Goal: Task Accomplishment & Management: Use online tool/utility

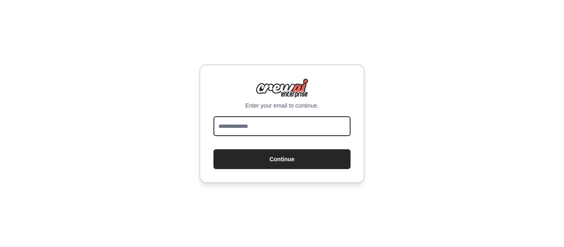
click at [269, 133] on input "email" at bounding box center [282, 126] width 137 height 20
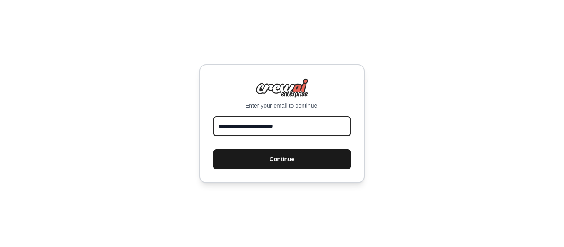
type input "**********"
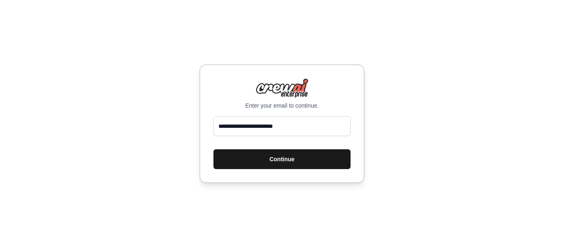
click at [292, 153] on button "Continue" at bounding box center [282, 160] width 137 height 20
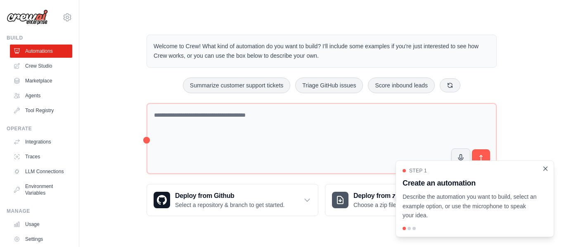
click at [544, 169] on icon "Close walkthrough" at bounding box center [545, 168] width 7 height 7
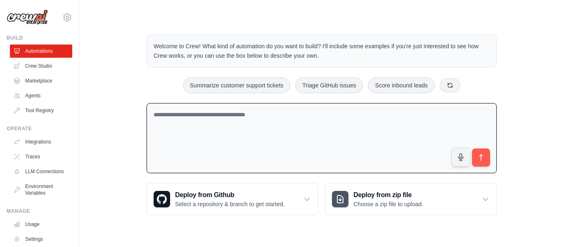
click at [330, 133] on textarea at bounding box center [322, 138] width 350 height 71
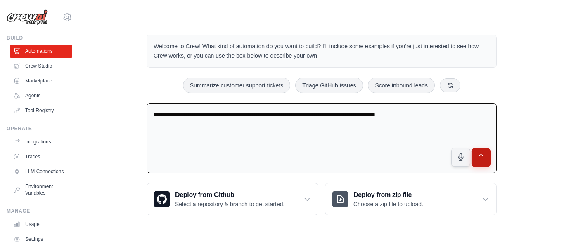
type textarea "**********"
click at [484, 157] on icon "submit" at bounding box center [481, 158] width 9 height 9
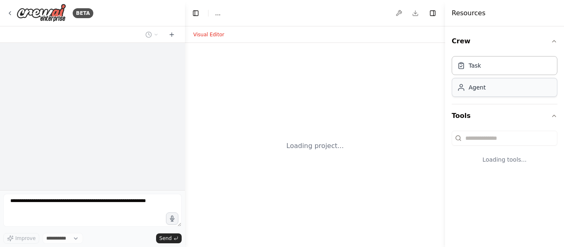
select select "****"
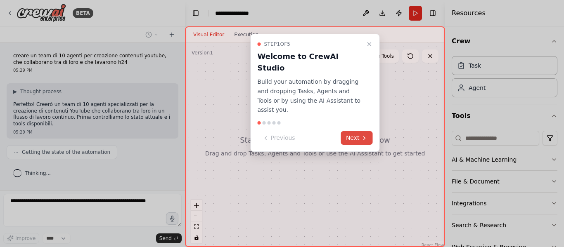
scroll to position [11, 0]
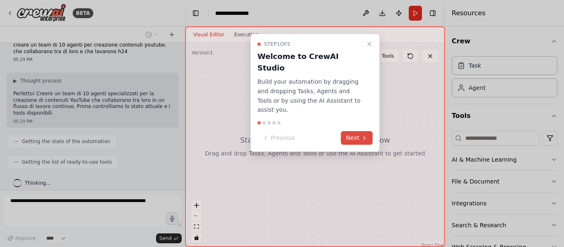
click at [356, 131] on button "Next" at bounding box center [357, 138] width 32 height 14
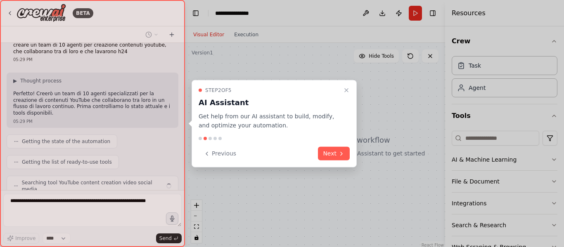
scroll to position [31, 0]
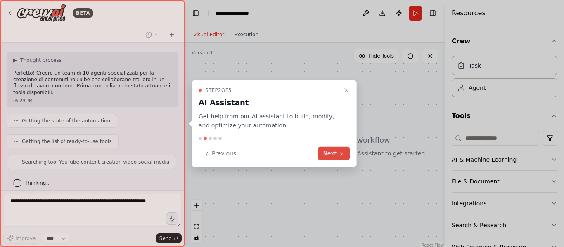
click at [331, 149] on button "Next" at bounding box center [334, 154] width 32 height 14
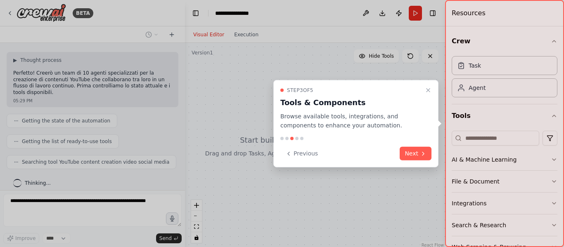
scroll to position [52, 0]
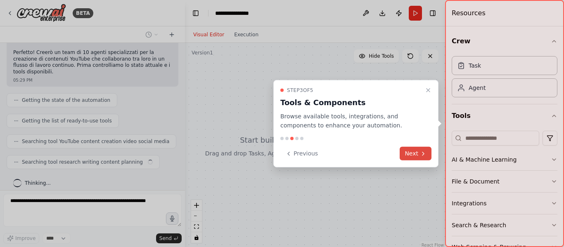
click at [415, 150] on button "Next" at bounding box center [416, 154] width 32 height 14
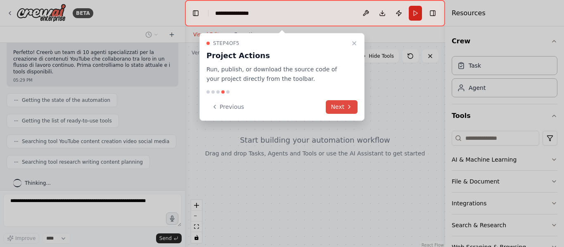
click at [339, 108] on button "Next" at bounding box center [342, 107] width 32 height 14
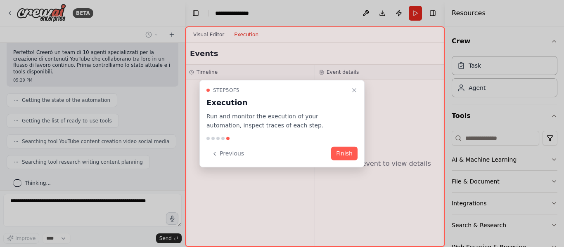
scroll to position [73, 0]
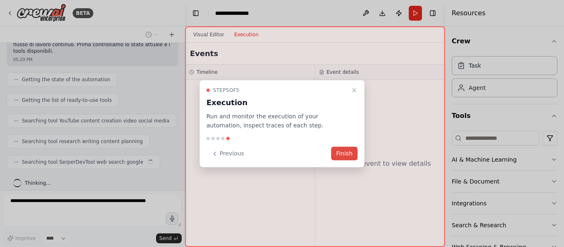
click at [337, 154] on button "Finish" at bounding box center [344, 154] width 26 height 14
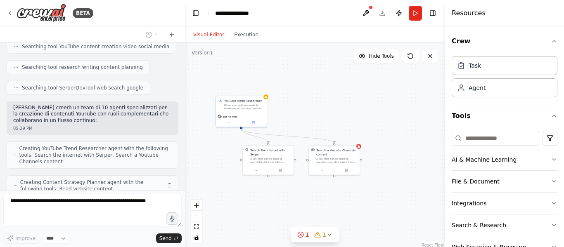
scroll to position [174, 0]
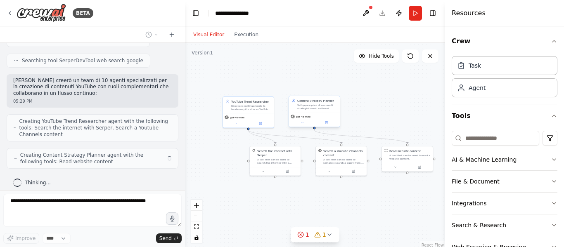
drag, startPoint x: 414, startPoint y: 100, endPoint x: 333, endPoint y: 102, distance: 81.0
click at [327, 103] on div ".deletable-edge-delete-btn { width: 20px; height: 20px; border: 0px solid #ffff…" at bounding box center [315, 146] width 260 height 207
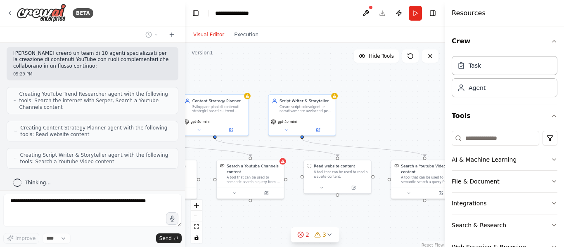
scroll to position [229, 0]
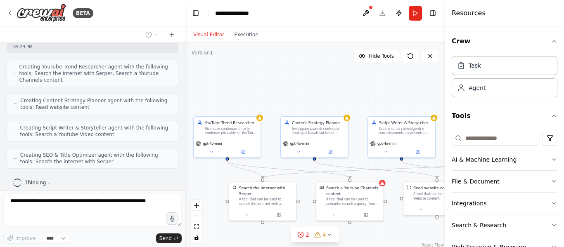
drag, startPoint x: 399, startPoint y: 86, endPoint x: 409, endPoint y: 109, distance: 24.4
click at [409, 109] on div ".deletable-edge-delete-btn { width: 20px; height: 20px; border: 0px solid #ffff…" at bounding box center [315, 146] width 260 height 207
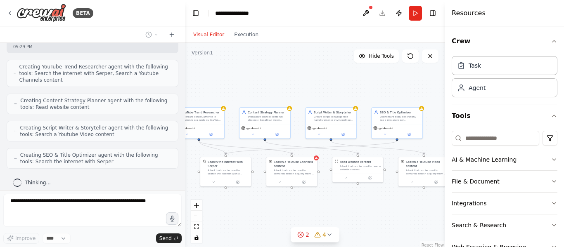
drag, startPoint x: 403, startPoint y: 96, endPoint x: 328, endPoint y: 88, distance: 75.6
click at [329, 88] on div ".deletable-edge-delete-btn { width: 20px; height: 20px; border: 0px solid #ffff…" at bounding box center [315, 146] width 260 height 207
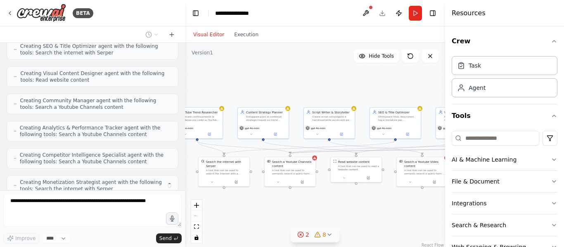
scroll to position [365, 0]
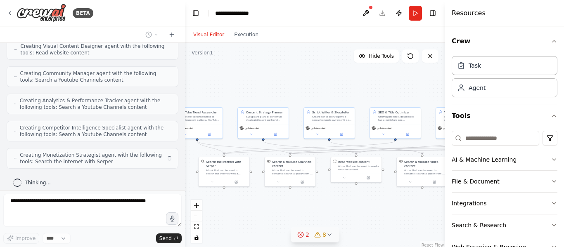
click at [329, 232] on icon at bounding box center [329, 235] width 7 height 7
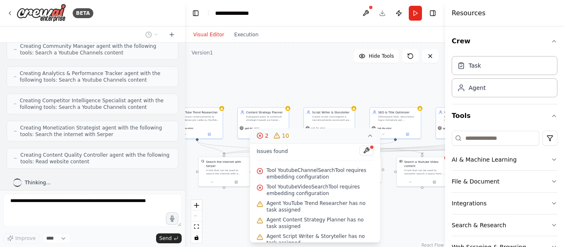
scroll to position [0, 0]
click at [333, 71] on div ".deletable-edge-delete-btn { width: 20px; height: 20px; border: 0px solid #ffff…" at bounding box center [315, 146] width 260 height 207
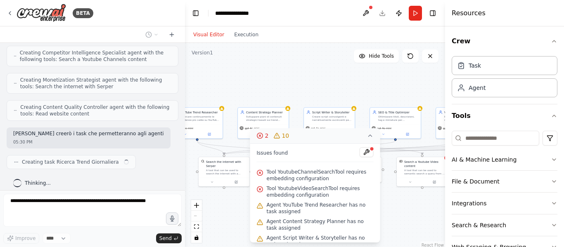
click at [371, 134] on icon at bounding box center [370, 136] width 7 height 7
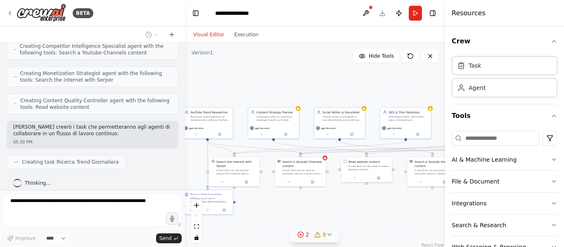
scroll to position [468, 0]
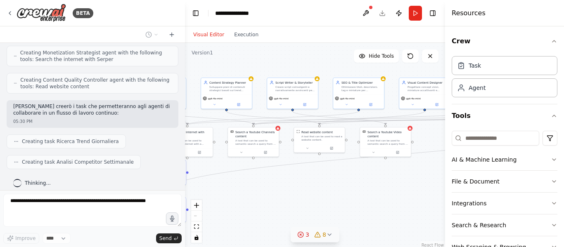
drag, startPoint x: 292, startPoint y: 195, endPoint x: 255, endPoint y: 166, distance: 47.3
click at [255, 166] on div ".deletable-edge-delete-btn { width: 20px; height: 20px; border: 0px solid #ffff…" at bounding box center [315, 146] width 260 height 207
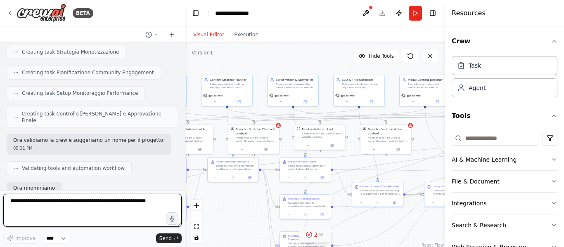
scroll to position [729, 0]
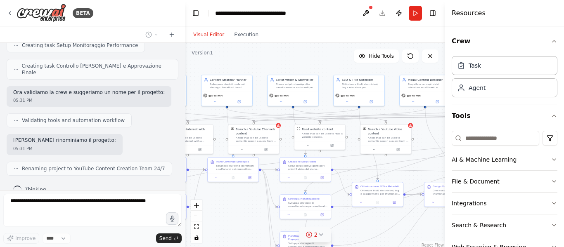
click at [323, 237] on icon at bounding box center [321, 235] width 7 height 7
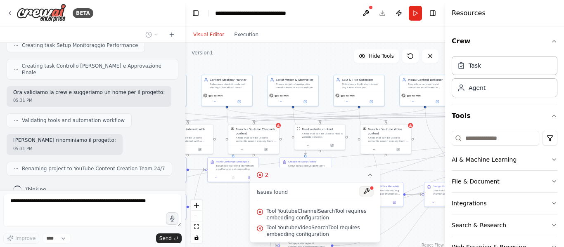
click at [369, 193] on button at bounding box center [367, 192] width 14 height 10
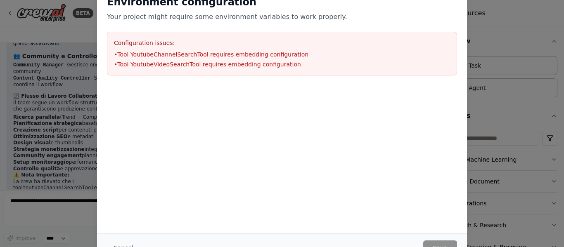
click at [299, 120] on div at bounding box center [282, 127] width 370 height 83
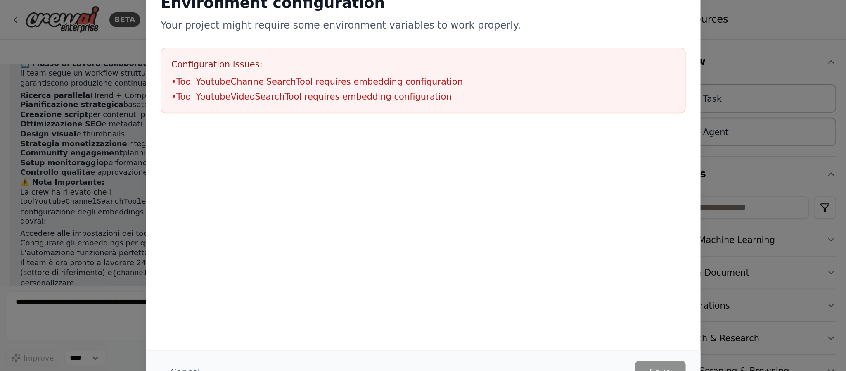
scroll to position [1094, 0]
click at [303, 108] on div at bounding box center [282, 127] width 370 height 83
click at [543, 40] on div "Environment configuration Your project might require some environment variables…" at bounding box center [282, 123] width 564 height 247
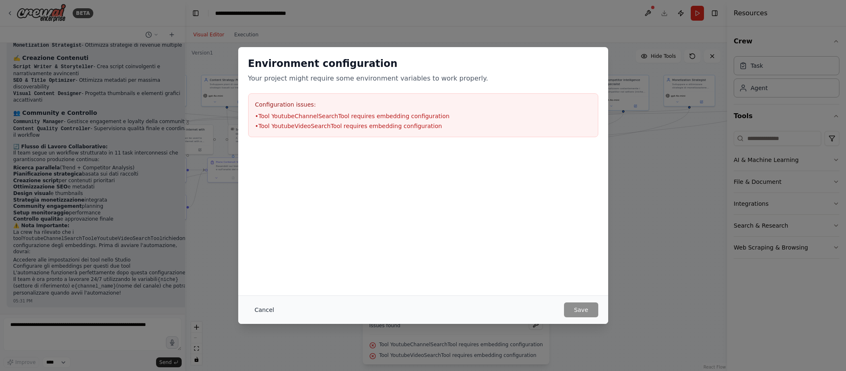
click at [261, 247] on button "Cancel" at bounding box center [264, 309] width 33 height 15
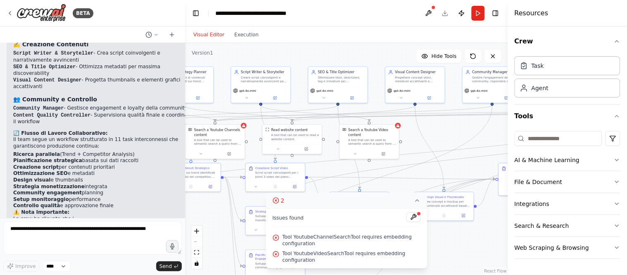
click at [413, 200] on button "2" at bounding box center [347, 200] width 162 height 15
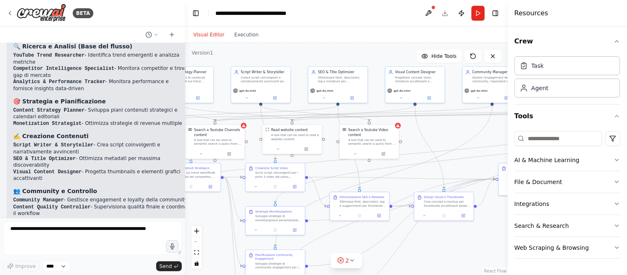
scroll to position [859, 0]
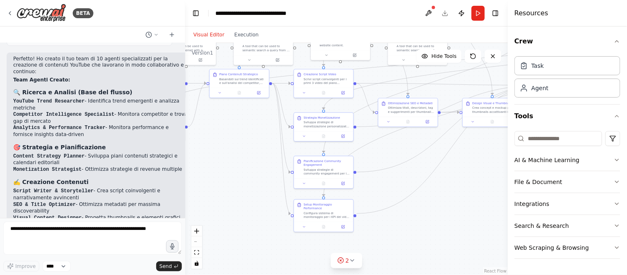
drag, startPoint x: 404, startPoint y: 257, endPoint x: 446, endPoint y: 153, distance: 111.5
click at [446, 153] on div ".deletable-edge-delete-btn { width: 20px; height: 20px; border: 0px solid #ffff…" at bounding box center [346, 159] width 323 height 232
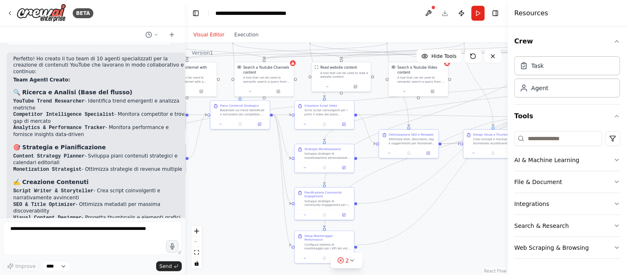
drag, startPoint x: 461, startPoint y: 197, endPoint x: 471, endPoint y: 235, distance: 40.0
click at [469, 236] on div ".deletable-edge-delete-btn { width: 20px; height: 20px; border: 0px solid #ffff…" at bounding box center [346, 159] width 323 height 232
click at [284, 83] on div "A tool that can be used to semantic search a query from a Youtube Channels cont…" at bounding box center [269, 82] width 48 height 8
click at [343, 247] on circle at bounding box center [339, 259] width 5 height 5
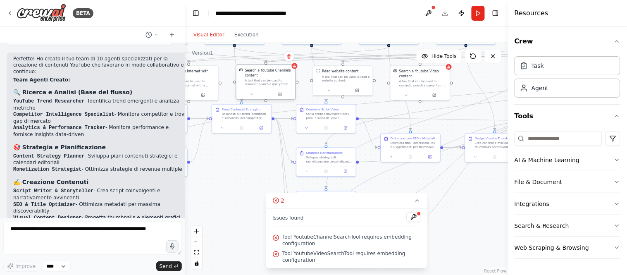
click at [288, 87] on div "Search a Youtube Channels content A tool that can be used to semantic search a …" at bounding box center [265, 77] width 59 height 24
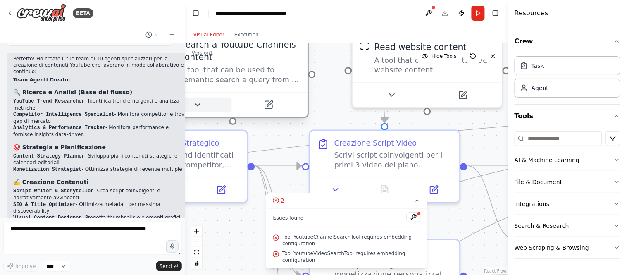
click at [198, 106] on icon at bounding box center [197, 105] width 10 height 10
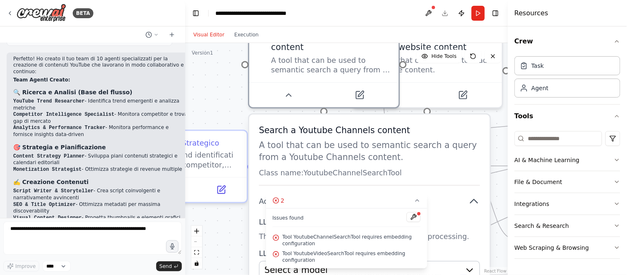
drag, startPoint x: 273, startPoint y: 157, endPoint x: 364, endPoint y: 139, distance: 93.5
click at [364, 139] on p "A tool that can be used to semantic search a query from a Youtube Channels cont…" at bounding box center [369, 151] width 221 height 24
click at [419, 197] on icon at bounding box center [417, 200] width 7 height 7
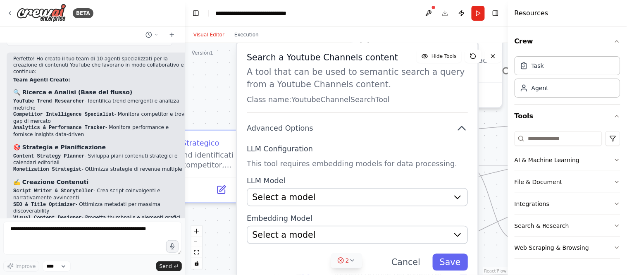
drag, startPoint x: 389, startPoint y: 210, endPoint x: 377, endPoint y: 135, distance: 75.3
click at [377, 135] on div "Search a Youtube Channels content A tool that can be used to semantic search a …" at bounding box center [357, 161] width 240 height 239
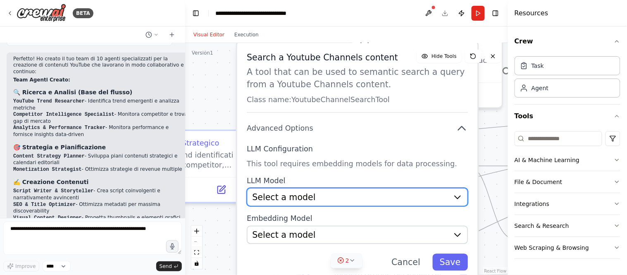
click at [455, 195] on icon "button" at bounding box center [458, 197] width 10 height 10
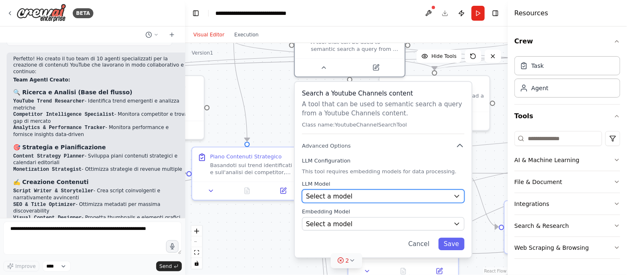
click at [457, 194] on icon "button" at bounding box center [456, 195] width 7 height 7
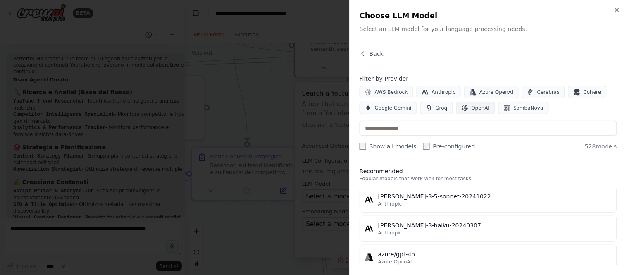
click at [475, 110] on span "OpenAI" at bounding box center [480, 108] width 18 height 7
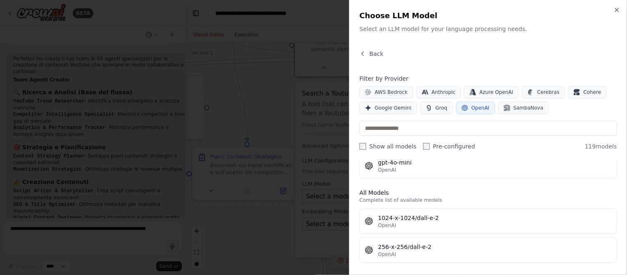
scroll to position [0, 0]
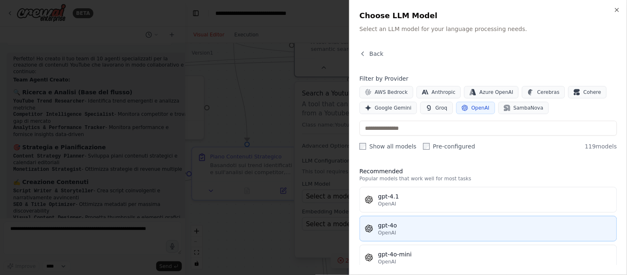
click at [476, 221] on div "gpt-4o" at bounding box center [494, 225] width 233 height 8
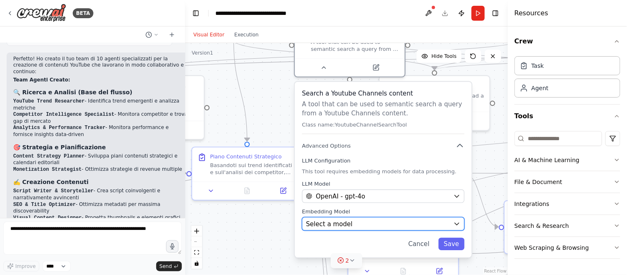
click at [454, 221] on icon "button" at bounding box center [456, 223] width 7 height 7
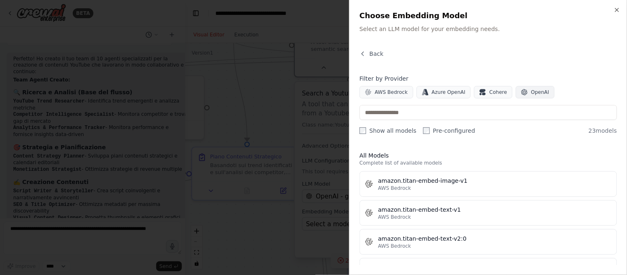
click at [531, 93] on span "OpenAI" at bounding box center [540, 92] width 18 height 7
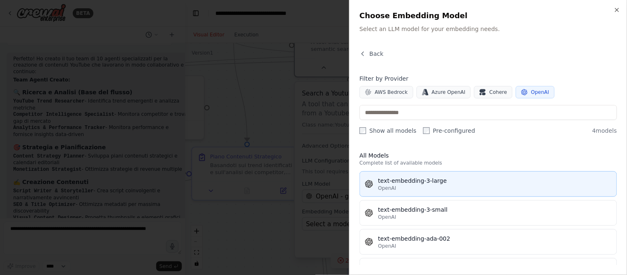
click at [497, 185] on div "OpenAI" at bounding box center [494, 188] width 233 height 7
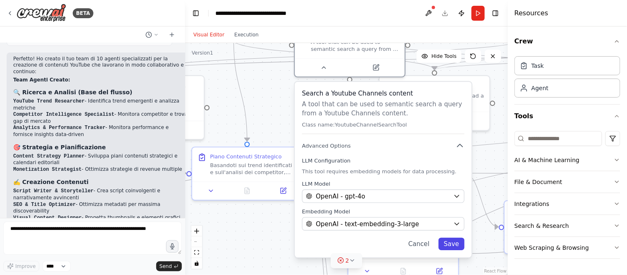
click at [459, 247] on button "Save" at bounding box center [451, 244] width 26 height 12
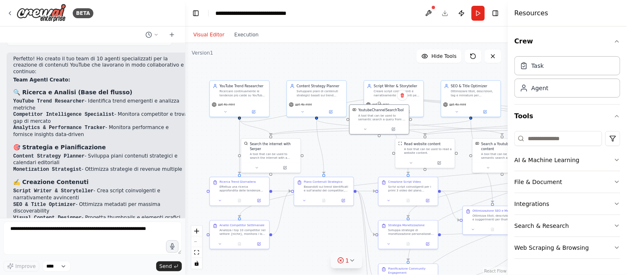
click at [366, 57] on div ".deletable-edge-delete-btn { width: 20px; height: 20px; border: 0px solid #ffff…" at bounding box center [346, 159] width 323 height 232
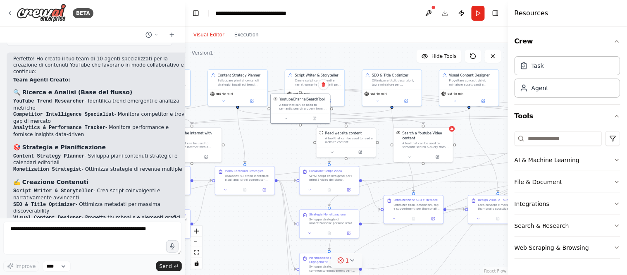
drag, startPoint x: 338, startPoint y: 231, endPoint x: 259, endPoint y: 221, distance: 79.2
click at [259, 221] on div ".deletable-edge-delete-btn { width: 20px; height: 20px; border: 0px solid #ffff…" at bounding box center [346, 159] width 323 height 232
drag, startPoint x: 298, startPoint y: 109, endPoint x: 272, endPoint y: 150, distance: 48.0
click at [272, 150] on div "YoutubeChannelSearchTool A tool that can be used to semantic search a query fro…" at bounding box center [276, 141] width 59 height 19
click at [405, 153] on button at bounding box center [408, 156] width 27 height 6
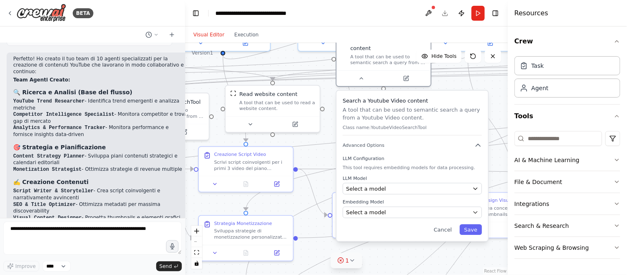
drag, startPoint x: 450, startPoint y: 208, endPoint x: 442, endPoint y: 154, distance: 55.1
click at [442, 154] on div "Search a Youtube Video content A tool that can be used to semantic search a que…" at bounding box center [413, 165] width 152 height 150
click at [480, 183] on button "Select a model" at bounding box center [411, 189] width 139 height 12
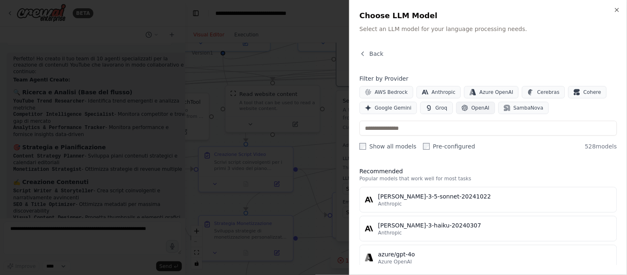
click at [474, 109] on span "OpenAI" at bounding box center [480, 108] width 18 height 7
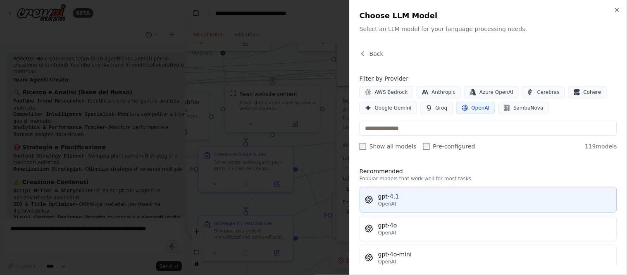
click at [464, 200] on div "gpt-4.1" at bounding box center [494, 196] width 233 height 8
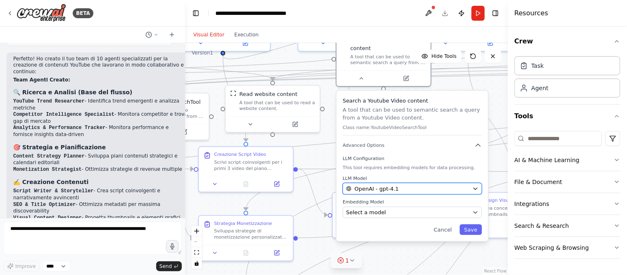
click at [471, 187] on button "OpenAI - gpt-4.1" at bounding box center [411, 189] width 139 height 12
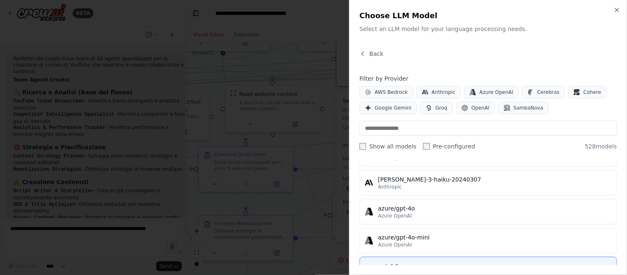
scroll to position [138, 0]
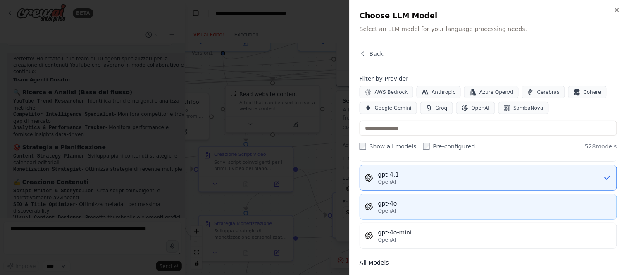
click at [467, 209] on div "OpenAI" at bounding box center [494, 210] width 233 height 7
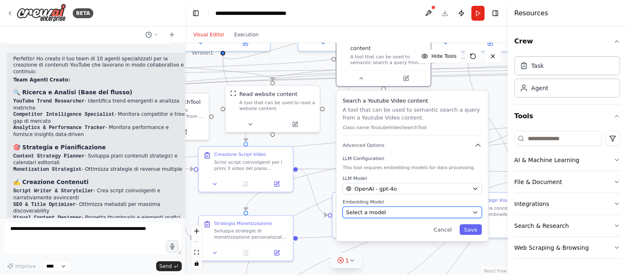
click at [459, 212] on div "Select a model" at bounding box center [407, 212] width 123 height 8
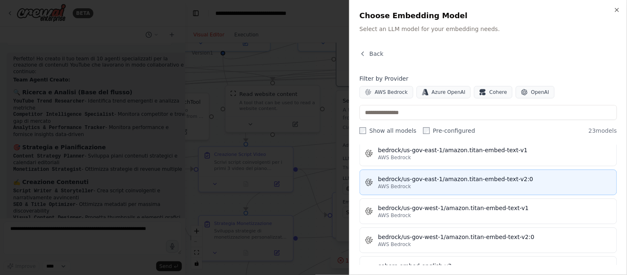
scroll to position [0, 0]
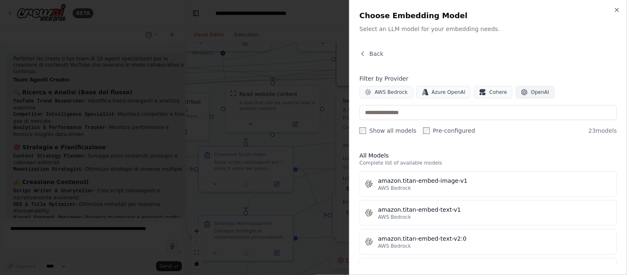
click at [531, 91] on span "OpenAI" at bounding box center [540, 92] width 18 height 7
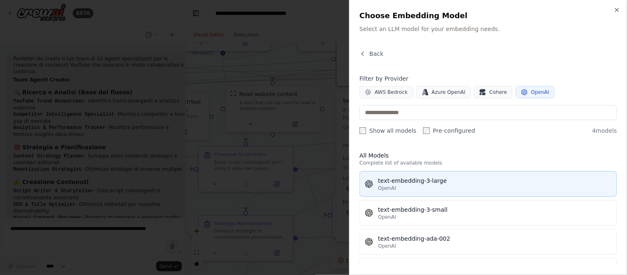
click at [460, 178] on div "text-embedding-3-large" at bounding box center [494, 180] width 233 height 8
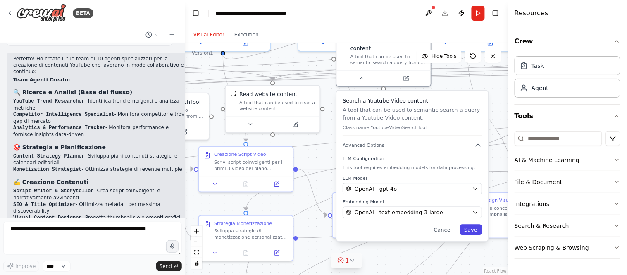
click at [476, 232] on button "Save" at bounding box center [470, 229] width 22 height 11
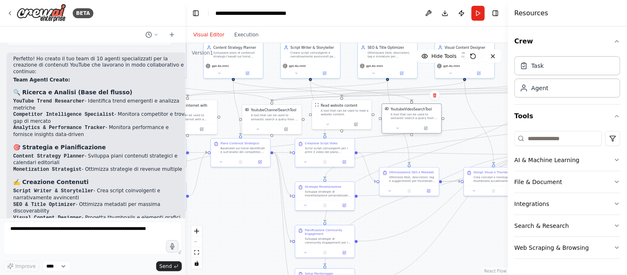
drag, startPoint x: 418, startPoint y: 79, endPoint x: 418, endPoint y: 121, distance: 42.1
click at [418, 121] on div "YoutubeVideoSearchTool A tool that can be used to semantic search a query from …" at bounding box center [411, 113] width 59 height 19
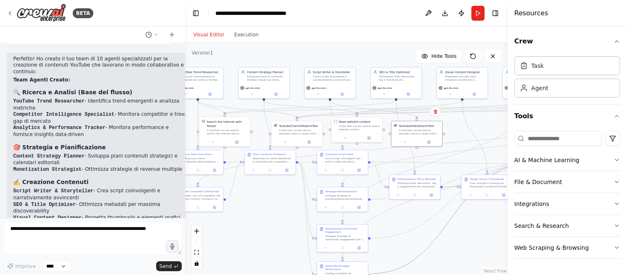
drag, startPoint x: 445, startPoint y: 223, endPoint x: 445, endPoint y: 160, distance: 62.8
click at [445, 160] on div ".deletable-edge-delete-btn { width: 20px; height: 20px; border: 0px solid #ffff…" at bounding box center [346, 159] width 323 height 232
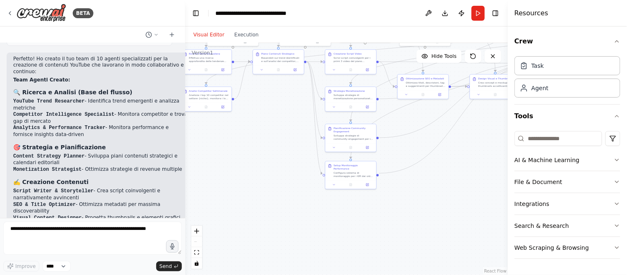
drag, startPoint x: 460, startPoint y: 252, endPoint x: 469, endPoint y: 152, distance: 100.8
click at [469, 152] on div ".deletable-edge-delete-btn { width: 20px; height: 20px; border: 0px solid #ffff…" at bounding box center [346, 159] width 323 height 232
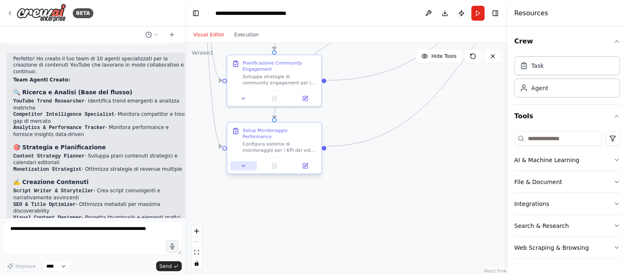
click at [242, 163] on button at bounding box center [244, 165] width 26 height 9
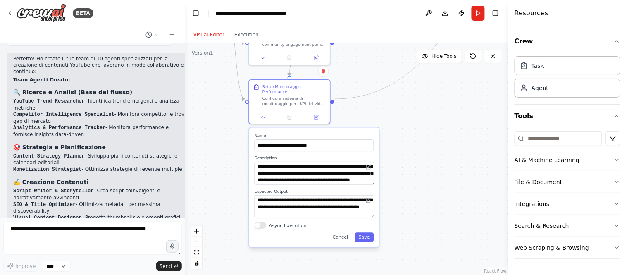
drag, startPoint x: 452, startPoint y: 209, endPoint x: 444, endPoint y: 156, distance: 53.4
click at [444, 156] on div ".deletable-edge-delete-btn { width: 20px; height: 20px; border: 0px solid #ffff…" at bounding box center [346, 159] width 323 height 232
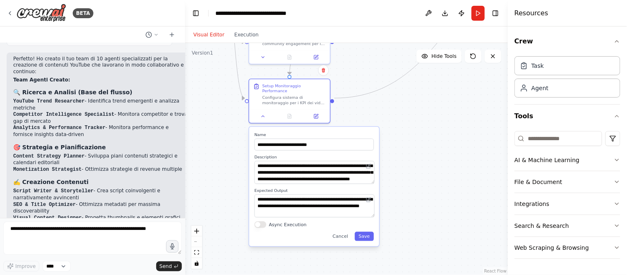
click at [432, 161] on div ".deletable-edge-delete-btn { width: 20px; height: 20px; border: 0px solid #ffff…" at bounding box center [346, 159] width 323 height 232
click at [347, 234] on button "Cancel" at bounding box center [340, 236] width 24 height 9
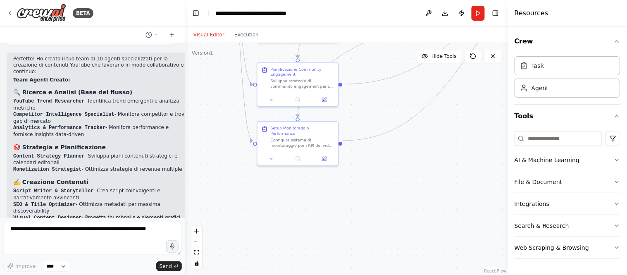
drag, startPoint x: 389, startPoint y: 187, endPoint x: 394, endPoint y: 234, distance: 47.4
click at [394, 234] on div ".deletable-edge-delete-btn { width: 20px; height: 20px; border: 0px solid #ffff…" at bounding box center [346, 159] width 323 height 232
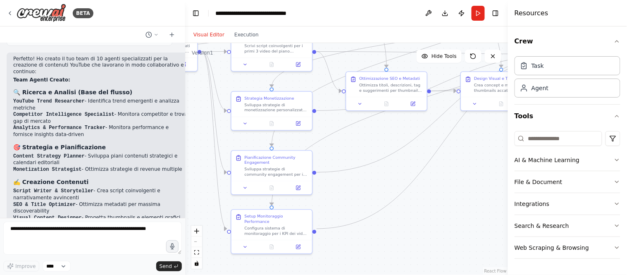
drag, startPoint x: 429, startPoint y: 159, endPoint x: 399, endPoint y: 254, distance: 99.3
click at [399, 247] on div ".deletable-edge-delete-btn { width: 20px; height: 20px; border: 0px solid #ffff…" at bounding box center [346, 159] width 323 height 232
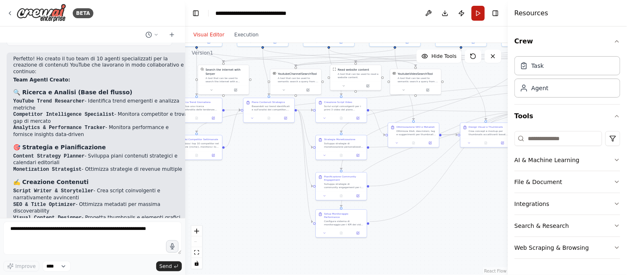
click at [478, 13] on button "Run" at bounding box center [477, 13] width 13 height 15
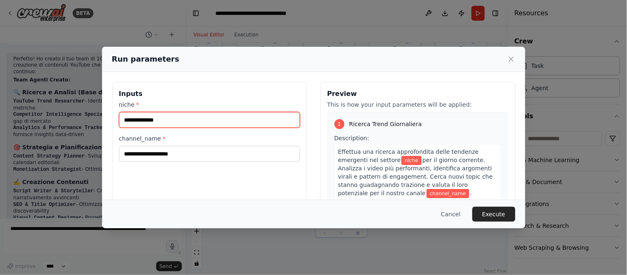
click at [218, 120] on input "niche *" at bounding box center [209, 120] width 181 height 16
click at [183, 122] on input "**********" at bounding box center [209, 120] width 181 height 16
type input "**********"
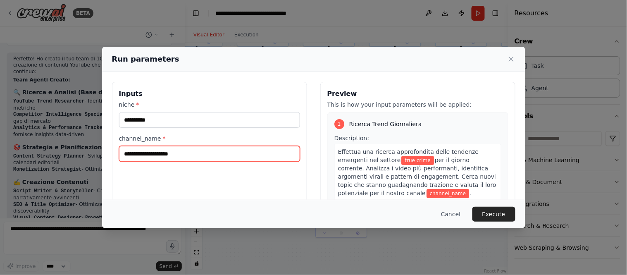
click at [195, 156] on input "channel_name *" at bounding box center [209, 154] width 181 height 16
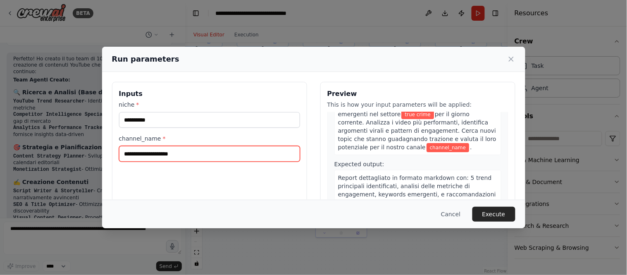
click at [233, 159] on input "channel_name *" at bounding box center [209, 154] width 181 height 16
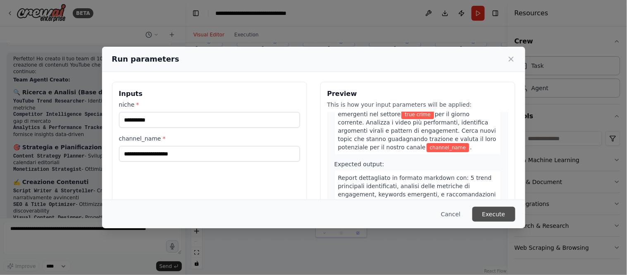
click at [499, 217] on button "Execute" at bounding box center [493, 214] width 43 height 15
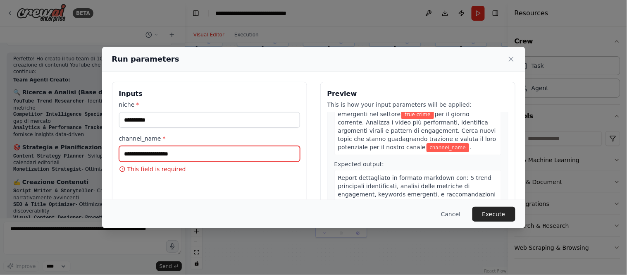
click at [223, 155] on input "channel_name *" at bounding box center [209, 154] width 181 height 16
click at [232, 158] on input "channel_name *" at bounding box center [209, 154] width 181 height 16
paste input "**********"
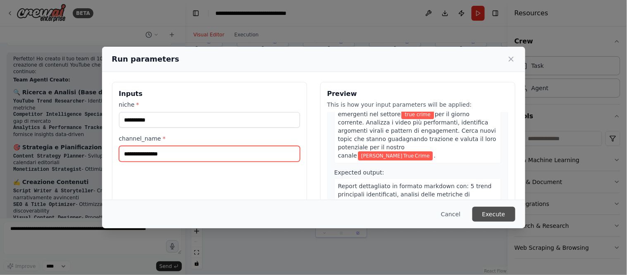
type input "**********"
click at [507, 215] on button "Execute" at bounding box center [493, 214] width 43 height 15
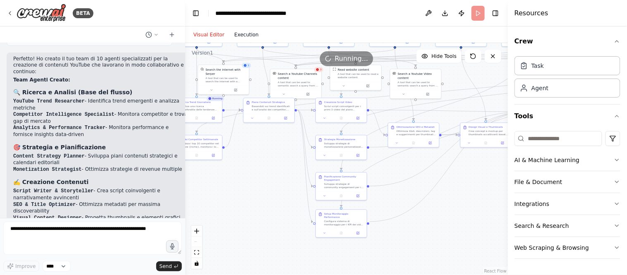
click at [236, 33] on button "Execution" at bounding box center [246, 35] width 34 height 10
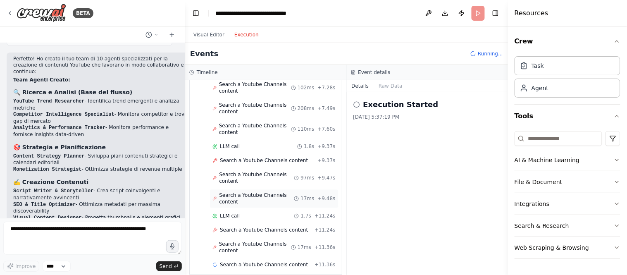
scroll to position [489, 0]
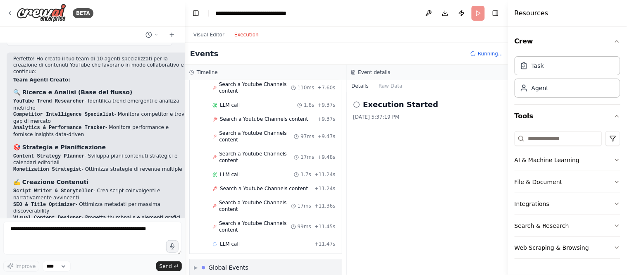
click at [232, 247] on div "Global Events" at bounding box center [228, 267] width 40 height 8
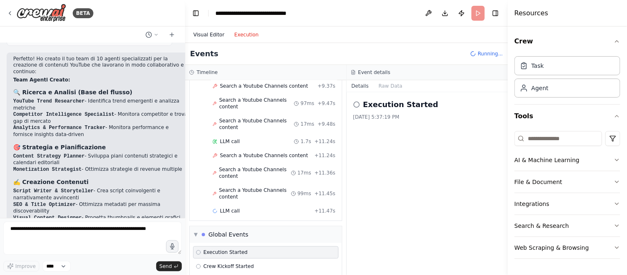
click at [209, 35] on button "Visual Editor" at bounding box center [208, 35] width 41 height 10
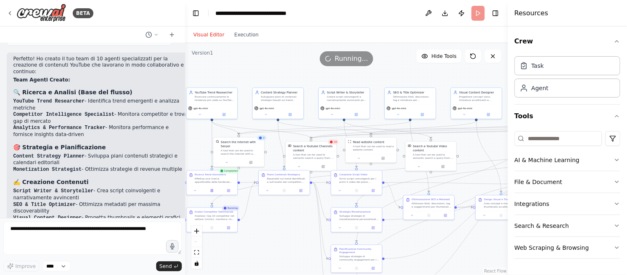
drag, startPoint x: 459, startPoint y: 189, endPoint x: 460, endPoint y: 249, distance: 60.3
click at [461, 247] on div ".deletable-edge-delete-btn { width: 20px; height: 20px; border: 0px solid #ffff…" at bounding box center [346, 159] width 323 height 232
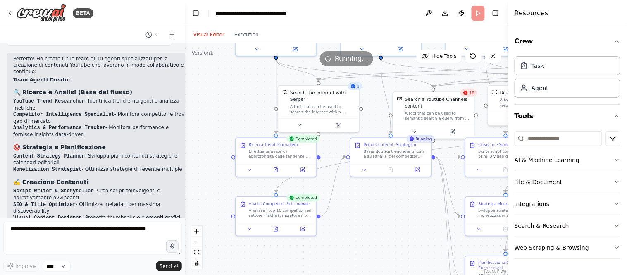
drag, startPoint x: 280, startPoint y: 230, endPoint x: 383, endPoint y: 199, distance: 107.4
click at [383, 199] on div ".deletable-edge-delete-btn { width: 20px; height: 20px; border: 0px solid #ffff…" at bounding box center [346, 159] width 323 height 232
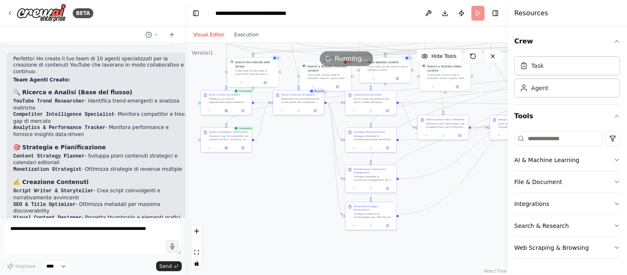
drag, startPoint x: 397, startPoint y: 233, endPoint x: 298, endPoint y: 157, distance: 124.6
click at [298, 157] on div ".deletable-edge-delete-btn { width: 20px; height: 20px; border: 0px solid #ffff…" at bounding box center [346, 159] width 323 height 232
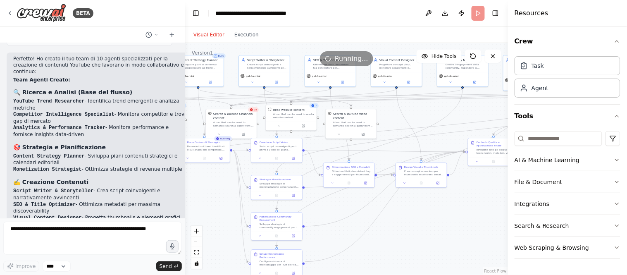
drag, startPoint x: 485, startPoint y: 207, endPoint x: 401, endPoint y: 262, distance: 100.5
click at [401, 247] on div ".deletable-edge-delete-btn { width: 20px; height: 20px; border: 0px solid #ffff…" at bounding box center [346, 159] width 323 height 232
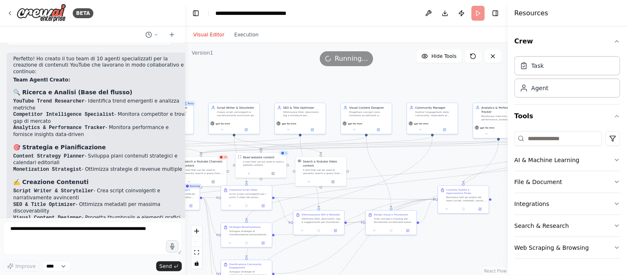
drag, startPoint x: 461, startPoint y: 220, endPoint x: 423, endPoint y: 240, distance: 43.2
click at [431, 247] on div ".deletable-edge-delete-btn { width: 20px; height: 20px; border: 0px solid #ffff…" at bounding box center [346, 159] width 323 height 232
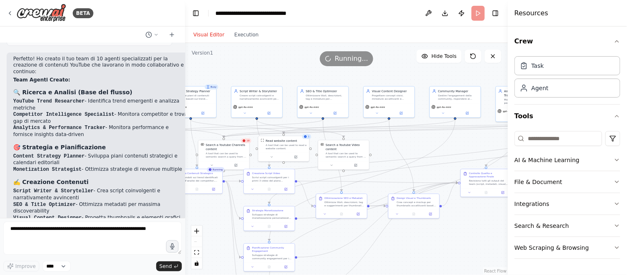
drag, startPoint x: 351, startPoint y: 96, endPoint x: 374, endPoint y: 78, distance: 29.4
click at [374, 78] on div ".deletable-edge-delete-btn { width: 20px; height: 20px; border: 0px solid #ffff…" at bounding box center [346, 159] width 323 height 232
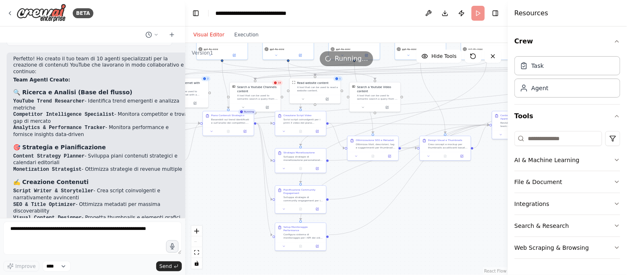
drag, startPoint x: 415, startPoint y: 249, endPoint x: 446, endPoint y: 191, distance: 65.8
click at [446, 191] on div ".deletable-edge-delete-btn { width: 20px; height: 20px; border: 0px solid #ffff…" at bounding box center [346, 159] width 323 height 232
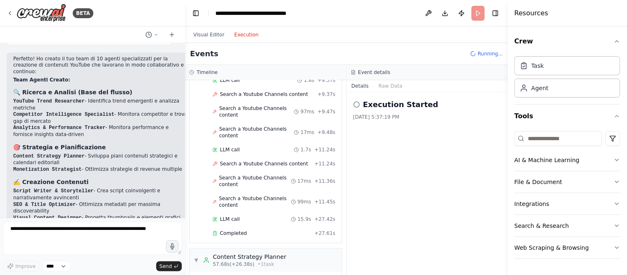
click at [247, 38] on button "Execution" at bounding box center [246, 35] width 34 height 10
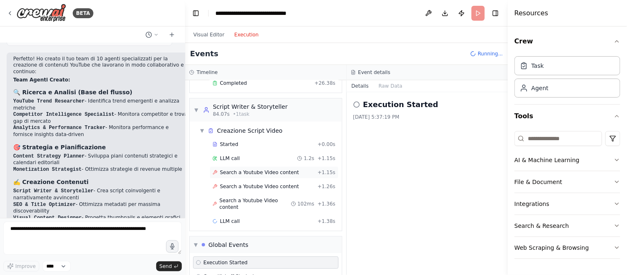
scroll to position [801, 0]
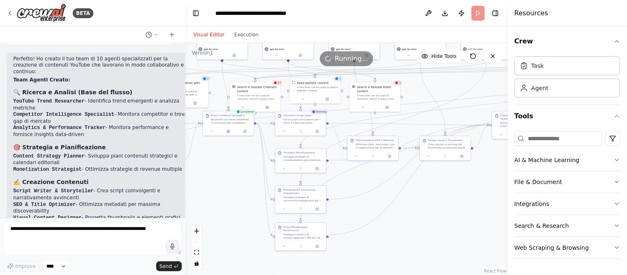
click at [198, 33] on button "Visual Editor" at bounding box center [208, 35] width 41 height 10
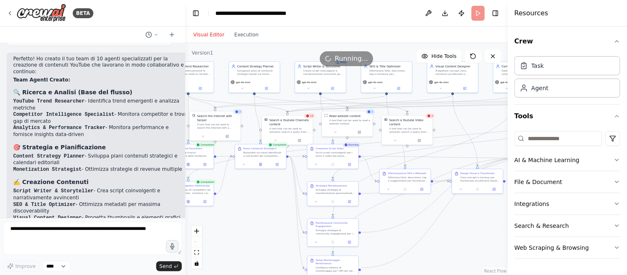
drag, startPoint x: 462, startPoint y: 216, endPoint x: 494, endPoint y: 249, distance: 46.2
click at [494, 247] on div ".deletable-edge-delete-btn { width: 20px; height: 20px; border: 0px solid #ffff…" at bounding box center [346, 159] width 323 height 232
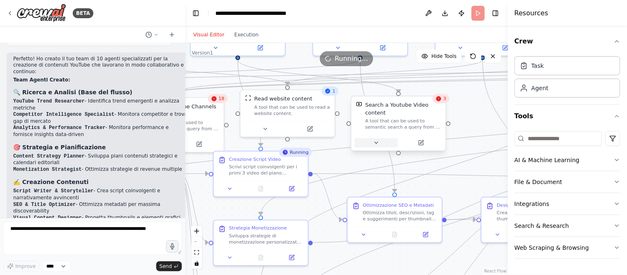
click at [380, 143] on button at bounding box center [375, 142] width 43 height 9
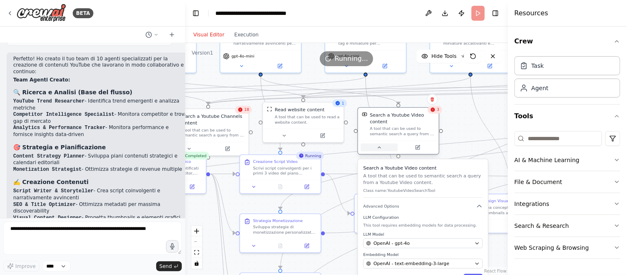
click at [381, 150] on button at bounding box center [379, 147] width 37 height 8
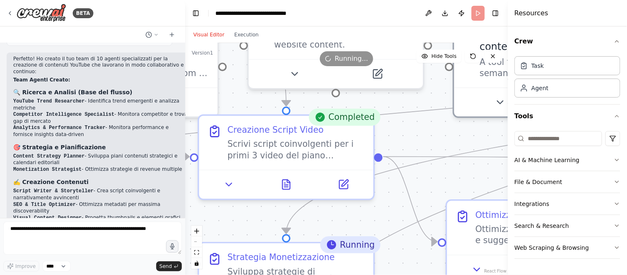
drag, startPoint x: 324, startPoint y: 137, endPoint x: 405, endPoint y: 127, distance: 82.0
click at [405, 127] on div ".deletable-edge-delete-btn { width: 20px; height: 20px; border: 0px solid #ffff…" at bounding box center [346, 159] width 323 height 232
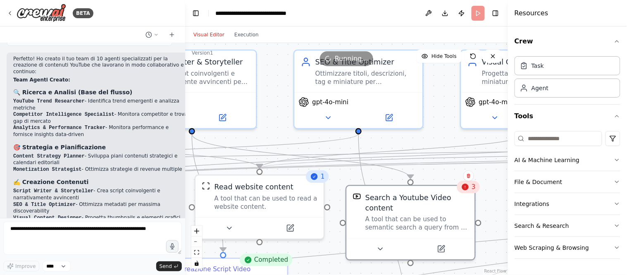
drag, startPoint x: 278, startPoint y: 90, endPoint x: 282, endPoint y: 105, distance: 15.4
click at [282, 105] on div ".deletable-edge-delete-btn { width: 20px; height: 20px; border: 0px solid #ffff…" at bounding box center [346, 159] width 323 height 232
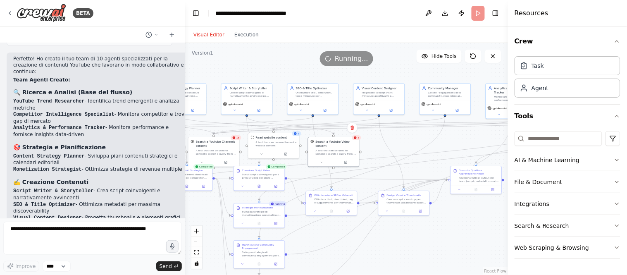
click at [463, 237] on div ".deletable-edge-delete-btn { width: 20px; height: 20px; border: 0px solid #ffff…" at bounding box center [346, 159] width 323 height 232
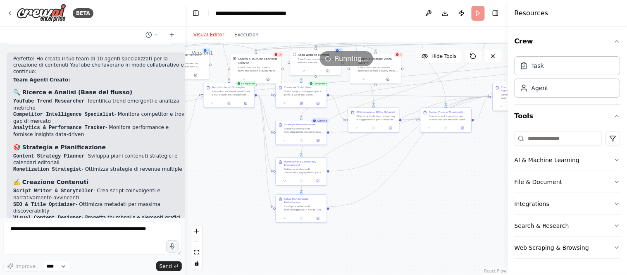
drag, startPoint x: 434, startPoint y: 262, endPoint x: 455, endPoint y: 194, distance: 71.1
click at [455, 194] on div ".deletable-edge-delete-btn { width: 20px; height: 20px; border: 0px solid #ffff…" at bounding box center [346, 159] width 323 height 232
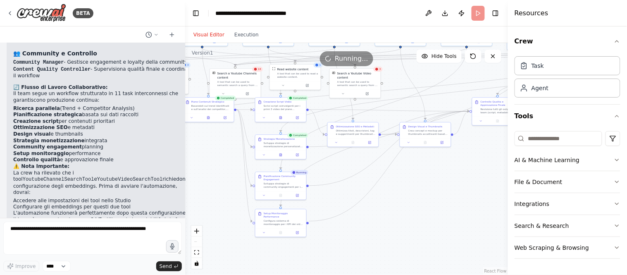
scroll to position [1075, 0]
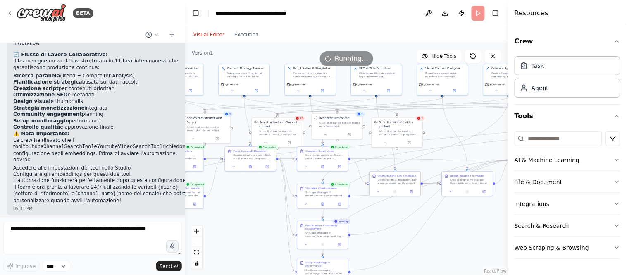
drag, startPoint x: 428, startPoint y: 191, endPoint x: 471, endPoint y: 241, distance: 66.2
click at [471, 241] on div ".deletable-edge-delete-btn { width: 20px; height: 20px; border: 0px solid #ffff…" at bounding box center [346, 159] width 323 height 232
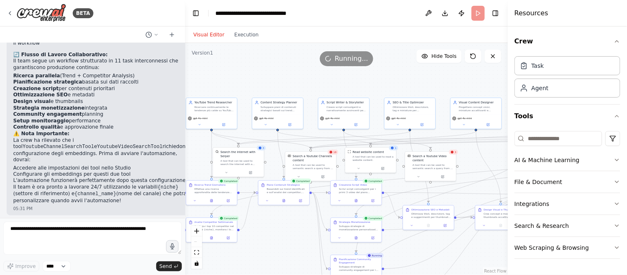
drag, startPoint x: 459, startPoint y: 120, endPoint x: 490, endPoint y: 152, distance: 44.7
click at [490, 152] on div ".deletable-edge-delete-btn { width: 20px; height: 20px; border: 0px solid #ffff…" at bounding box center [346, 159] width 323 height 232
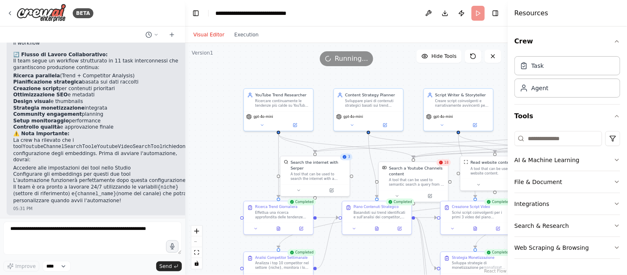
drag, startPoint x: 278, startPoint y: 72, endPoint x: 333, endPoint y: 64, distance: 55.9
click at [333, 64] on div "Version 1 Hide Tools .deletable-edge-delete-btn { width: 20px; height: 20px; bo…" at bounding box center [346, 159] width 323 height 232
click at [287, 122] on button at bounding box center [295, 124] width 32 height 7
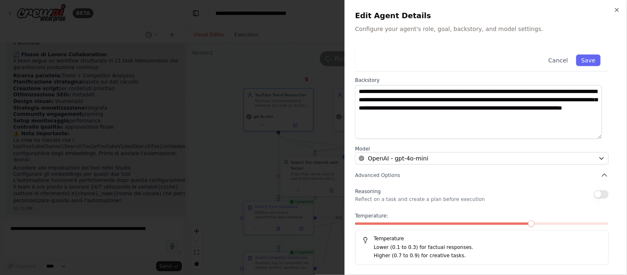
scroll to position [0, 0]
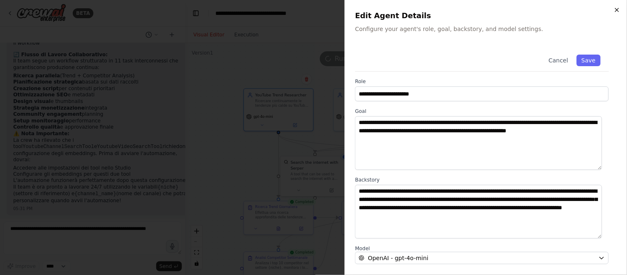
click at [564, 9] on icon "button" at bounding box center [616, 10] width 7 height 7
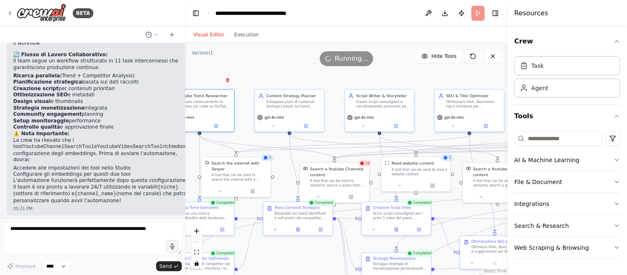
drag, startPoint x: 415, startPoint y: 74, endPoint x: 339, endPoint y: 76, distance: 76.0
click at [339, 76] on div ".deletable-edge-delete-btn { width: 20px; height: 20px; border: 0px solid #ffff…" at bounding box center [346, 159] width 323 height 232
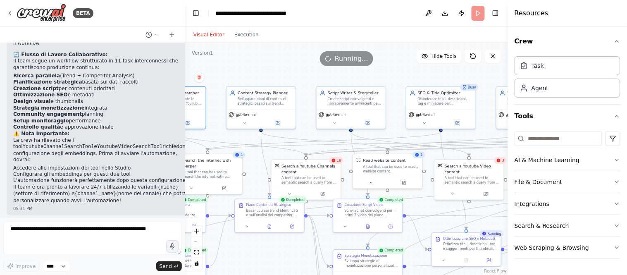
drag, startPoint x: 410, startPoint y: 71, endPoint x: 380, endPoint y: 67, distance: 30.0
click at [380, 67] on div ".deletable-edge-delete-btn { width: 20px; height: 20px; border: 0px solid #ffff…" at bounding box center [346, 159] width 323 height 232
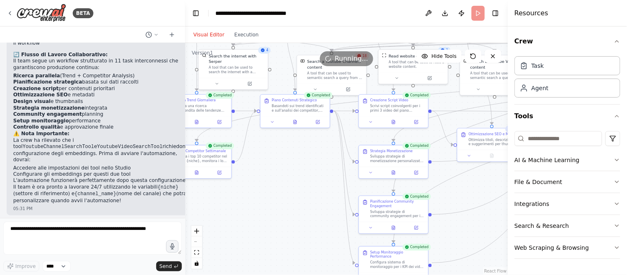
drag, startPoint x: 287, startPoint y: 253, endPoint x: 311, endPoint y: 149, distance: 106.9
click at [311, 149] on div ".deletable-edge-delete-btn { width: 20px; height: 20px; border: 0px solid #ffff…" at bounding box center [346, 159] width 323 height 232
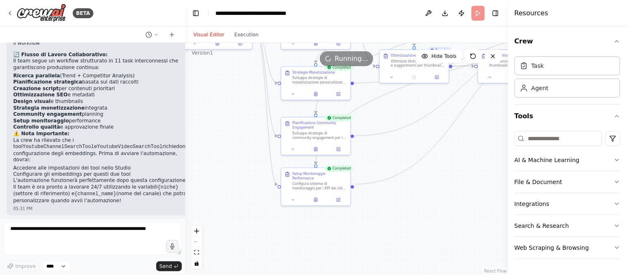
drag, startPoint x: 322, startPoint y: 228, endPoint x: 259, endPoint y: 208, distance: 66.0
click at [242, 208] on div ".deletable-edge-delete-btn { width: 20px; height: 20px; border: 0px solid #ffff…" at bounding box center [346, 159] width 323 height 232
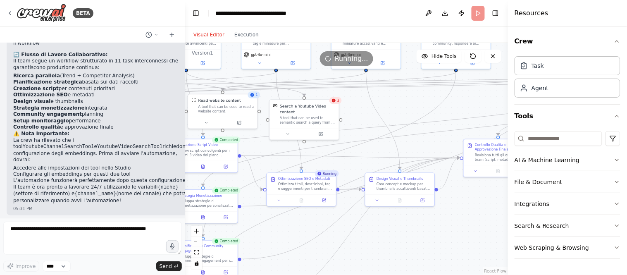
drag, startPoint x: 436, startPoint y: 247, endPoint x: 346, endPoint y: 242, distance: 90.6
click at [332, 247] on div ".deletable-edge-delete-btn { width: 20px; height: 20px; border: 0px solid #ffff…" at bounding box center [346, 159] width 323 height 232
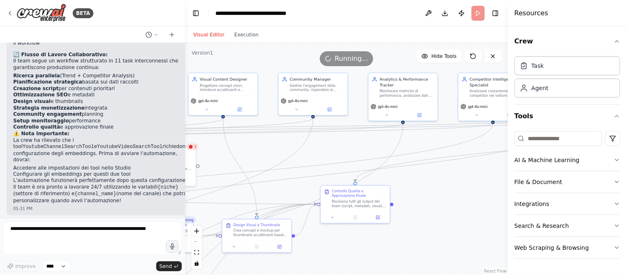
drag, startPoint x: 468, startPoint y: 223, endPoint x: 374, endPoint y: 265, distance: 103.2
click at [375, 247] on div ".deletable-edge-delete-btn { width: 20px; height: 20px; border: 0px solid #ffff…" at bounding box center [346, 159] width 323 height 232
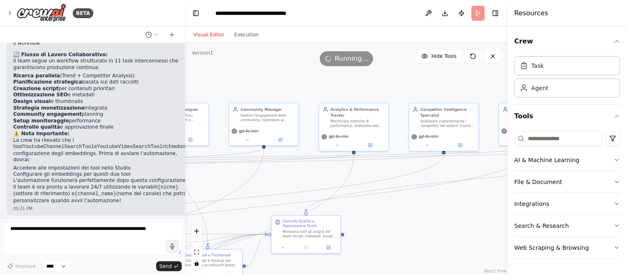
drag, startPoint x: 485, startPoint y: 208, endPoint x: 402, endPoint y: 254, distance: 94.7
click at [403, 247] on div ".deletable-edge-delete-btn { width: 20px; height: 20px; border: 0px solid #ffff…" at bounding box center [346, 159] width 323 height 232
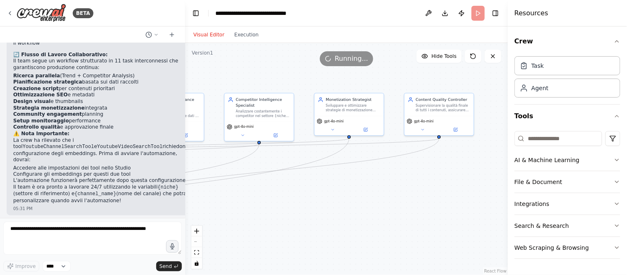
drag, startPoint x: 462, startPoint y: 244, endPoint x: 315, endPoint y: 211, distance: 150.6
click at [308, 219] on div ".deletable-edge-delete-btn { width: 20px; height: 20px; border: 0px solid #ffff…" at bounding box center [346, 159] width 323 height 232
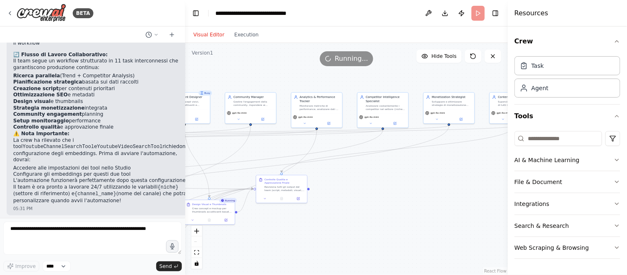
drag, startPoint x: 390, startPoint y: 227, endPoint x: 475, endPoint y: 193, distance: 91.7
click at [473, 195] on div ".deletable-edge-delete-btn { width: 20px; height: 20px; border: 0px solid #ffff…" at bounding box center [346, 159] width 323 height 232
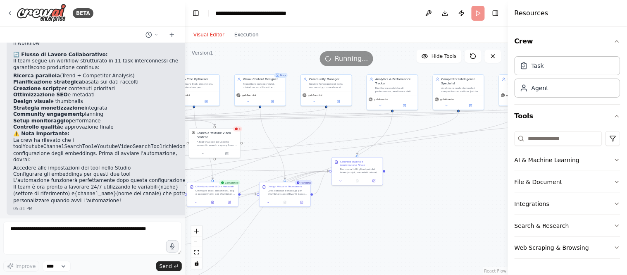
drag, startPoint x: 407, startPoint y: 211, endPoint x: 493, endPoint y: 197, distance: 87.1
click at [493, 197] on div ".deletable-edge-delete-btn { width: 20px; height: 20px; border: 0px solid #ffff…" at bounding box center [346, 159] width 323 height 232
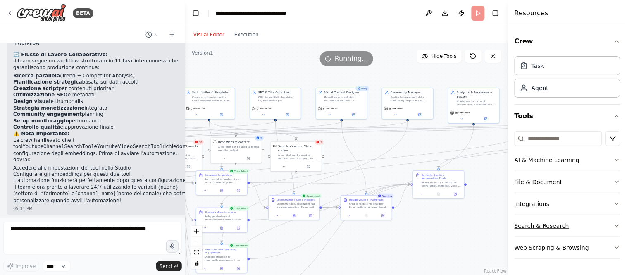
drag, startPoint x: 449, startPoint y: 205, endPoint x: 531, endPoint y: 216, distance: 83.0
click at [529, 218] on div "BETA creare un team di 10 agenti per creazione contenuti youtube, che collabora…" at bounding box center [313, 137] width 627 height 275
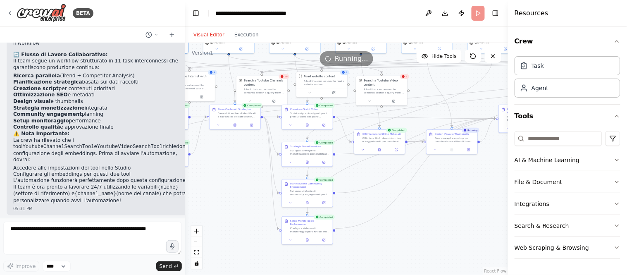
drag, startPoint x: 411, startPoint y: 245, endPoint x: 487, endPoint y: 178, distance: 101.5
click at [487, 178] on div ".deletable-edge-delete-btn { width: 20px; height: 20px; border: 0px solid #ffff…" at bounding box center [346, 159] width 323 height 232
click at [564, 93] on div "Agent" at bounding box center [567, 87] width 106 height 19
click at [564, 158] on icon "button" at bounding box center [616, 160] width 7 height 7
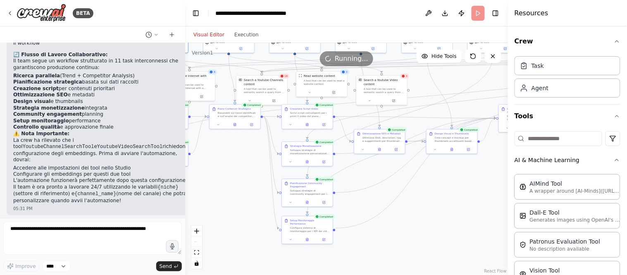
scroll to position [92, 0]
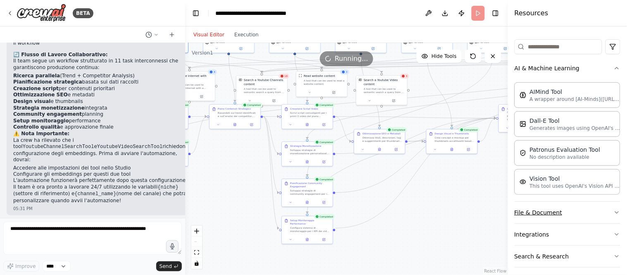
click at [564, 212] on icon "button" at bounding box center [616, 212] width 7 height 7
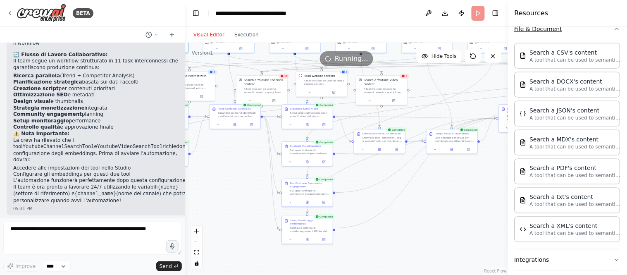
scroll to position [329, 0]
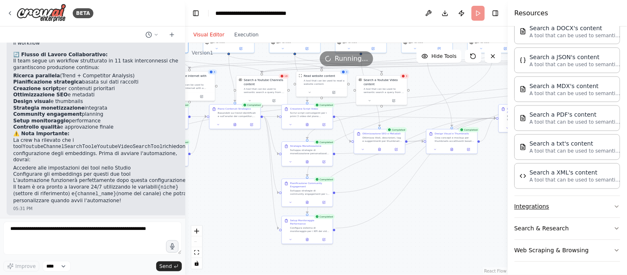
click at [564, 208] on icon "button" at bounding box center [616, 206] width 7 height 7
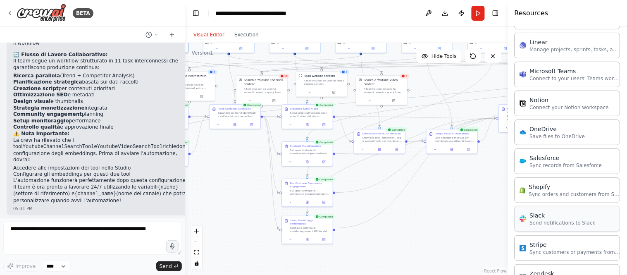
scroll to position [916, 0]
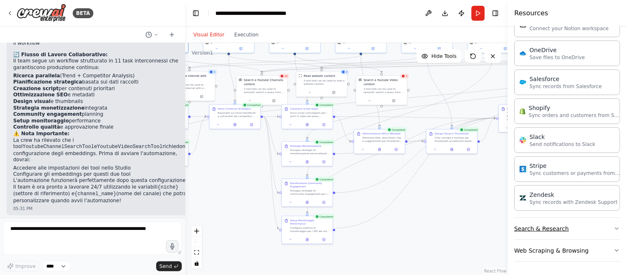
click at [564, 228] on icon "button" at bounding box center [616, 228] width 7 height 7
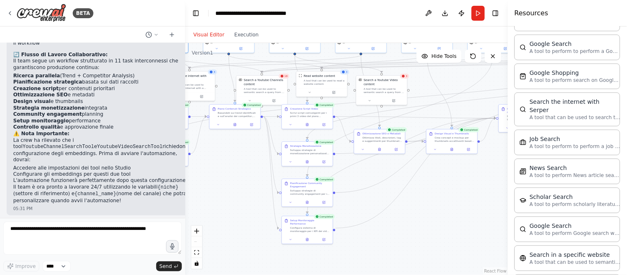
scroll to position [1337, 0]
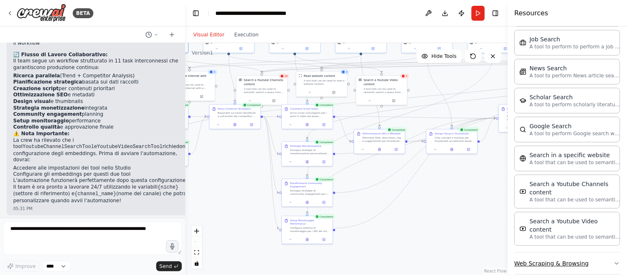
click at [564, 247] on button "Web Scraping & Browsing" at bounding box center [567, 262] width 106 height 21
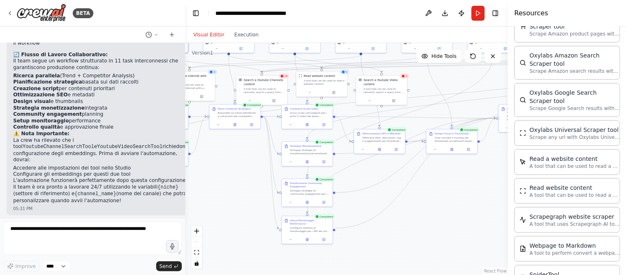
scroll to position [1774, 0]
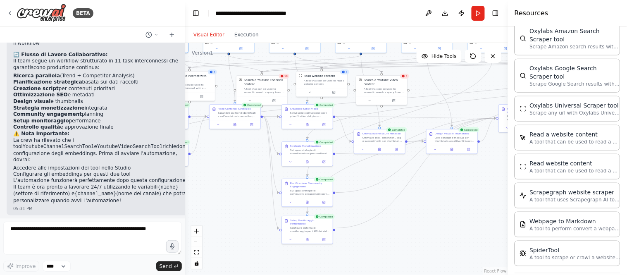
click at [478, 225] on div ".deletable-edge-delete-btn { width: 20px; height: 20px; border: 0px solid #ffff…" at bounding box center [346, 159] width 323 height 232
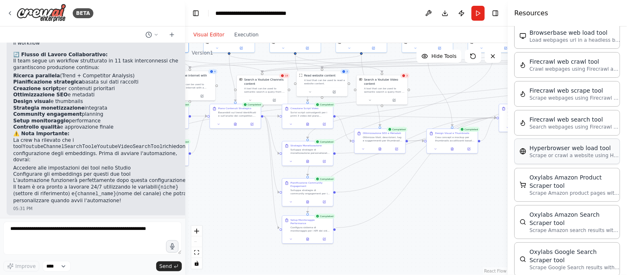
scroll to position [1453, 0]
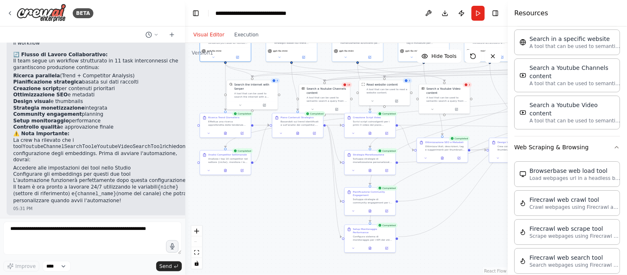
drag, startPoint x: 467, startPoint y: 229, endPoint x: 515, endPoint y: 204, distance: 54.3
click at [515, 204] on div "BETA creare un team di 10 agenti per creazione contenuti youtube, che collabora…" at bounding box center [313, 137] width 627 height 275
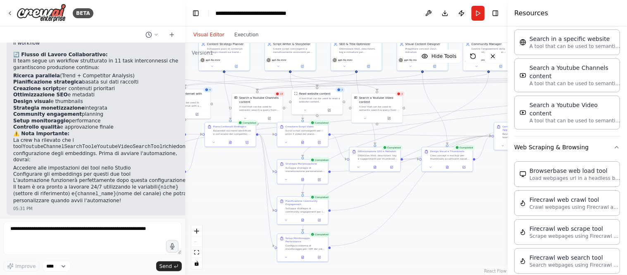
drag, startPoint x: 289, startPoint y: 216, endPoint x: 228, endPoint y: 225, distance: 62.2
click at [212, 228] on div ".deletable-edge-delete-btn { width: 20px; height: 20px; border: 0px solid #ffff…" at bounding box center [346, 159] width 323 height 232
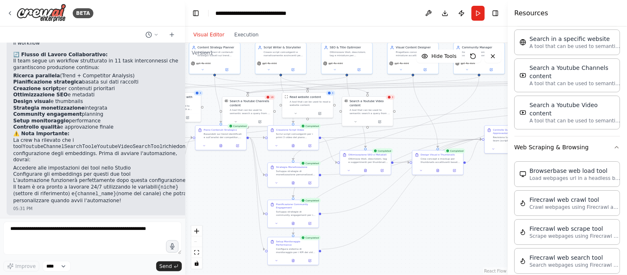
click at [453, 233] on div ".deletable-edge-delete-btn { width: 20px; height: 20px; border: 0px solid #ffff…" at bounding box center [346, 159] width 323 height 232
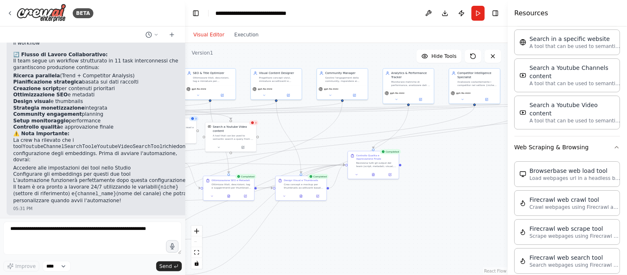
drag, startPoint x: 466, startPoint y: 225, endPoint x: 337, endPoint y: 254, distance: 132.5
click at [330, 247] on div ".deletable-edge-delete-btn { width: 20px; height: 20px; border: 0px solid #ffff…" at bounding box center [346, 159] width 323 height 232
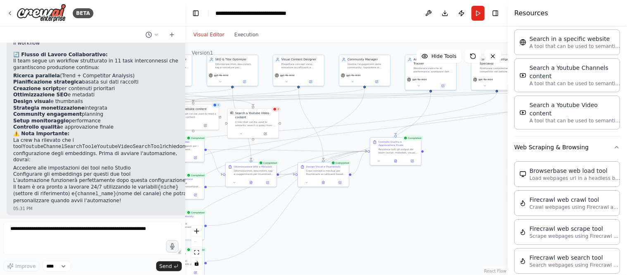
drag, startPoint x: 392, startPoint y: 236, endPoint x: 430, endPoint y: 213, distance: 44.1
click at [428, 213] on div ".deletable-edge-delete-btn { width: 20px; height: 20px; border: 0px solid #ffff…" at bounding box center [346, 159] width 323 height 232
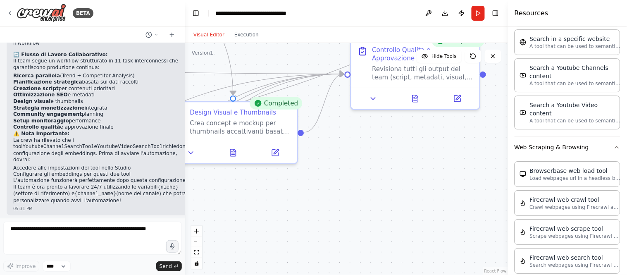
drag, startPoint x: 373, startPoint y: 193, endPoint x: 417, endPoint y: 240, distance: 64.3
click at [417, 240] on div ".deletable-edge-delete-btn { width: 20px; height: 20px; border: 0px solid #ffff…" at bounding box center [346, 159] width 323 height 232
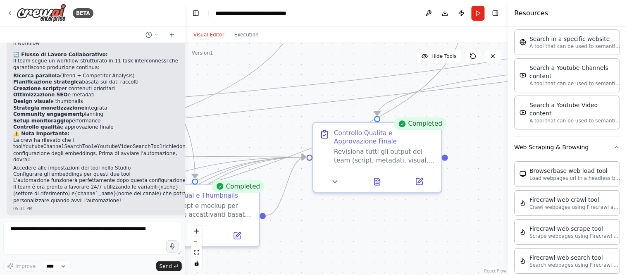
drag, startPoint x: 424, startPoint y: 181, endPoint x: 379, endPoint y: 252, distance: 84.8
click at [379, 247] on div ".deletable-edge-delete-btn { width: 20px; height: 20px; border: 0px solid #ffff…" at bounding box center [346, 159] width 323 height 232
click at [372, 180] on button at bounding box center [377, 179] width 44 height 12
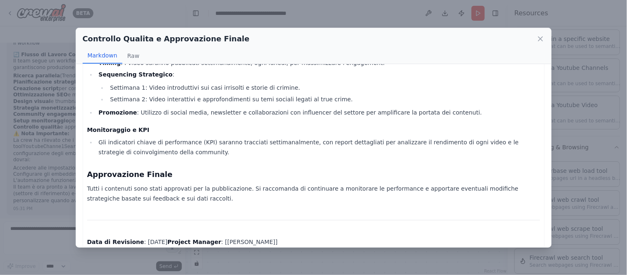
scroll to position [0, 0]
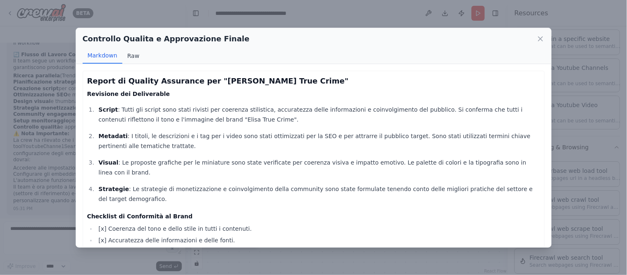
click at [128, 52] on button "Raw" at bounding box center [133, 56] width 22 height 16
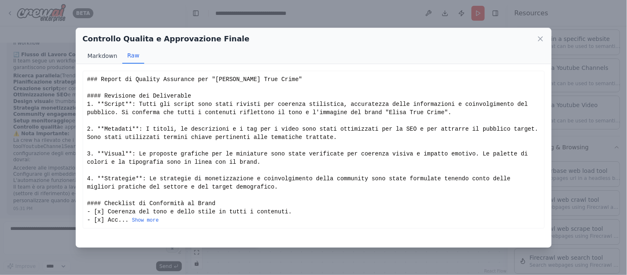
click at [97, 50] on button "Markdown" at bounding box center [103, 56] width 40 height 16
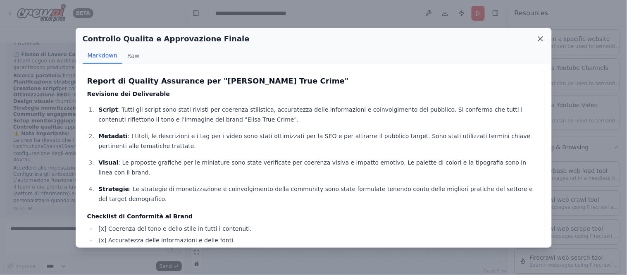
click at [539, 41] on icon at bounding box center [540, 39] width 8 height 8
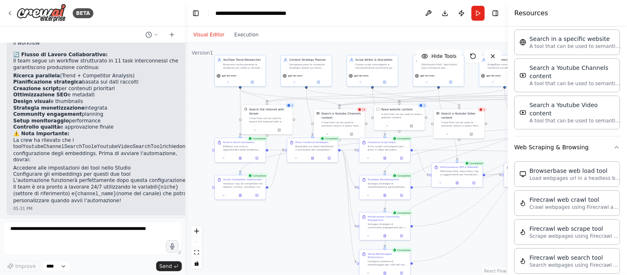
drag, startPoint x: 284, startPoint y: 73, endPoint x: 445, endPoint y: 42, distance: 164.1
click at [445, 42] on div "Visual Editor Execution Version 1 Hide Tools .deletable-edge-delete-btn { width…" at bounding box center [346, 150] width 323 height 248
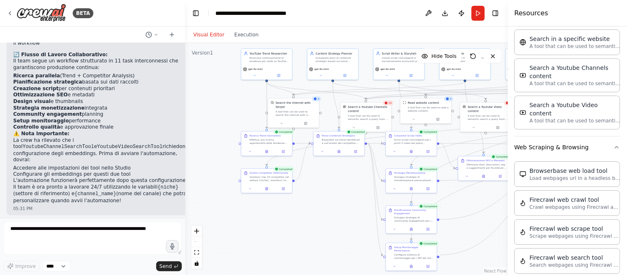
drag, startPoint x: 312, startPoint y: 244, endPoint x: 333, endPoint y: 235, distance: 23.1
click at [338, 238] on div ".deletable-edge-delete-btn { width: 20px; height: 20px; border: 0px solid #ffff…" at bounding box center [346, 159] width 323 height 232
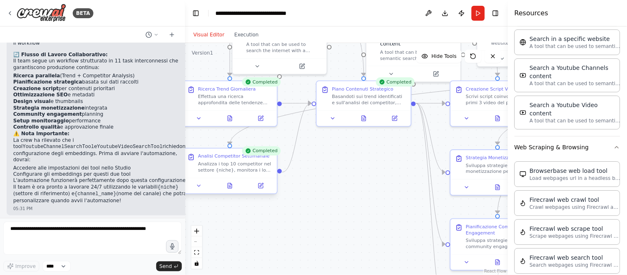
click at [233, 191] on div at bounding box center [230, 186] width 94 height 16
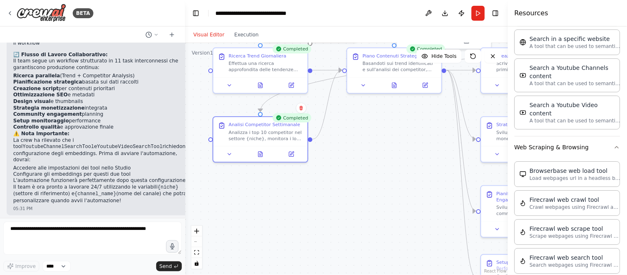
drag, startPoint x: 326, startPoint y: 214, endPoint x: 358, endPoint y: 180, distance: 46.5
click at [358, 181] on div ".deletable-edge-delete-btn { width: 20px; height: 20px; border: 0px solid #ffff…" at bounding box center [346, 159] width 323 height 232
click at [266, 155] on button at bounding box center [261, 151] width 32 height 9
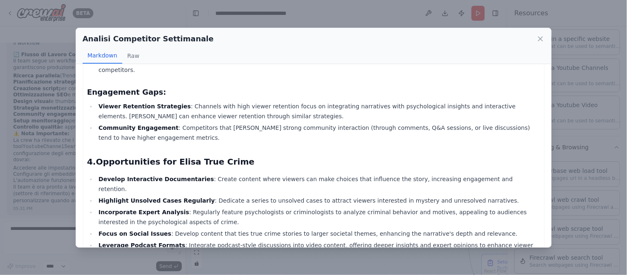
scroll to position [180, 0]
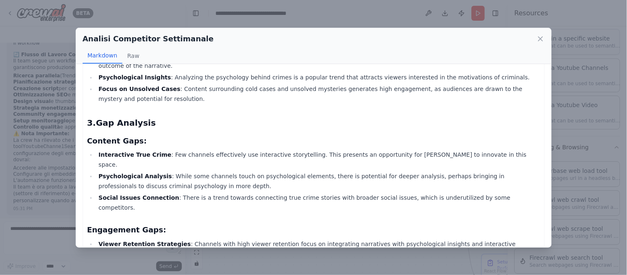
click at [538, 36] on icon at bounding box center [540, 39] width 8 height 8
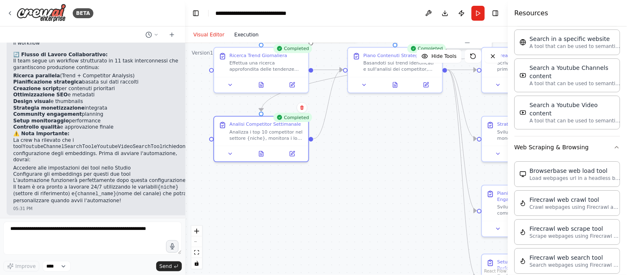
click at [237, 32] on button "Execution" at bounding box center [246, 35] width 34 height 10
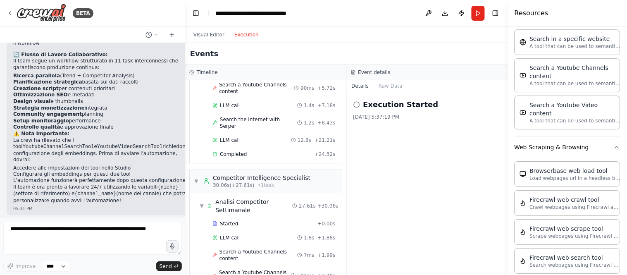
scroll to position [0, 0]
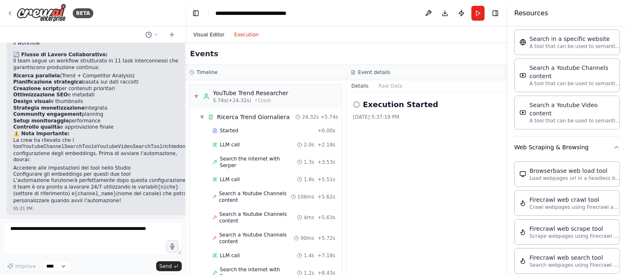
click at [196, 34] on button "Visual Editor" at bounding box center [208, 35] width 41 height 10
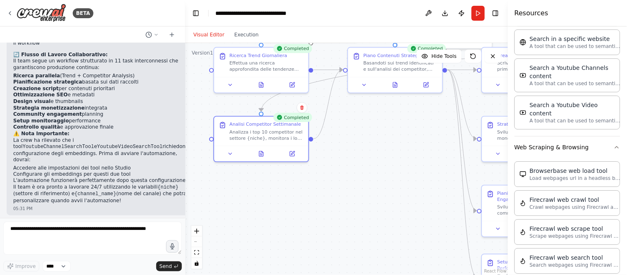
click at [393, 169] on div ".deletable-edge-delete-btn { width: 20px; height: 20px; border: 0px solid #ffff…" at bounding box center [346, 159] width 323 height 232
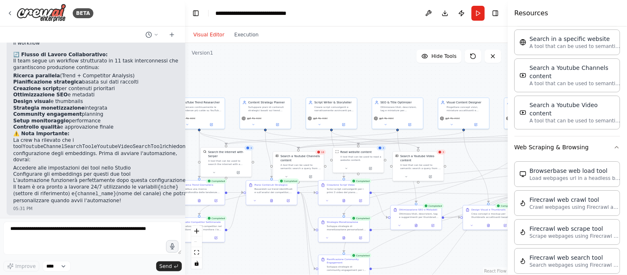
drag, startPoint x: 382, startPoint y: 197, endPoint x: 259, endPoint y: 270, distance: 142.8
click at [259, 247] on div ".deletable-edge-delete-btn { width: 20px; height: 20px; border: 0px solid #ffff…" at bounding box center [346, 159] width 323 height 232
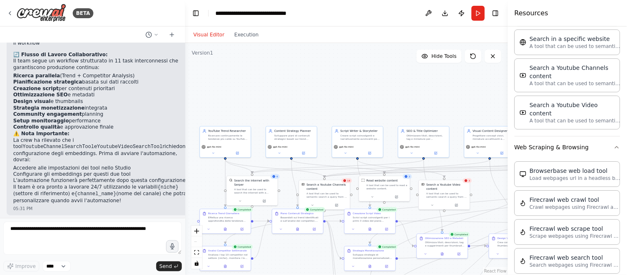
drag, startPoint x: 346, startPoint y: 67, endPoint x: 418, endPoint y: 126, distance: 93.4
click at [413, 123] on div ".deletable-edge-delete-btn { width: 20px; height: 20px; border: 0px solid #ffff…" at bounding box center [346, 159] width 323 height 232
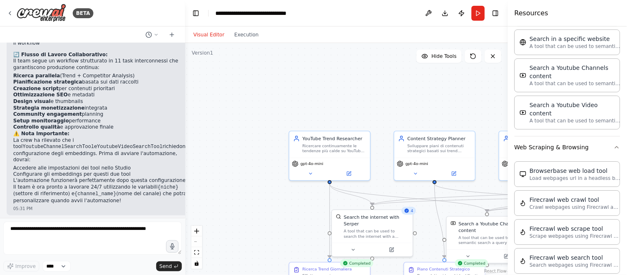
drag, startPoint x: 246, startPoint y: 137, endPoint x: 374, endPoint y: 102, distance: 132.2
click at [374, 102] on div ".deletable-edge-delete-btn { width: 20px; height: 20px; border: 0px solid #ffff…" at bounding box center [346, 159] width 323 height 232
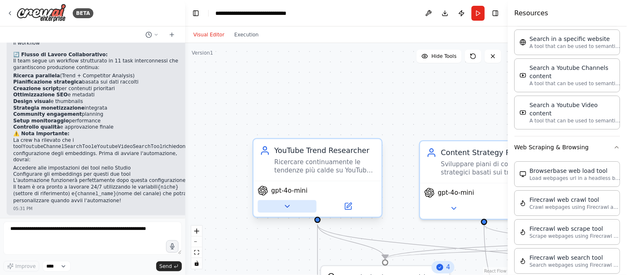
click at [295, 204] on button at bounding box center [287, 206] width 59 height 12
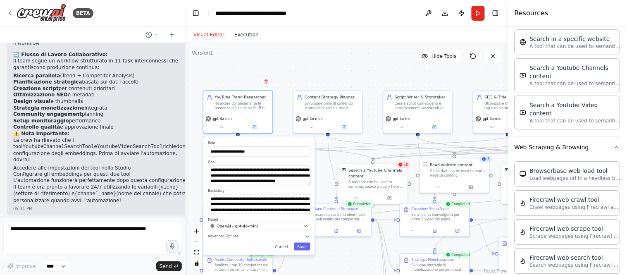
drag, startPoint x: 325, startPoint y: 106, endPoint x: 254, endPoint y: 30, distance: 104.0
click at [254, 30] on div "Visual Editor Execution Version 1 Hide Tools .deletable-edge-delete-btn { width…" at bounding box center [346, 150] width 323 height 248
click at [316, 65] on div "**********" at bounding box center [346, 159] width 323 height 232
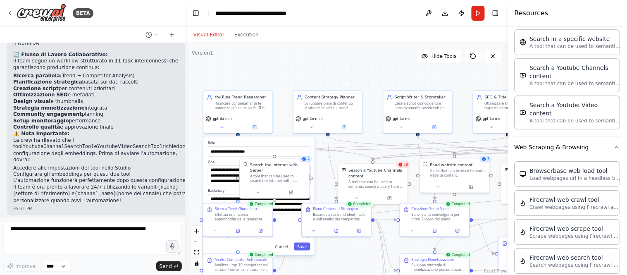
click at [368, 67] on div "**********" at bounding box center [346, 159] width 323 height 232
click at [288, 63] on div "**********" at bounding box center [346, 159] width 323 height 232
click at [221, 127] on icon at bounding box center [221, 126] width 5 height 5
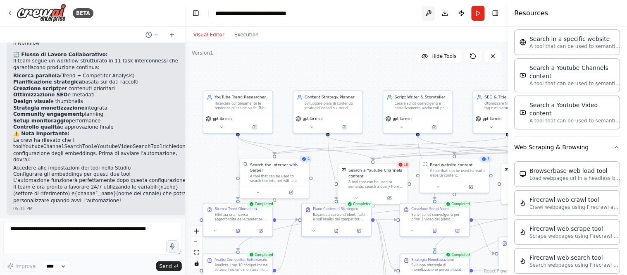
click at [425, 12] on button at bounding box center [428, 13] width 13 height 15
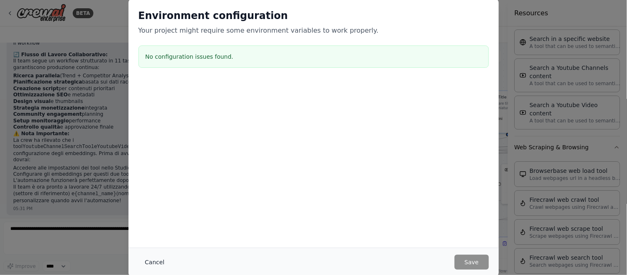
click at [149, 247] on button "Cancel" at bounding box center [154, 261] width 33 height 15
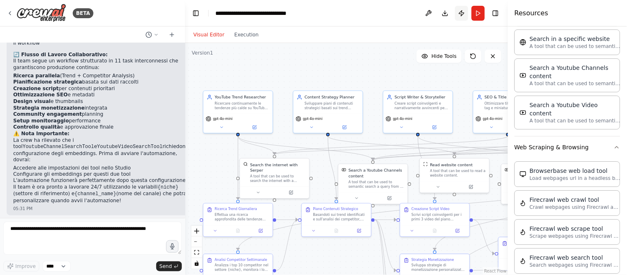
click at [460, 11] on button "Publish" at bounding box center [461, 13] width 13 height 15
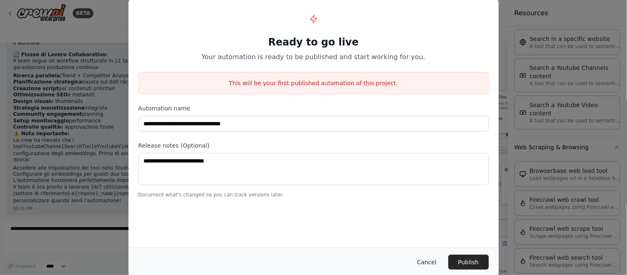
click at [426, 247] on button "Cancel" at bounding box center [426, 261] width 33 height 15
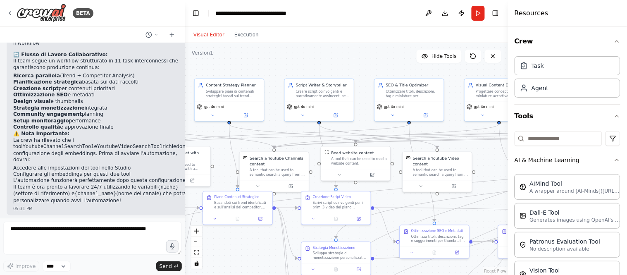
drag, startPoint x: 383, startPoint y: 76, endPoint x: 278, endPoint y: 57, distance: 106.6
click at [284, 62] on div ".deletable-edge-delete-btn { width: 20px; height: 20px; border: 0px solid #ffff…" at bounding box center [346, 159] width 323 height 232
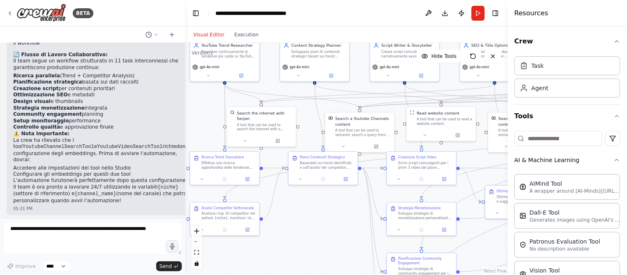
drag, startPoint x: 261, startPoint y: 253, endPoint x: 316, endPoint y: 199, distance: 77.4
click at [332, 208] on div ".deletable-edge-delete-btn { width: 20px; height: 20px; border: 0px solid #ffff…" at bounding box center [346, 159] width 323 height 232
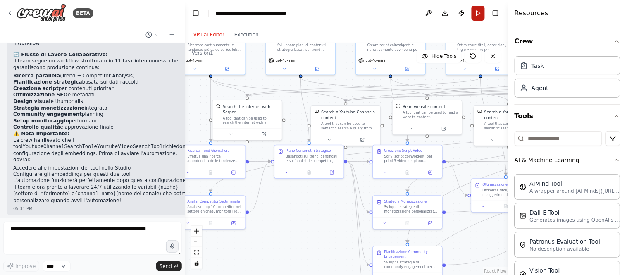
click at [479, 14] on button "Run" at bounding box center [477, 13] width 13 height 15
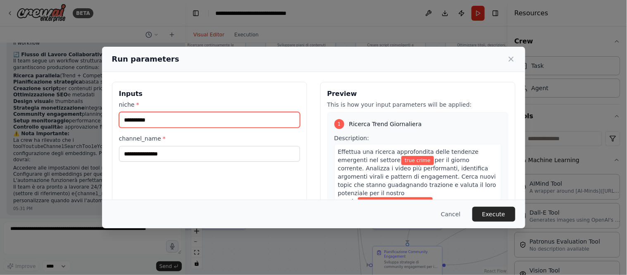
click at [220, 124] on input "**********" at bounding box center [209, 120] width 181 height 16
click at [219, 125] on input "**********" at bounding box center [209, 120] width 181 height 16
click at [219, 124] on input "**********" at bounding box center [209, 120] width 181 height 16
click at [218, 120] on input "**********" at bounding box center [209, 120] width 181 height 16
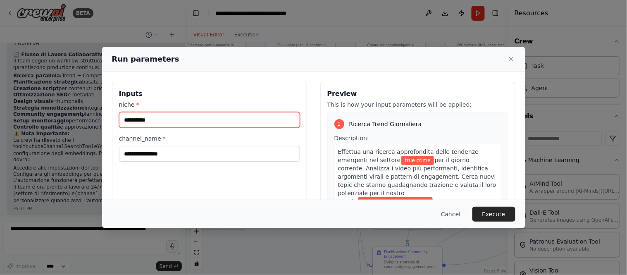
click at [218, 120] on input "**********" at bounding box center [209, 120] width 181 height 16
type input "**********"
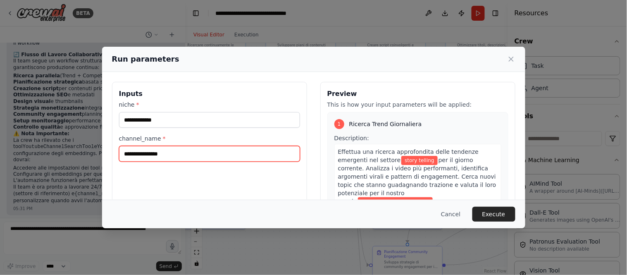
drag, startPoint x: 200, startPoint y: 152, endPoint x: 67, endPoint y: 150, distance: 133.4
click at [67, 150] on div "**********" at bounding box center [313, 137] width 627 height 275
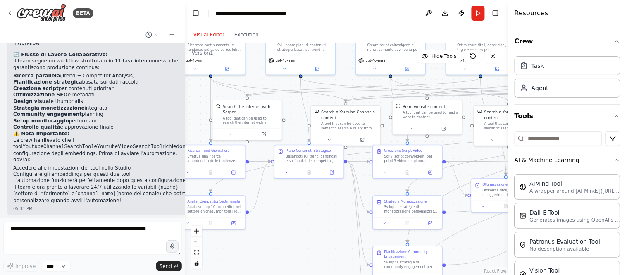
click at [477, 14] on button "Run" at bounding box center [477, 13] width 13 height 15
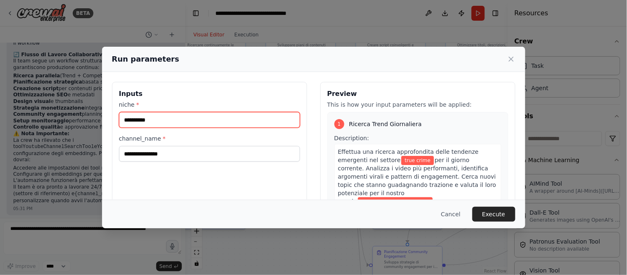
click at [208, 117] on input "**********" at bounding box center [209, 120] width 181 height 16
click at [207, 117] on input "**********" at bounding box center [209, 120] width 181 height 16
click at [206, 114] on input "**********" at bounding box center [209, 120] width 181 height 16
type input "**********"
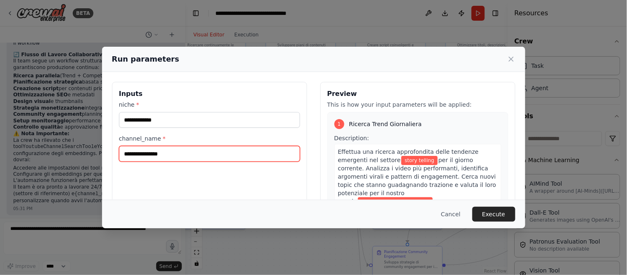
click at [190, 159] on input "**********" at bounding box center [209, 154] width 181 height 16
type input "*"
click at [221, 152] on input "*****" at bounding box center [209, 154] width 181 height 16
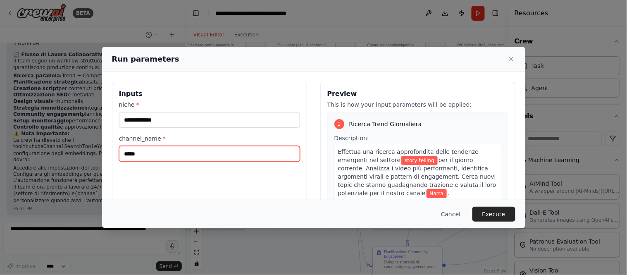
paste input "**********"
type input "**********"
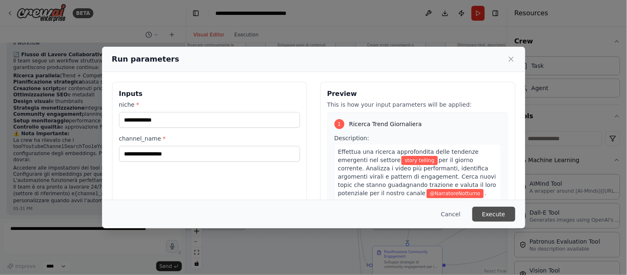
click at [484, 212] on button "Execute" at bounding box center [493, 214] width 43 height 15
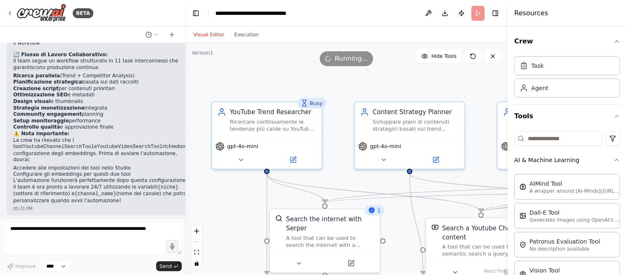
drag, startPoint x: 224, startPoint y: 84, endPoint x: 242, endPoint y: 225, distance: 141.5
click at [242, 225] on div ".deletable-edge-delete-btn { width: 20px; height: 20px; border: 0px solid #ffff…" at bounding box center [346, 159] width 323 height 232
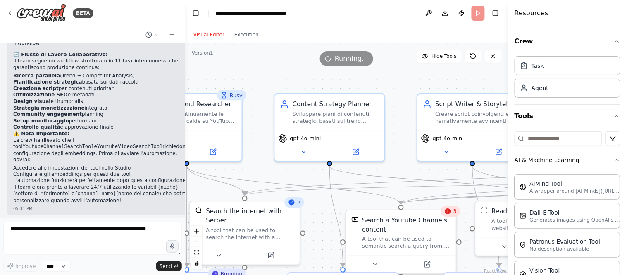
drag, startPoint x: 428, startPoint y: 87, endPoint x: 328, endPoint y: 86, distance: 100.8
click at [333, 83] on div ".deletable-edge-delete-btn { width: 20px; height: 20px; border: 0px solid #ffff…" at bounding box center [346, 159] width 323 height 232
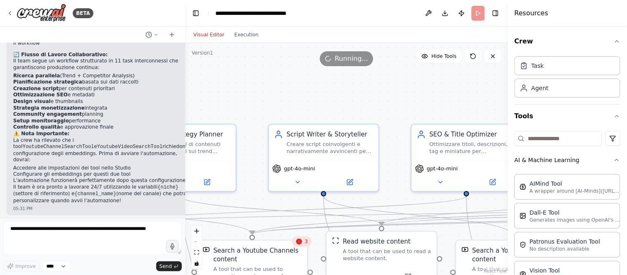
drag, startPoint x: 472, startPoint y: 81, endPoint x: 311, endPoint y: 114, distance: 164.9
click at [311, 114] on div ".deletable-edge-delete-btn { width: 20px; height: 20px; border: 0px solid #ffff…" at bounding box center [346, 159] width 323 height 232
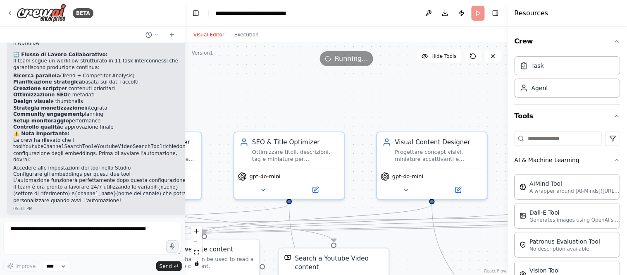
drag, startPoint x: 451, startPoint y: 112, endPoint x: 303, endPoint y: 112, distance: 147.9
click at [303, 112] on div ".deletable-edge-delete-btn { width: 20px; height: 20px; border: 0px solid #ffff…" at bounding box center [346, 159] width 323 height 232
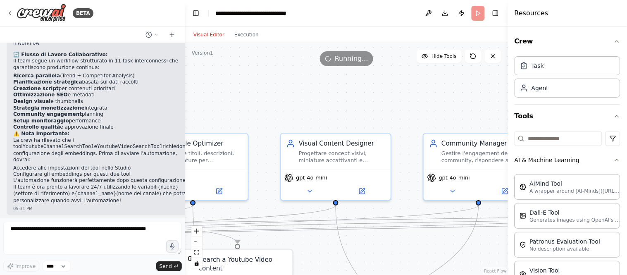
drag, startPoint x: 477, startPoint y: 112, endPoint x: 333, endPoint y: 113, distance: 144.2
click at [336, 113] on div ".deletable-edge-delete-btn { width: 20px; height: 20px; border: 0px solid #ffff…" at bounding box center [346, 159] width 323 height 232
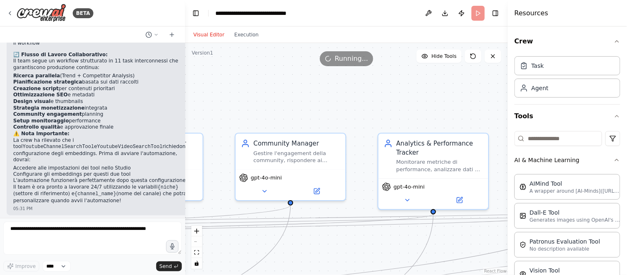
drag, startPoint x: 423, startPoint y: 117, endPoint x: 309, endPoint y: 121, distance: 114.5
click at [309, 121] on div ".deletable-edge-delete-btn { width: 20px; height: 20px; border: 0px solid #ffff…" at bounding box center [346, 159] width 323 height 232
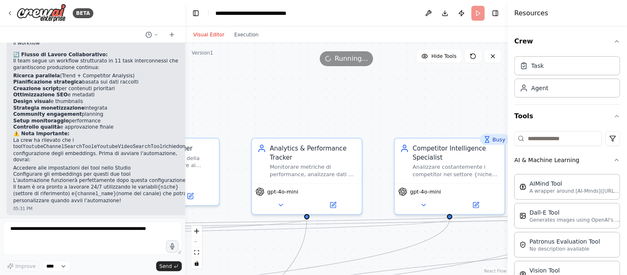
drag, startPoint x: 472, startPoint y: 116, endPoint x: 304, endPoint y: 123, distance: 167.8
click at [304, 123] on div ".deletable-edge-delete-btn { width: 20px; height: 20px; border: 0px solid #ffff…" at bounding box center [346, 159] width 323 height 232
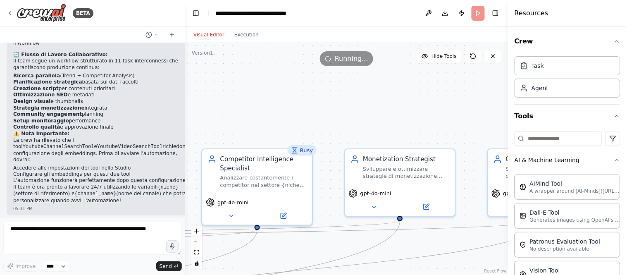
drag, startPoint x: 437, startPoint y: 120, endPoint x: 304, endPoint y: 133, distance: 133.2
click at [304, 133] on div ".deletable-edge-delete-btn { width: 20px; height: 20px; border: 0px solid #ffff…" at bounding box center [346, 159] width 323 height 232
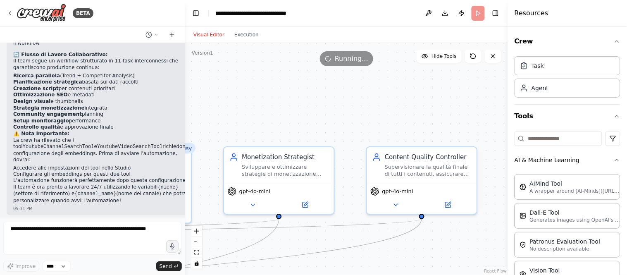
drag, startPoint x: 418, startPoint y: 120, endPoint x: 286, endPoint y: 118, distance: 132.2
click at [288, 118] on div ".deletable-edge-delete-btn { width: 20px; height: 20px; border: 0px solid #ffff…" at bounding box center [346, 159] width 323 height 232
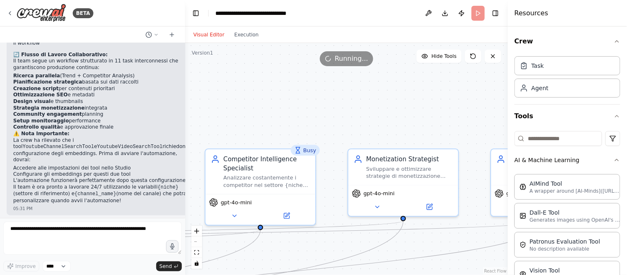
drag, startPoint x: 350, startPoint y: 123, endPoint x: 486, endPoint y: 125, distance: 136.3
click at [486, 125] on div ".deletable-edge-delete-btn { width: 20px; height: 20px; border: 0px solid #ffff…" at bounding box center [346, 159] width 323 height 232
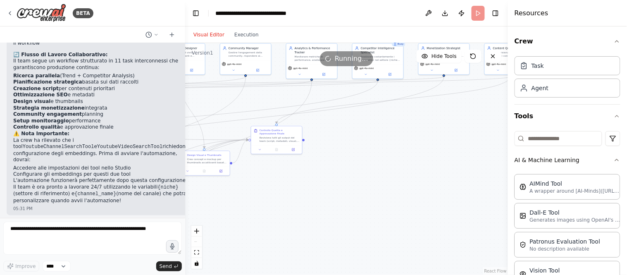
drag, startPoint x: 386, startPoint y: 230, endPoint x: 460, endPoint y: 112, distance: 138.8
click at [460, 113] on div ".deletable-edge-delete-btn { width: 20px; height: 20px; border: 0px solid #ffff…" at bounding box center [346, 159] width 323 height 232
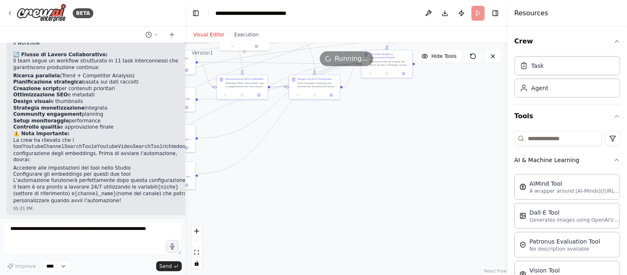
drag, startPoint x: 352, startPoint y: 200, endPoint x: 448, endPoint y: 164, distance: 101.8
click at [459, 141] on div ".deletable-edge-delete-btn { width: 20px; height: 20px; border: 0px solid #ffff…" at bounding box center [346, 159] width 323 height 232
drag, startPoint x: 433, startPoint y: 187, endPoint x: 488, endPoint y: 188, distance: 55.4
click at [488, 188] on div ".deletable-edge-delete-btn { width: 20px; height: 20px; border: 0px solid #ffff…" at bounding box center [346, 159] width 323 height 232
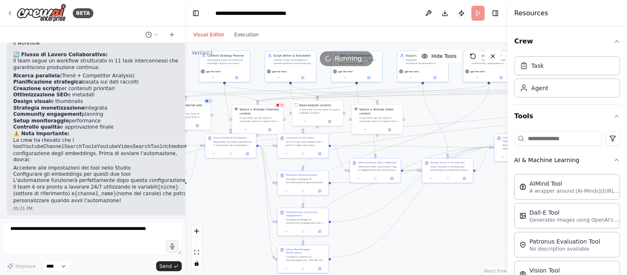
drag, startPoint x: 420, startPoint y: 157, endPoint x: 432, endPoint y: 240, distance: 83.5
click at [432, 240] on div ".deletable-edge-delete-btn { width: 20px; height: 20px; border: 0px solid #ffff…" at bounding box center [346, 159] width 323 height 232
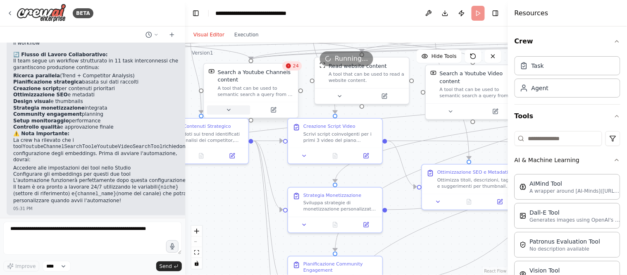
click at [232, 112] on button at bounding box center [228, 109] width 43 height 9
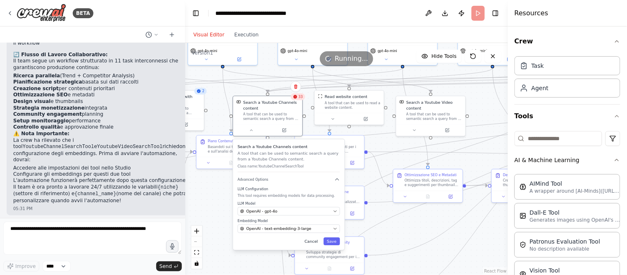
click at [313, 242] on button "Cancel" at bounding box center [311, 241] width 20 height 8
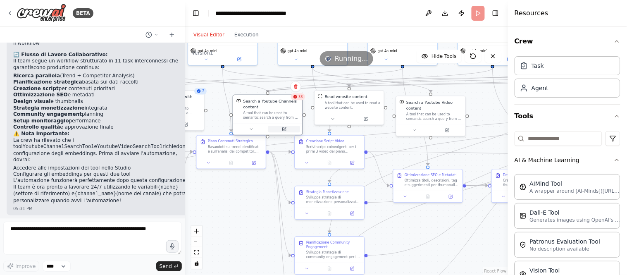
click at [288, 129] on button at bounding box center [284, 129] width 32 height 7
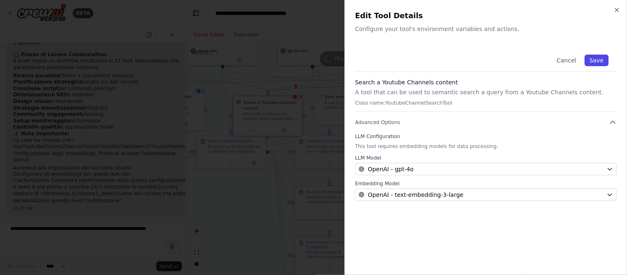
click at [564, 57] on button "Save" at bounding box center [597, 61] width 24 height 12
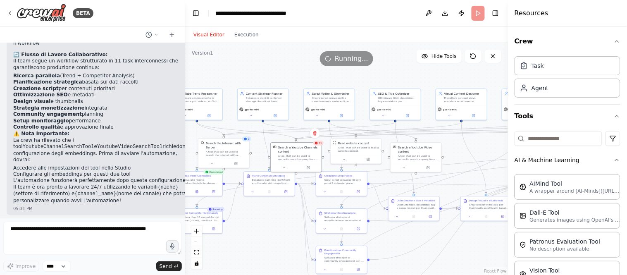
drag, startPoint x: 243, startPoint y: 255, endPoint x: 285, endPoint y: 251, distance: 42.7
click at [287, 247] on div ".deletable-edge-delete-btn { width: 20px; height: 20px; border: 0px solid #ffff…" at bounding box center [346, 159] width 323 height 232
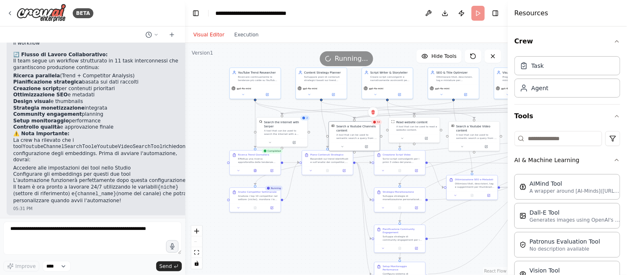
drag, startPoint x: 254, startPoint y: 242, endPoint x: 313, endPoint y: 221, distance: 62.9
click at [313, 221] on div ".deletable-edge-delete-btn { width: 20px; height: 20px; border: 0px solid #ffff…" at bounding box center [346, 159] width 323 height 232
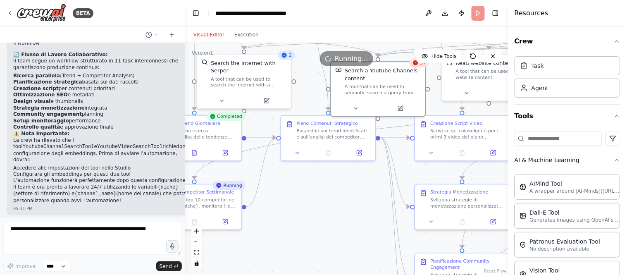
drag, startPoint x: 340, startPoint y: 232, endPoint x: 320, endPoint y: 264, distance: 37.7
click at [320, 247] on div ".deletable-edge-delete-btn { width: 20px; height: 20px; border: 0px solid #ffff…" at bounding box center [346, 159] width 323 height 232
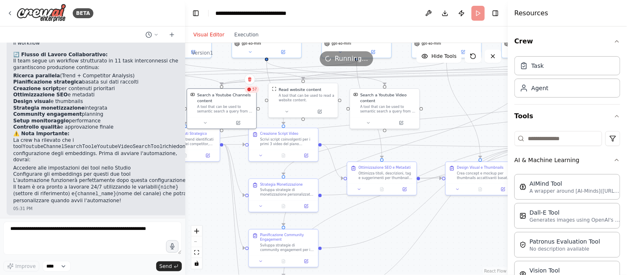
drag, startPoint x: 297, startPoint y: 236, endPoint x: 195, endPoint y: 222, distance: 103.3
click at [195, 222] on div ".deletable-edge-delete-btn { width: 20px; height: 20px; border: 0px solid #ffff…" at bounding box center [346, 159] width 323 height 232
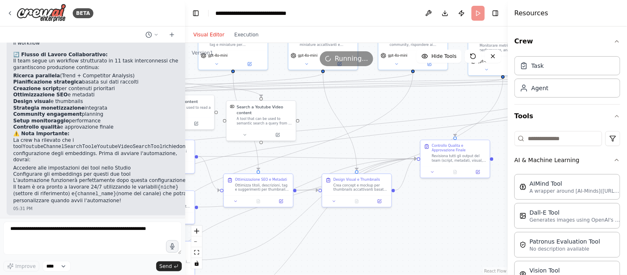
drag, startPoint x: 464, startPoint y: 250, endPoint x: 350, endPoint y: 276, distance: 116.5
click at [350, 247] on html "BETA creare un team di 10 agenti per creazione contenuti youtube, che collabora…" at bounding box center [313, 137] width 627 height 275
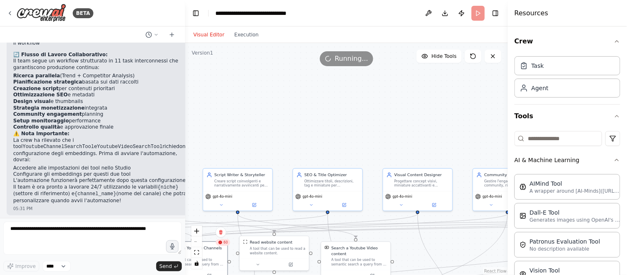
drag, startPoint x: 377, startPoint y: 118, endPoint x: 458, endPoint y: 245, distance: 150.2
click at [458, 245] on div ".deletable-edge-delete-btn { width: 20px; height: 20px; border: 0px solid #ffff…" at bounding box center [346, 159] width 323 height 232
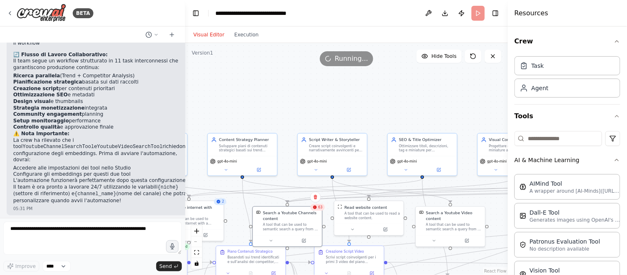
drag, startPoint x: 332, startPoint y: 139, endPoint x: 442, endPoint y: 98, distance: 117.6
click at [442, 98] on div ".deletable-edge-delete-btn { width: 20px; height: 20px; border: 0px solid #ffff…" at bounding box center [346, 159] width 323 height 232
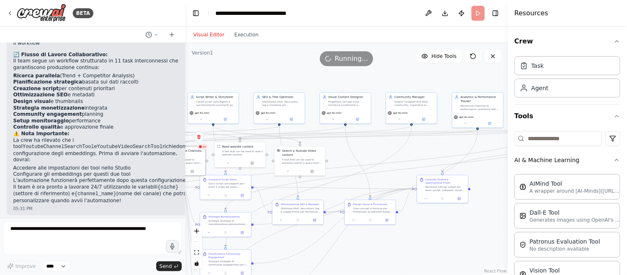
drag, startPoint x: 438, startPoint y: 115, endPoint x: 253, endPoint y: 83, distance: 187.8
click at [253, 83] on div ".deletable-edge-delete-btn { width: 20px; height: 20px; border: 0px solid #ffff…" at bounding box center [346, 159] width 323 height 232
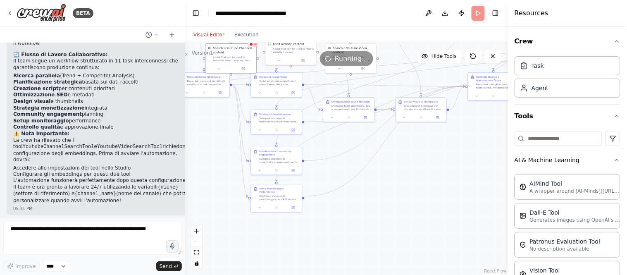
drag, startPoint x: 390, startPoint y: 241, endPoint x: 497, endPoint y: 100, distance: 177.7
click at [497, 100] on div ".deletable-edge-delete-btn { width: 20px; height: 20px; border: 0px solid #ffff…" at bounding box center [346, 159] width 323 height 232
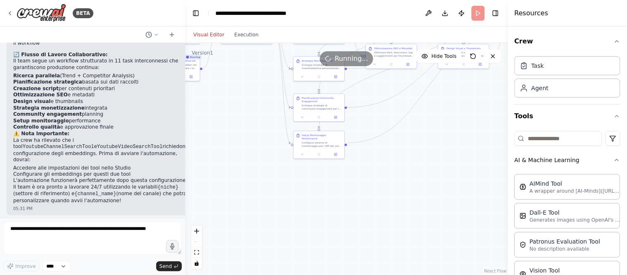
drag, startPoint x: 394, startPoint y: 208, endPoint x: 454, endPoint y: 147, distance: 85.9
click at [454, 147] on div ".deletable-edge-delete-btn { width: 20px; height: 20px; border: 0px solid #ffff…" at bounding box center [346, 159] width 323 height 232
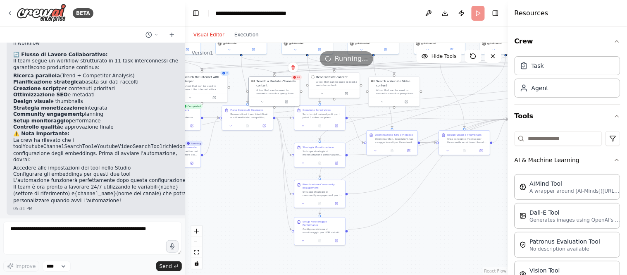
drag, startPoint x: 454, startPoint y: 146, endPoint x: 404, endPoint y: 284, distance: 146.5
click at [404, 247] on html "BETA creare un team di 10 agenti per creazione contenuti youtube, che collabora…" at bounding box center [313, 137] width 627 height 275
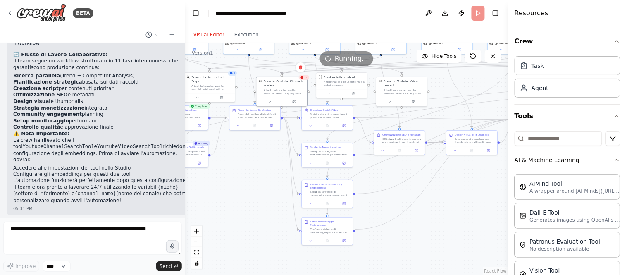
drag, startPoint x: 468, startPoint y: 203, endPoint x: 477, endPoint y: 204, distance: 9.2
click at [477, 204] on div ".deletable-edge-delete-btn { width: 20px; height: 20px; border: 0px solid #ffff…" at bounding box center [346, 159] width 323 height 232
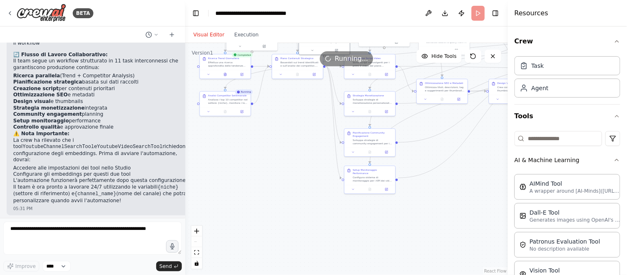
drag, startPoint x: 440, startPoint y: 258, endPoint x: 448, endPoint y: 172, distance: 86.7
click at [448, 172] on div ".deletable-edge-delete-btn { width: 20px; height: 20px; border: 0px solid #ffff…" at bounding box center [346, 159] width 323 height 232
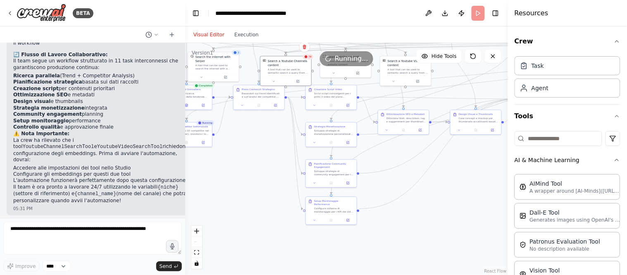
drag, startPoint x: 463, startPoint y: 172, endPoint x: 449, endPoint y: 228, distance: 57.6
click at [449, 228] on div ".deletable-edge-delete-btn { width: 20px; height: 20px; border: 0px solid #ffff…" at bounding box center [346, 159] width 323 height 232
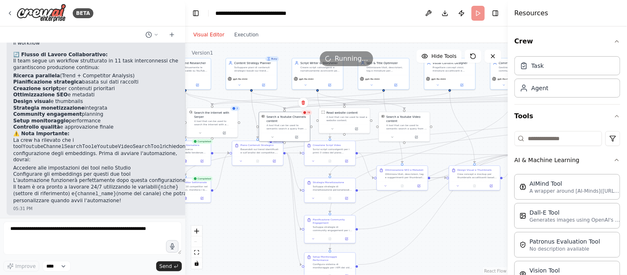
drag, startPoint x: 466, startPoint y: 219, endPoint x: 465, endPoint y: 253, distance: 33.5
click at [465, 247] on div ".deletable-edge-delete-btn { width: 20px; height: 20px; border: 0px solid #ffff…" at bounding box center [346, 159] width 323 height 232
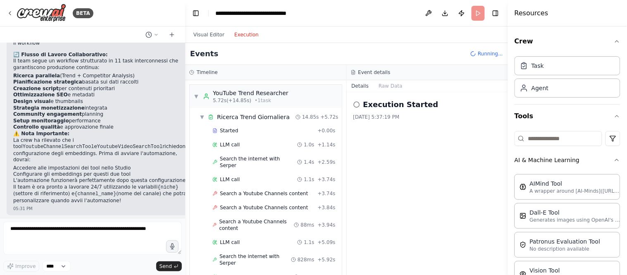
click at [247, 36] on button "Execution" at bounding box center [246, 35] width 34 height 10
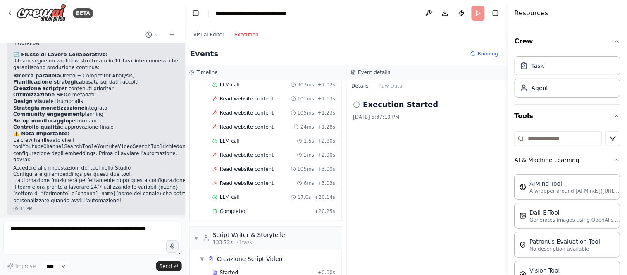
scroll to position [2018, 0]
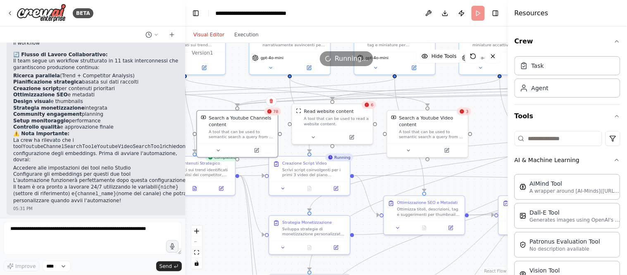
click at [208, 33] on button "Visual Editor" at bounding box center [208, 35] width 41 height 10
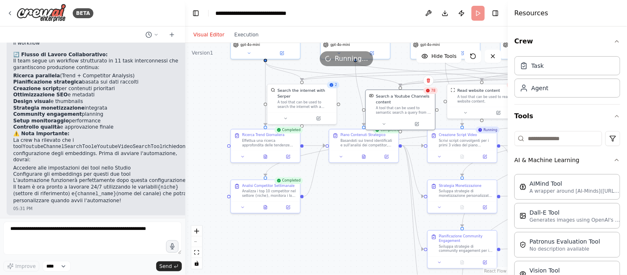
drag, startPoint x: 231, startPoint y: 222, endPoint x: 368, endPoint y: 201, distance: 138.3
click at [368, 201] on div ".deletable-edge-delete-btn { width: 20px; height: 20px; border: 0px solid #ffff…" at bounding box center [346, 159] width 323 height 232
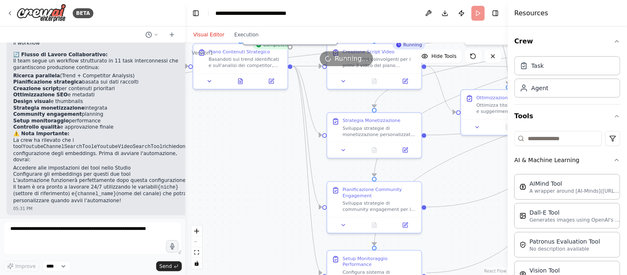
drag, startPoint x: 367, startPoint y: 211, endPoint x: 248, endPoint y: 152, distance: 132.6
click at [248, 152] on div ".deletable-edge-delete-btn { width: 20px; height: 20px; border: 0px solid #ffff…" at bounding box center [346, 159] width 323 height 232
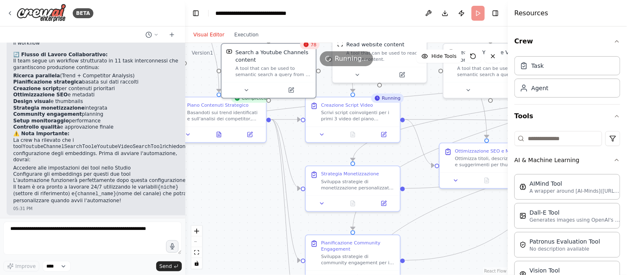
drag, startPoint x: 263, startPoint y: 221, endPoint x: 244, endPoint y: 272, distance: 54.6
click at [241, 247] on html "BETA creare un team di 10 agenti per creazione contenuti youtube, che collabora…" at bounding box center [313, 137] width 627 height 275
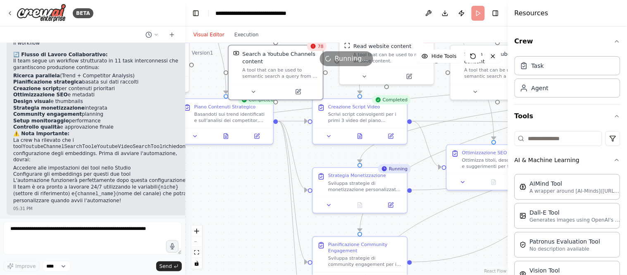
drag, startPoint x: 241, startPoint y: 229, endPoint x: 211, endPoint y: 193, distance: 46.9
click at [212, 195] on div ".deletable-edge-delete-btn { width: 20px; height: 20px; border: 0px solid #ffff…" at bounding box center [346, 159] width 323 height 232
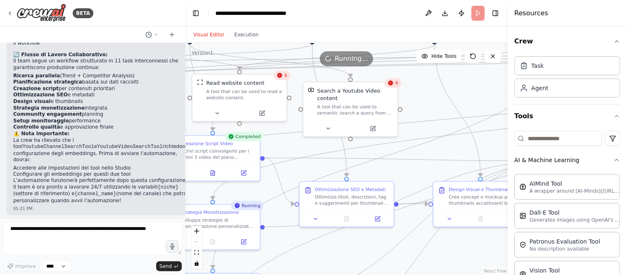
drag, startPoint x: 433, startPoint y: 193, endPoint x: 319, endPoint y: 264, distance: 134.6
click at [321, 247] on div ".deletable-edge-delete-btn { width: 20px; height: 20px; border: 0px solid #ffff…" at bounding box center [346, 159] width 323 height 232
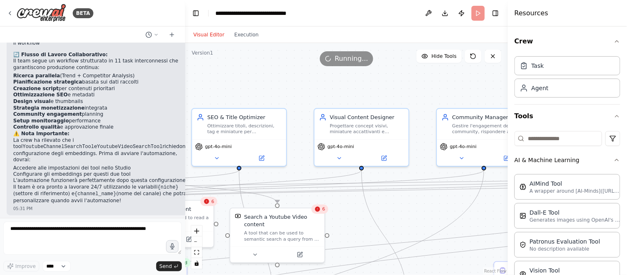
drag, startPoint x: 469, startPoint y: 81, endPoint x: 398, endPoint y: 204, distance: 142.3
click at [398, 204] on div ".deletable-edge-delete-btn { width: 20px; height: 20px; border: 0px solid #ffff…" at bounding box center [346, 159] width 323 height 232
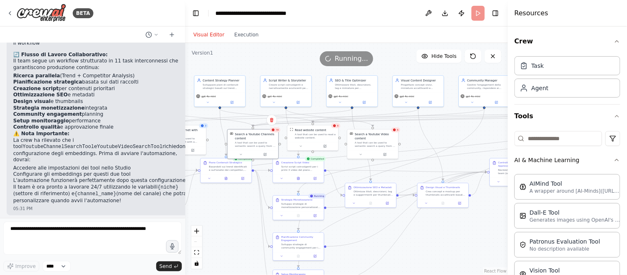
drag, startPoint x: 304, startPoint y: 127, endPoint x: 339, endPoint y: 43, distance: 90.7
click at [339, 43] on div ".deletable-edge-delete-btn { width: 20px; height: 20px; border: 0px solid #ffff…" at bounding box center [346, 159] width 323 height 232
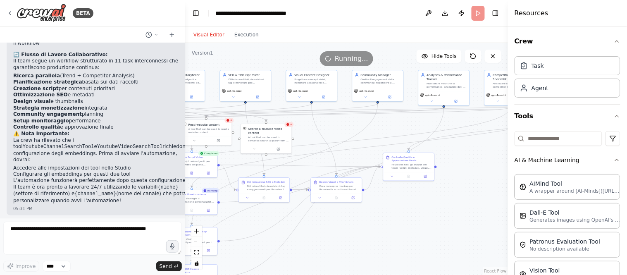
drag, startPoint x: 451, startPoint y: 252, endPoint x: 369, endPoint y: 235, distance: 83.5
click at [348, 247] on div ".deletable-edge-delete-btn { width: 20px; height: 20px; border: 0px solid #ffff…" at bounding box center [346, 159] width 323 height 232
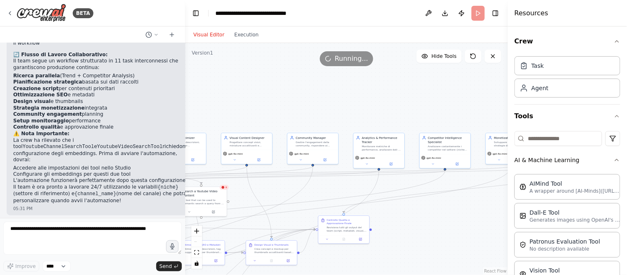
drag, startPoint x: 471, startPoint y: 200, endPoint x: 402, endPoint y: 260, distance: 91.9
click at [404, 247] on div ".deletable-edge-delete-btn { width: 20px; height: 20px; border: 0px solid #ffff…" at bounding box center [346, 159] width 323 height 232
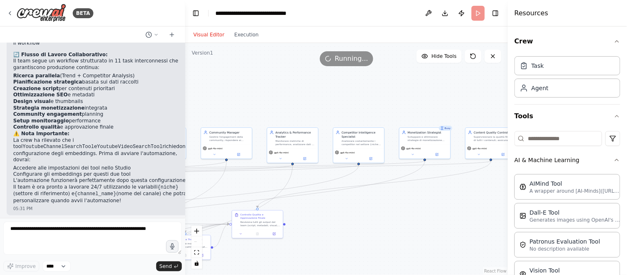
drag, startPoint x: 469, startPoint y: 235, endPoint x: 373, endPoint y: 228, distance: 96.5
click at [374, 228] on div ".deletable-edge-delete-btn { width: 20px; height: 20px; border: 0px solid #ffff…" at bounding box center [346, 159] width 323 height 232
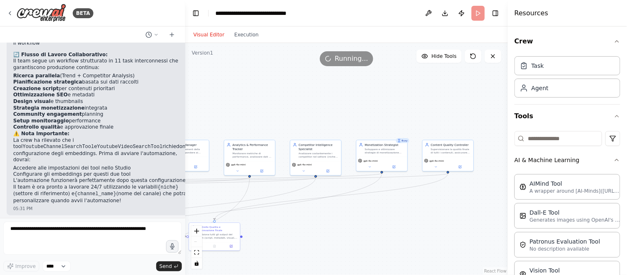
drag, startPoint x: 442, startPoint y: 215, endPoint x: 402, endPoint y: 228, distance: 42.6
click at [403, 228] on div ".deletable-edge-delete-btn { width: 20px; height: 20px; border: 0px solid #ffff…" at bounding box center [346, 159] width 323 height 232
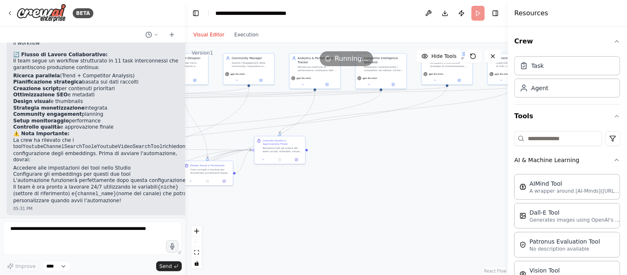
drag, startPoint x: 386, startPoint y: 238, endPoint x: 482, endPoint y: 112, distance: 158.7
click at [482, 112] on div ".deletable-edge-delete-btn { width: 20px; height: 20px; border: 0px solid #ffff…" at bounding box center [346, 159] width 323 height 232
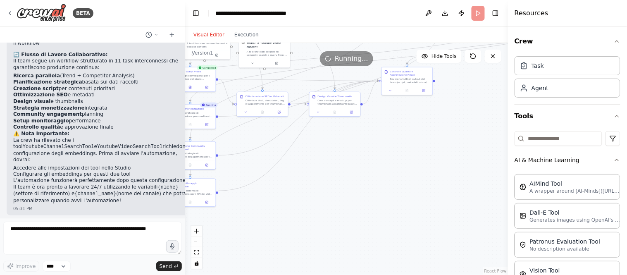
drag, startPoint x: 381, startPoint y: 202, endPoint x: 485, endPoint y: 169, distance: 109.2
click at [489, 164] on div ".deletable-edge-delete-btn { width: 20px; height: 20px; border: 0px solid #ffff…" at bounding box center [346, 159] width 323 height 232
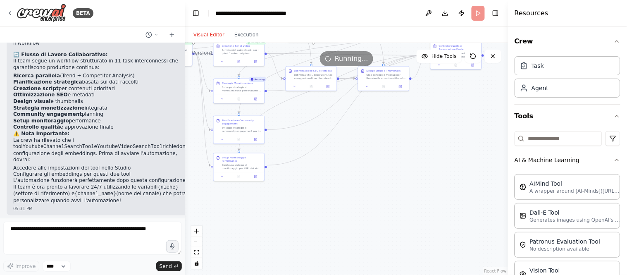
drag, startPoint x: 393, startPoint y: 176, endPoint x: 442, endPoint y: 150, distance: 55.3
click at [442, 150] on div ".deletable-edge-delete-btn { width: 20px; height: 20px; border: 0px solid #ffff…" at bounding box center [346, 159] width 323 height 232
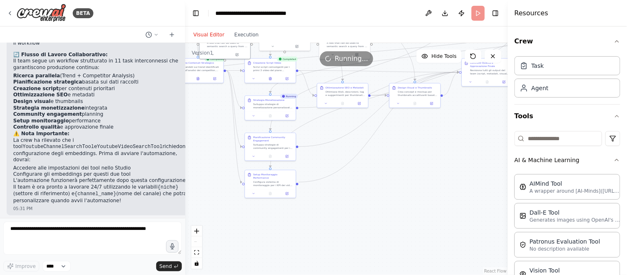
drag, startPoint x: 358, startPoint y: 183, endPoint x: 407, endPoint y: 233, distance: 69.5
click at [407, 233] on div ".deletable-edge-delete-btn { width: 20px; height: 20px; border: 0px solid #ffff…" at bounding box center [346, 159] width 323 height 232
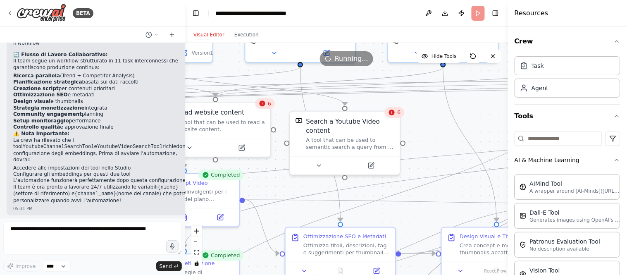
drag, startPoint x: 387, startPoint y: 72, endPoint x: 433, endPoint y: 192, distance: 128.8
click at [433, 192] on div ".deletable-edge-delete-btn { width: 20px; height: 20px; border: 0px solid #ffff…" at bounding box center [346, 159] width 323 height 232
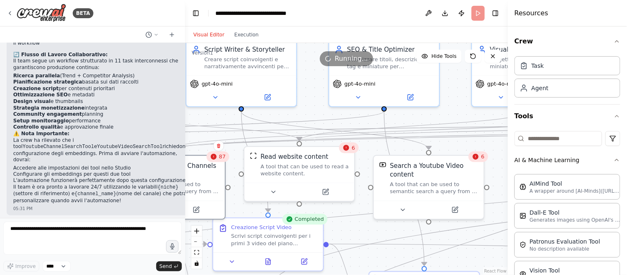
drag, startPoint x: 440, startPoint y: 148, endPoint x: 510, endPoint y: 165, distance: 72.3
click at [510, 165] on div "BETA creare un team di 10 agenti per creazione contenuti youtube, che collabora…" at bounding box center [313, 137] width 627 height 275
click at [353, 150] on span "6" at bounding box center [353, 147] width 3 height 7
click at [223, 162] on div "87" at bounding box center [217, 156] width 23 height 11
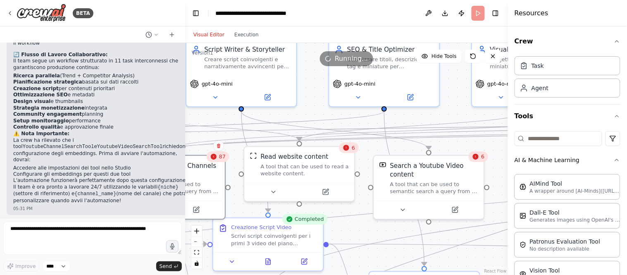
click at [223, 162] on div "87" at bounding box center [217, 156] width 23 height 11
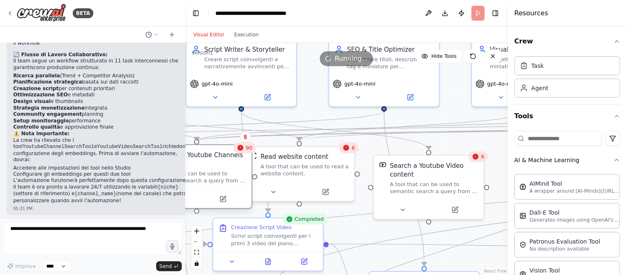
drag, startPoint x: 214, startPoint y: 182, endPoint x: 245, endPoint y: 166, distance: 35.8
click at [244, 167] on div "Search a Youtube Channels content A tool that can be used to semantic search a …" at bounding box center [202, 167] width 88 height 34
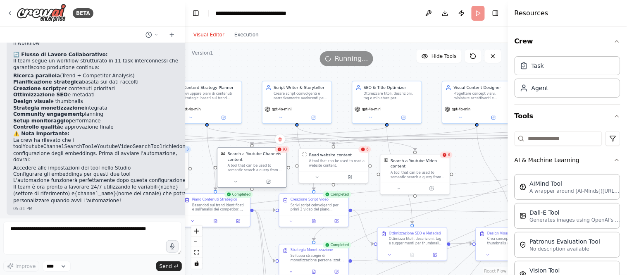
drag, startPoint x: 270, startPoint y: 166, endPoint x: 251, endPoint y: 167, distance: 19.4
click at [251, 167] on div "A tool that can be used to semantic search a query from a Youtube Channels cont…" at bounding box center [256, 167] width 56 height 9
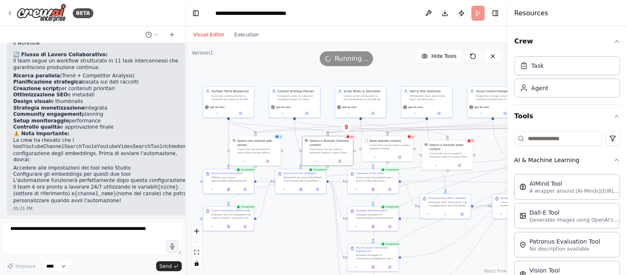
drag, startPoint x: 285, startPoint y: 93, endPoint x: 353, endPoint y: 78, distance: 69.9
click at [353, 78] on div ".deletable-edge-delete-btn { width: 20px; height: 20px; border: 0px solid #ffff…" at bounding box center [346, 159] width 323 height 232
drag, startPoint x: 333, startPoint y: 149, endPoint x: 326, endPoint y: 147, distance: 7.4
click at [326, 147] on div "A tool that can be used to semantic search a query from a Youtube Channels cont…" at bounding box center [322, 150] width 41 height 7
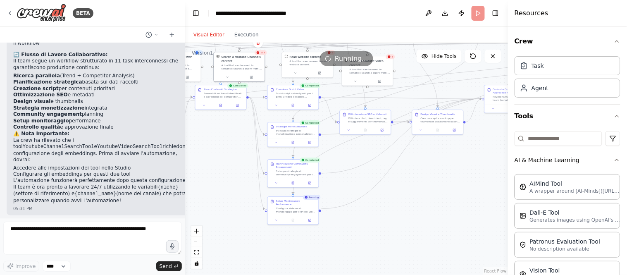
drag, startPoint x: 311, startPoint y: 234, endPoint x: 213, endPoint y: 185, distance: 109.7
click at [213, 185] on div ".deletable-edge-delete-btn { width: 20px; height: 20px; border: 0px solid #ffff…" at bounding box center [346, 159] width 323 height 232
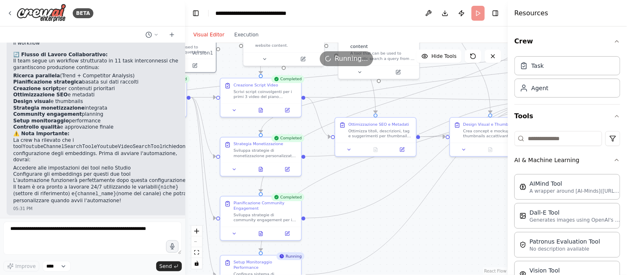
drag, startPoint x: 359, startPoint y: 131, endPoint x: 362, endPoint y: 189, distance: 57.5
click at [362, 189] on div ".deletable-edge-delete-btn { width: 20px; height: 20px; border: 0px solid #ffff…" at bounding box center [346, 159] width 323 height 232
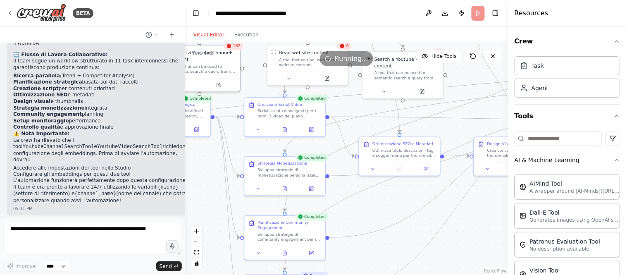
drag, startPoint x: 470, startPoint y: 254, endPoint x: 496, endPoint y: 276, distance: 34.3
click at [496, 247] on html "BETA creare un team di 10 agenti per creazione contenuti youtube, che collabora…" at bounding box center [313, 137] width 627 height 275
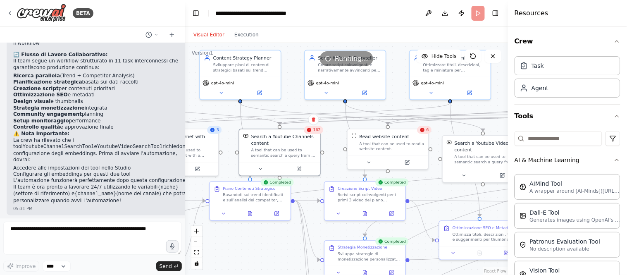
drag, startPoint x: 230, startPoint y: 187, endPoint x: 281, endPoint y: 245, distance: 76.9
click at [281, 245] on div ".deletable-edge-delete-btn { width: 20px; height: 20px; border: 0px solid #ffff…" at bounding box center [346, 159] width 323 height 232
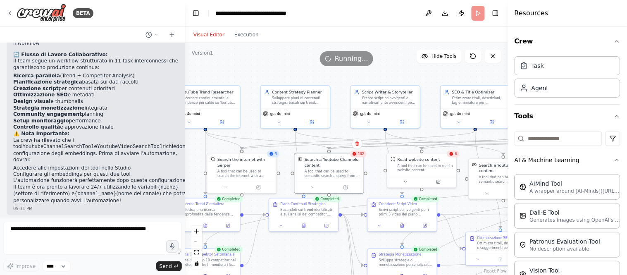
drag, startPoint x: 278, startPoint y: 170, endPoint x: 246, endPoint y: 147, distance: 39.9
click at [246, 147] on div ".deletable-edge-delete-btn { width: 20px; height: 20px; border: 0px solid #ffff…" at bounding box center [251, 136] width 219 height 158
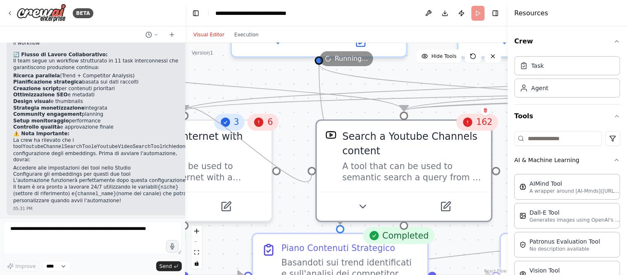
drag, startPoint x: 278, startPoint y: 162, endPoint x: 311, endPoint y: 174, distance: 36.2
click at [311, 174] on div ".deletable-edge-delete-btn { width: 20px; height: 20px; border: 0px solid #ffff…" at bounding box center [346, 159] width 323 height 232
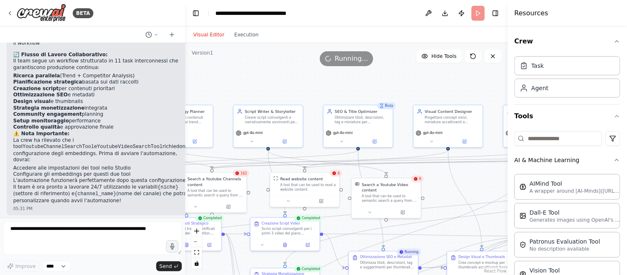
drag, startPoint x: 408, startPoint y: 89, endPoint x: 243, endPoint y: 72, distance: 165.6
click at [243, 72] on div ".deletable-edge-delete-btn { width: 20px; height: 20px; border: 0px solid #ffff…" at bounding box center [346, 159] width 323 height 232
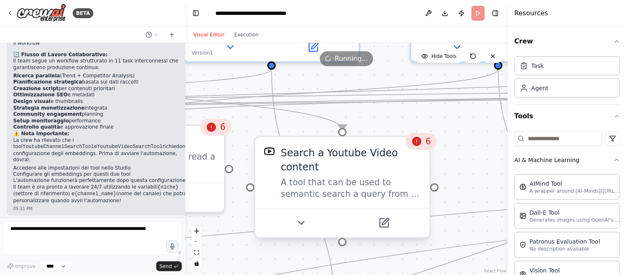
drag, startPoint x: 421, startPoint y: 194, endPoint x: 438, endPoint y: 190, distance: 17.4
click at [438, 190] on div ".deletable-edge-delete-btn { width: 20px; height: 20px; border: 0px solid #ffff…" at bounding box center [346, 159] width 323 height 232
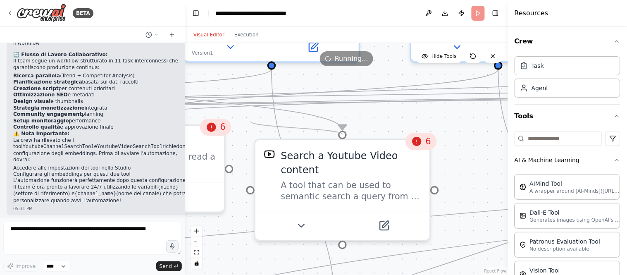
drag, startPoint x: 438, startPoint y: 187, endPoint x: 251, endPoint y: 121, distance: 198.7
click at [251, 121] on div ".deletable-edge-delete-btn { width: 20px; height: 20px; border: 0px solid #ffff…" at bounding box center [346, 159] width 323 height 232
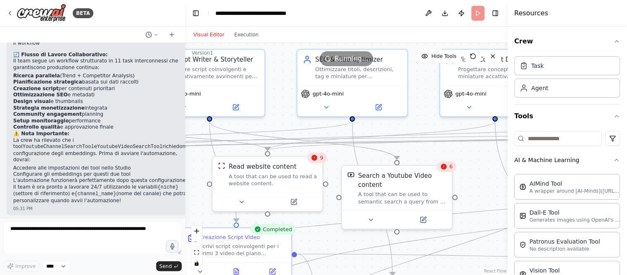
drag, startPoint x: 240, startPoint y: 183, endPoint x: 327, endPoint y: 215, distance: 93.1
click at [327, 215] on div ".deletable-edge-delete-btn { width: 20px; height: 20px; border: 0px solid #ffff…" at bounding box center [346, 159] width 323 height 232
drag, startPoint x: 397, startPoint y: 161, endPoint x: 268, endPoint y: 155, distance: 129.4
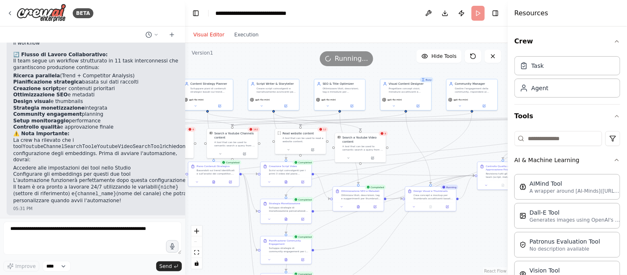
drag, startPoint x: 425, startPoint y: 78, endPoint x: 423, endPoint y: 28, distance: 50.4
click at [423, 30] on div "Visual Editor Execution Version 1 Hide Tools .deletable-edge-delete-btn { width…" at bounding box center [346, 150] width 323 height 248
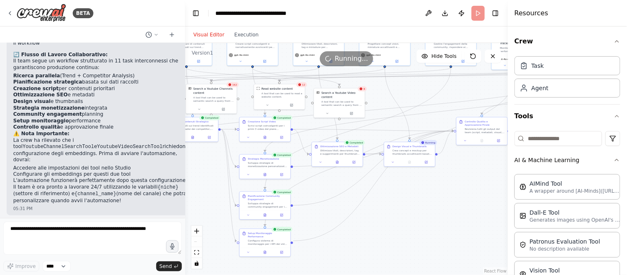
drag, startPoint x: 445, startPoint y: 224, endPoint x: 372, endPoint y: 216, distance: 73.6
click at [372, 216] on div ".deletable-edge-delete-btn { width: 20px; height: 20px; border: 0px solid #ffff…" at bounding box center [346, 159] width 323 height 232
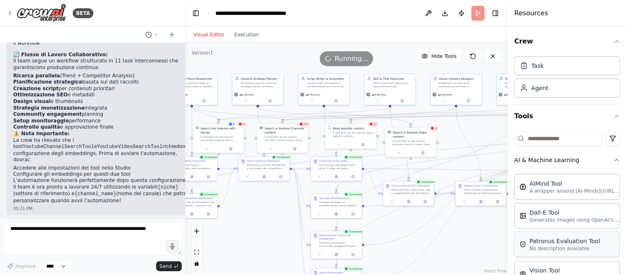
drag, startPoint x: 408, startPoint y: 211, endPoint x: 518, endPoint y: 236, distance: 112.6
click at [515, 240] on div "BETA creare un team di 10 agenti per creazione contenuti youtube, che collabora…" at bounding box center [313, 137] width 627 height 275
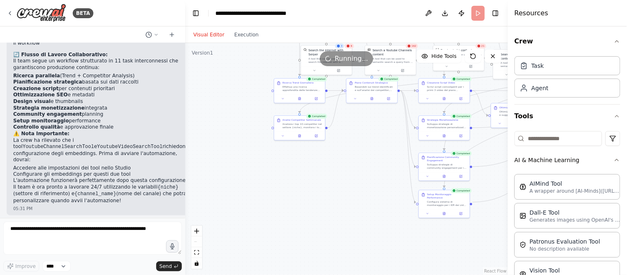
drag, startPoint x: 254, startPoint y: 233, endPoint x: 263, endPoint y: 242, distance: 13.4
click at [263, 242] on div ".deletable-edge-delete-btn { width: 20px; height: 20px; border: 0px solid #ffff…" at bounding box center [346, 159] width 323 height 232
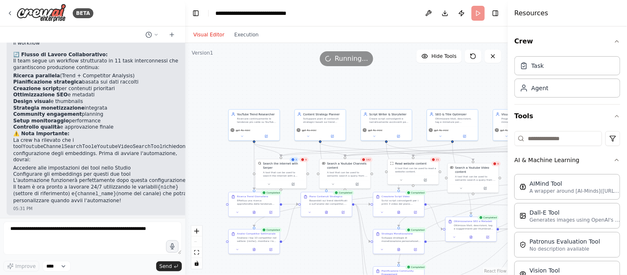
drag, startPoint x: 380, startPoint y: 71, endPoint x: 432, endPoint y: 97, distance: 58.7
click at [432, 97] on div ".deletable-edge-delete-btn { width: 20px; height: 20px; border: 0px solid #ffff…" at bounding box center [346, 159] width 323 height 232
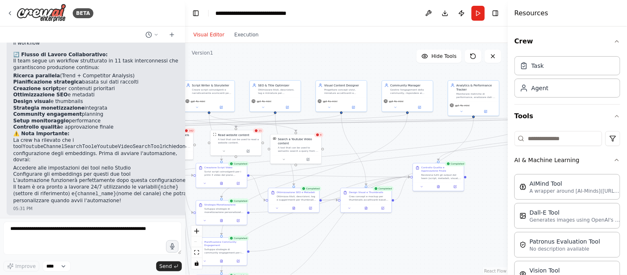
drag, startPoint x: 387, startPoint y: 80, endPoint x: 222, endPoint y: 55, distance: 167.2
click at [222, 55] on div ".deletable-edge-delete-btn { width: 20px; height: 20px; border: 0px solid #ffff…" at bounding box center [346, 159] width 323 height 232
click at [241, 34] on button "Execution" at bounding box center [246, 35] width 34 height 10
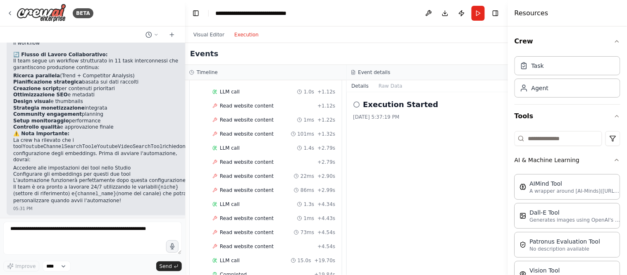
scroll to position [5335, 0]
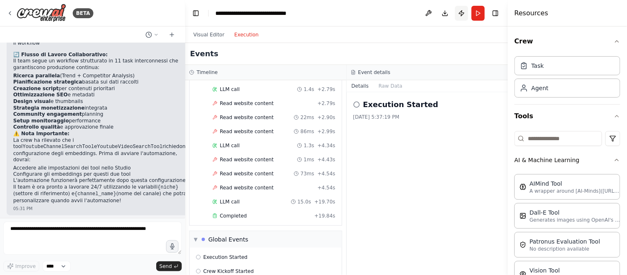
click at [459, 13] on button "Publish" at bounding box center [461, 13] width 13 height 15
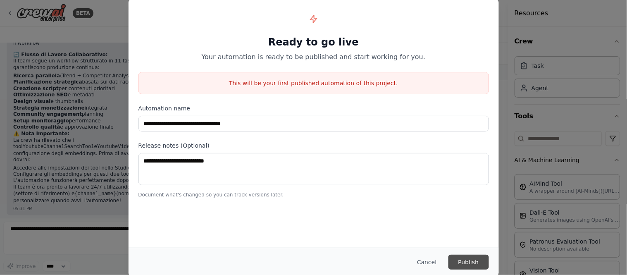
click at [468, 247] on button "Publish" at bounding box center [468, 261] width 40 height 15
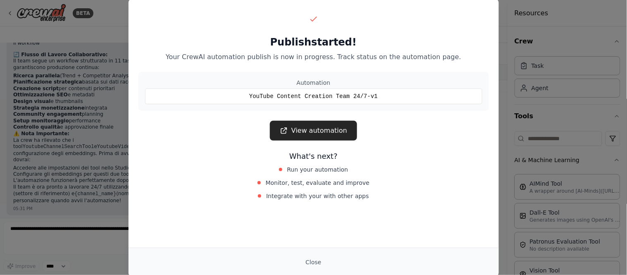
click at [312, 247] on button "Close" at bounding box center [313, 261] width 29 height 15
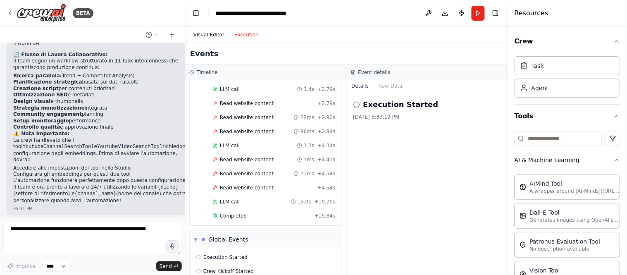
click at [203, 34] on button "Visual Editor" at bounding box center [208, 35] width 41 height 10
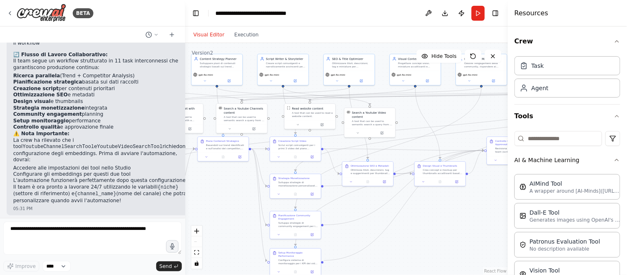
drag, startPoint x: 420, startPoint y: 241, endPoint x: 494, endPoint y: 215, distance: 78.5
click at [494, 215] on div ".deletable-edge-delete-btn { width: 20px; height: 20px; border: 0px solid #ffff…" at bounding box center [346, 159] width 323 height 232
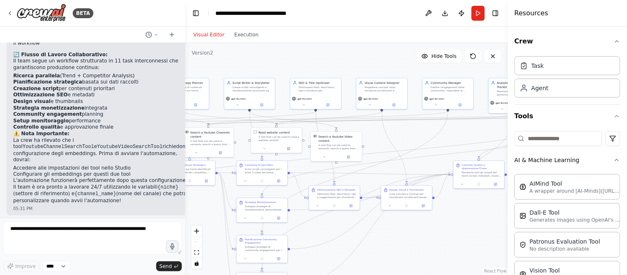
drag, startPoint x: 436, startPoint y: 245, endPoint x: 402, endPoint y: 269, distance: 41.5
click at [402, 247] on div ".deletable-edge-delete-btn { width: 20px; height: 20px; border: 0px solid #ffff…" at bounding box center [346, 159] width 323 height 232
click at [475, 15] on button "Run" at bounding box center [477, 13] width 13 height 15
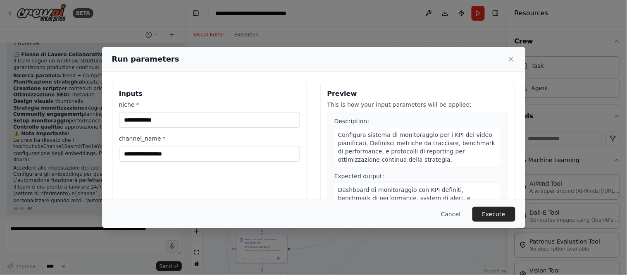
scroll to position [1233, 0]
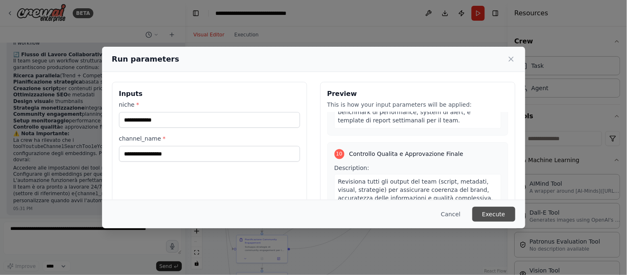
click at [497, 218] on button "Execute" at bounding box center [493, 214] width 43 height 15
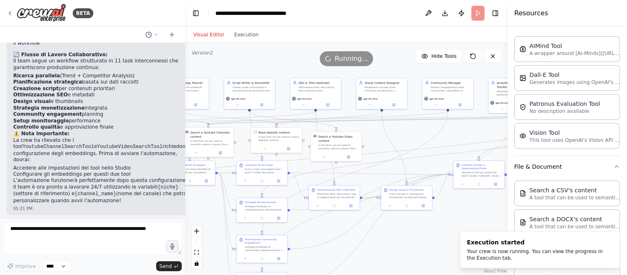
scroll to position [0, 0]
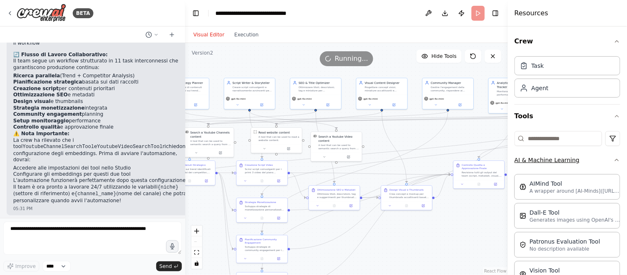
click at [564, 159] on icon "button" at bounding box center [616, 160] width 7 height 7
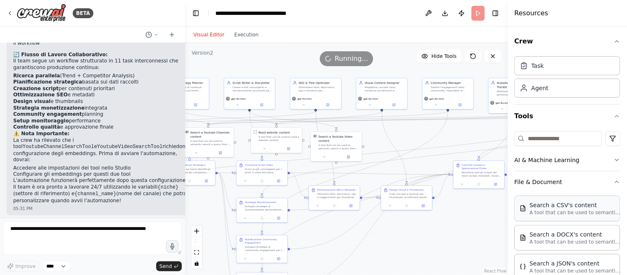
scroll to position [46, 0]
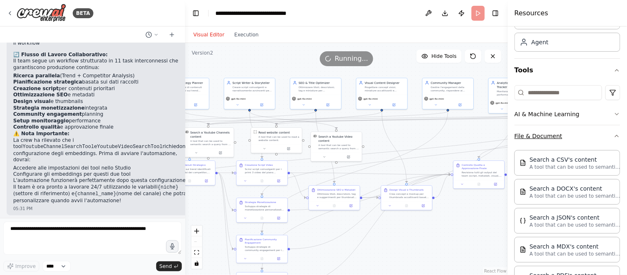
click at [564, 137] on icon "button" at bounding box center [616, 136] width 7 height 7
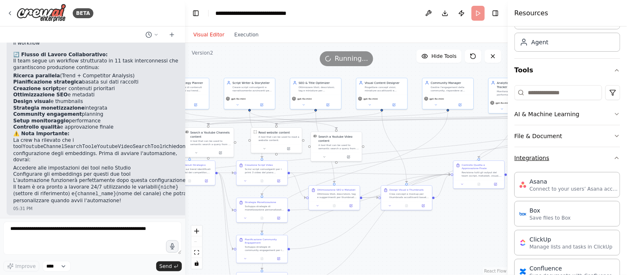
click at [564, 158] on icon "button" at bounding box center [616, 157] width 7 height 7
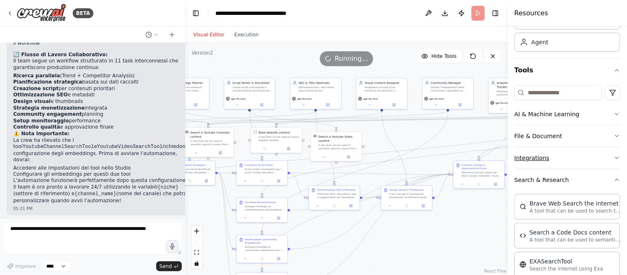
scroll to position [92, 0]
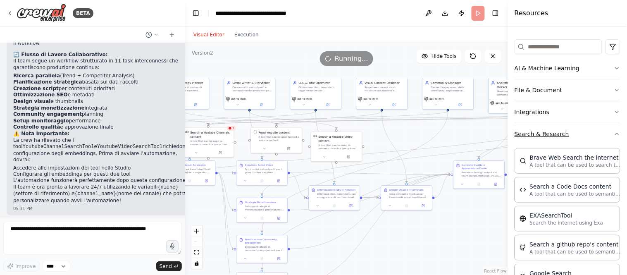
click at [564, 133] on icon "button" at bounding box center [616, 134] width 7 height 7
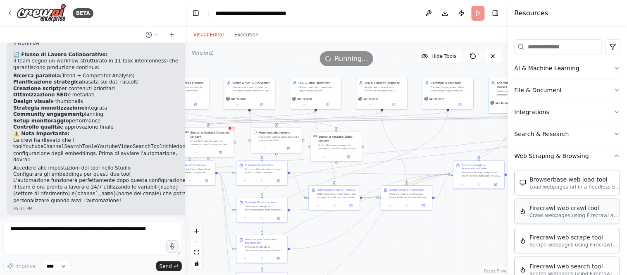
scroll to position [138, 0]
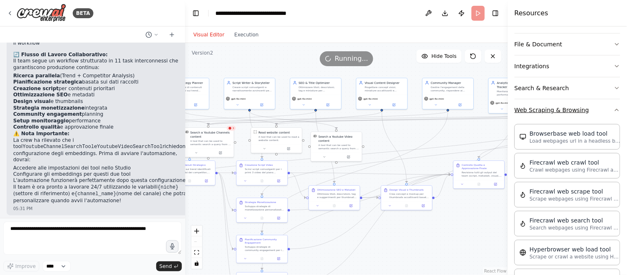
click at [564, 112] on icon "button" at bounding box center [616, 110] width 7 height 7
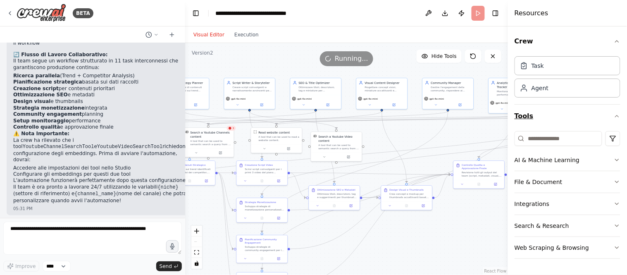
scroll to position [0, 0]
drag, startPoint x: 232, startPoint y: 61, endPoint x: 354, endPoint y: 111, distance: 132.1
click at [354, 111] on div "Version 2 Hide Tools .deletable-edge-delete-btn { width: 20px; height: 20px; bo…" at bounding box center [346, 159] width 323 height 232
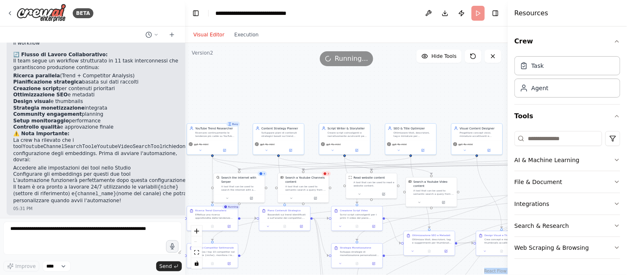
drag, startPoint x: 409, startPoint y: 133, endPoint x: 499, endPoint y: 208, distance: 116.5
click at [499, 208] on div ".deletable-edge-delete-btn { width: 20px; height: 20px; border: 0px solid #ffff…" at bounding box center [346, 159] width 323 height 232
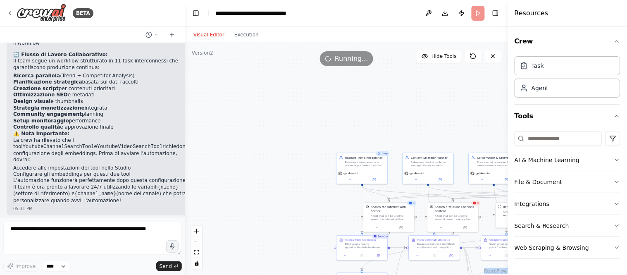
drag, startPoint x: 262, startPoint y: 114, endPoint x: 226, endPoint y: 93, distance: 42.1
click at [407, 118] on div ".deletable-edge-delete-btn { width: 20px; height: 20px; border: 0px solid #ffff…" at bounding box center [346, 159] width 323 height 232
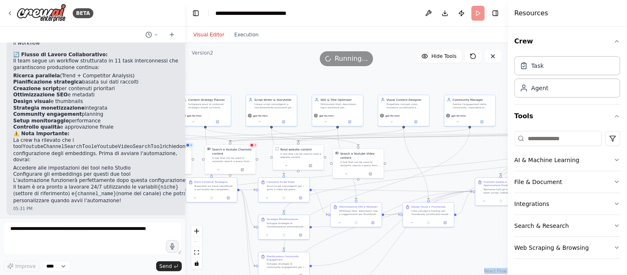
drag, startPoint x: 404, startPoint y: 119, endPoint x: 282, endPoint y: 17, distance: 158.1
click at [282, 17] on main "**********" at bounding box center [346, 137] width 323 height 275
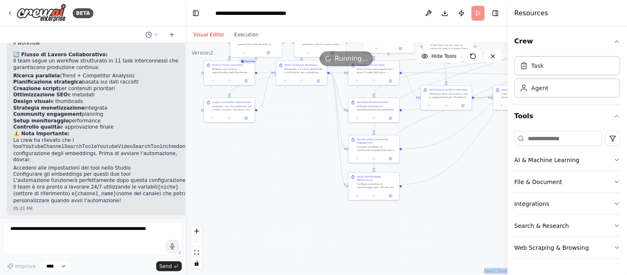
drag, startPoint x: 442, startPoint y: 249, endPoint x: 478, endPoint y: 184, distance: 73.9
click at [478, 184] on div ".deletable-edge-delete-btn { width: 20px; height: 20px; border: 0px solid #ffff…" at bounding box center [346, 159] width 323 height 232
click at [478, 215] on div ".deletable-edge-delete-btn { width: 20px; height: 20px; border: 0px solid #ffff…" at bounding box center [346, 159] width 323 height 232
click at [498, 247] on link "React Flow" at bounding box center [495, 271] width 22 height 5
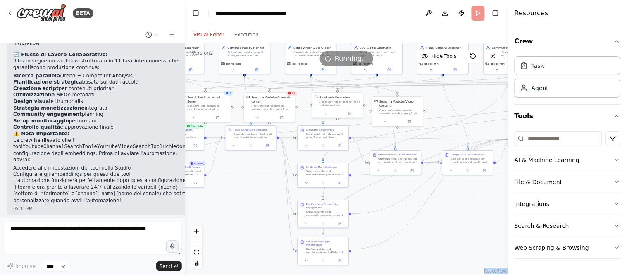
drag, startPoint x: 295, startPoint y: 228, endPoint x: 227, endPoint y: 228, distance: 67.7
click at [228, 228] on div ".deletable-edge-delete-btn { width: 20px; height: 20px; border: 0px solid #ffff…" at bounding box center [346, 159] width 323 height 232
click at [411, 206] on div ".deletable-edge-delete-btn { width: 20px; height: 20px; border: 0px solid #ffff…" at bounding box center [346, 159] width 323 height 232
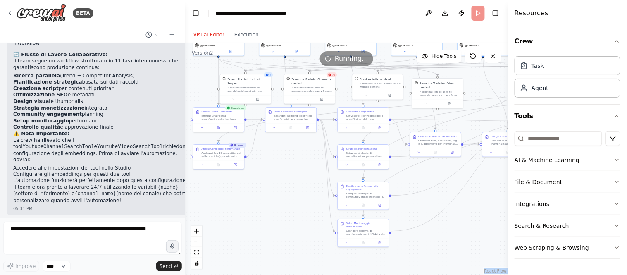
drag, startPoint x: 437, startPoint y: 229, endPoint x: 472, endPoint y: 233, distance: 34.9
click at [478, 244] on div ".deletable-edge-delete-btn { width: 20px; height: 20px; border: 0px solid #ffff…" at bounding box center [346, 159] width 323 height 232
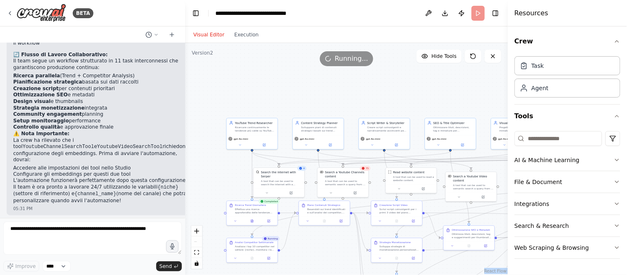
drag, startPoint x: 296, startPoint y: 201, endPoint x: 330, endPoint y: 262, distance: 69.7
click at [330, 247] on div ".deletable-edge-delete-btn { width: 20px; height: 20px; border: 0px solid #ffff…" at bounding box center [346, 159] width 323 height 232
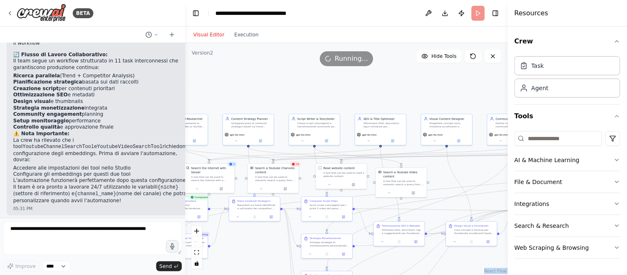
drag, startPoint x: 409, startPoint y: 89, endPoint x: 328, endPoint y: 86, distance: 81.4
click at [328, 86] on div ".deletable-edge-delete-btn { width: 20px; height: 20px; border: 0px solid #ffff…" at bounding box center [346, 159] width 323 height 232
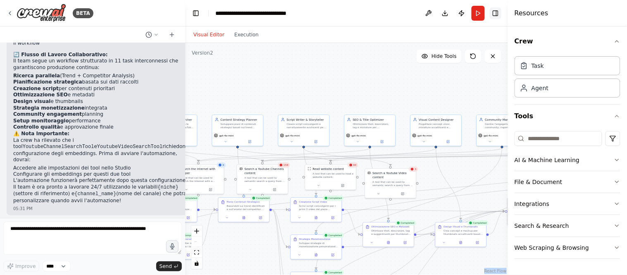
click at [498, 10] on button "Toggle Right Sidebar" at bounding box center [496, 13] width 12 height 12
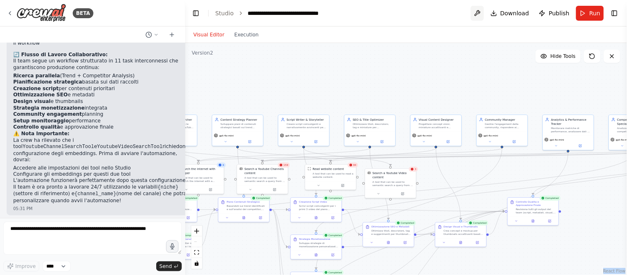
click at [480, 11] on button at bounding box center [477, 13] width 13 height 15
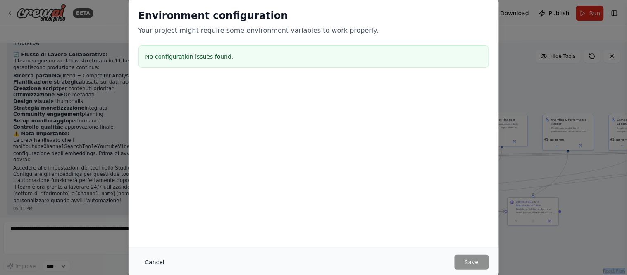
drag, startPoint x: 152, startPoint y: 263, endPoint x: 178, endPoint y: 242, distance: 33.2
click at [152, 247] on button "Cancel" at bounding box center [154, 261] width 33 height 15
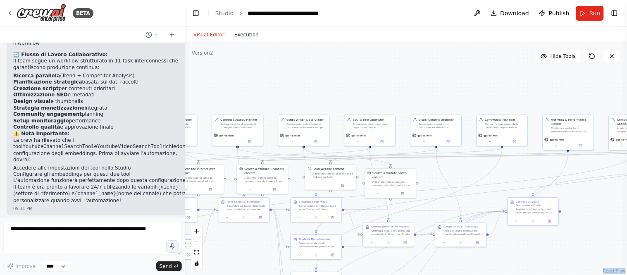
click at [240, 35] on button "Execution" at bounding box center [246, 35] width 34 height 10
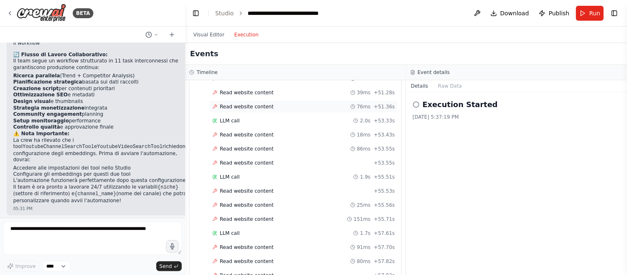
click at [257, 110] on span "Read website content" at bounding box center [247, 106] width 54 height 7
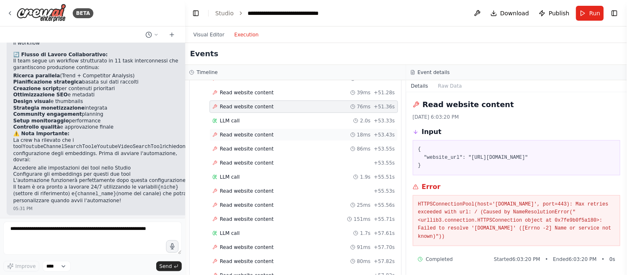
click at [230, 138] on span "Read website content" at bounding box center [247, 134] width 54 height 7
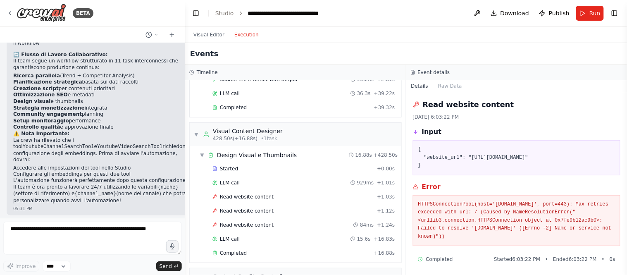
scroll to position [3729, 0]
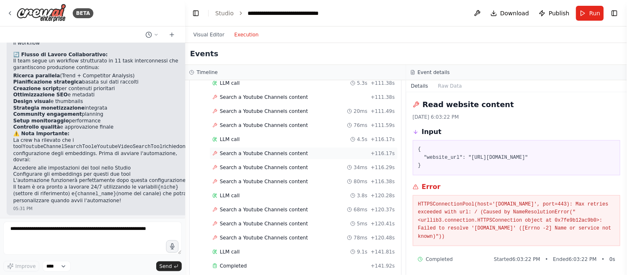
click at [277, 157] on span "Search a Youtube Channels content" at bounding box center [264, 153] width 88 height 7
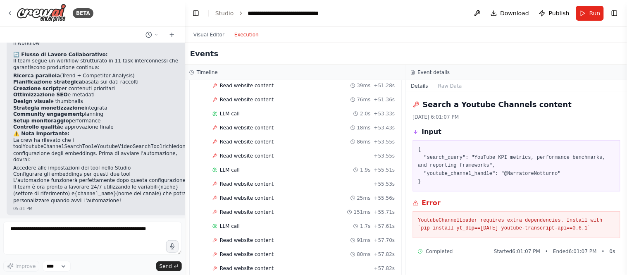
scroll to position [5653, 0]
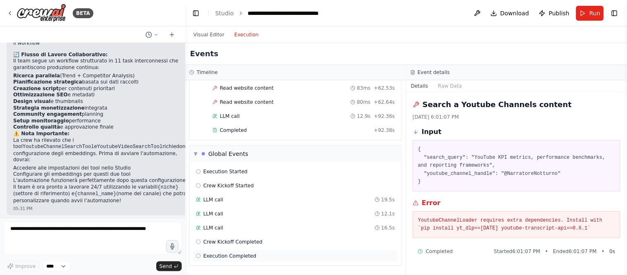
click at [268, 247] on div "Execution Completed" at bounding box center [295, 255] width 199 height 7
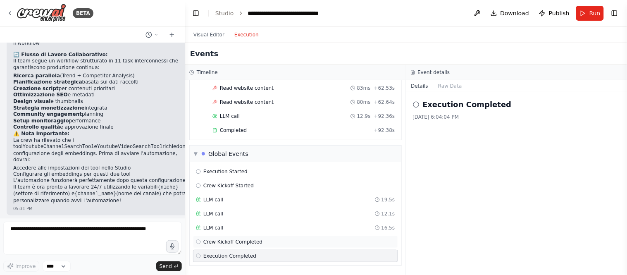
click at [274, 241] on div "Crew Kickoff Completed" at bounding box center [295, 241] width 199 height 7
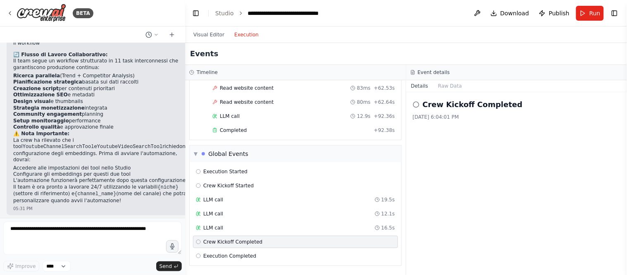
click at [415, 106] on icon at bounding box center [416, 104] width 7 height 7
click at [237, 198] on div "LLM call 19.5s" at bounding box center [295, 199] width 199 height 7
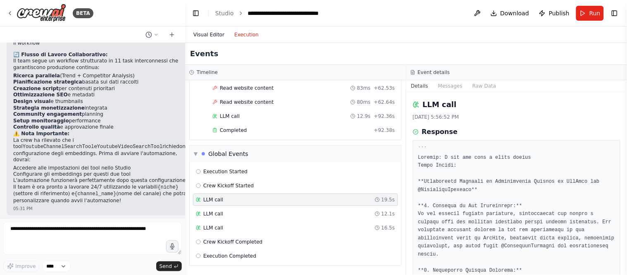
click at [215, 35] on button "Visual Editor" at bounding box center [208, 35] width 41 height 10
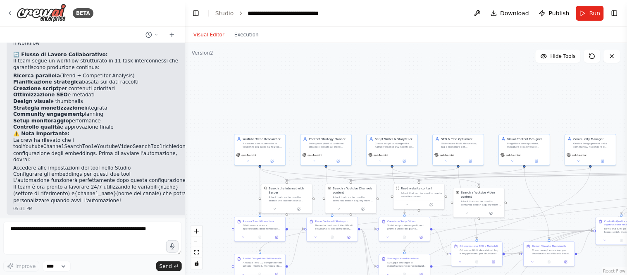
drag, startPoint x: 281, startPoint y: 81, endPoint x: 372, endPoint y: 102, distance: 93.7
click at [371, 101] on div ".deletable-edge-delete-btn { width: 20px; height: 20px; border: 0px solid #ffff…" at bounding box center [406, 159] width 442 height 232
click at [207, 54] on div "Version 2" at bounding box center [202, 53] width 21 height 7
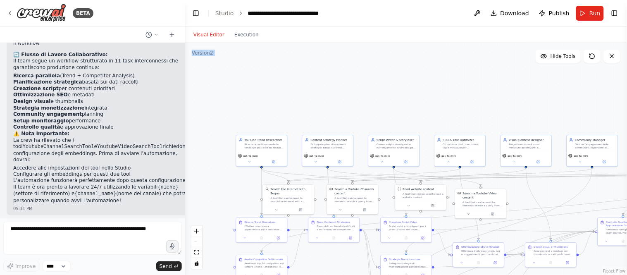
click at [229, 90] on div ".deletable-edge-delete-btn { width: 20px; height: 20px; border: 0px solid #ffff…" at bounding box center [406, 159] width 442 height 232
click at [159, 36] on button at bounding box center [152, 35] width 20 height 10
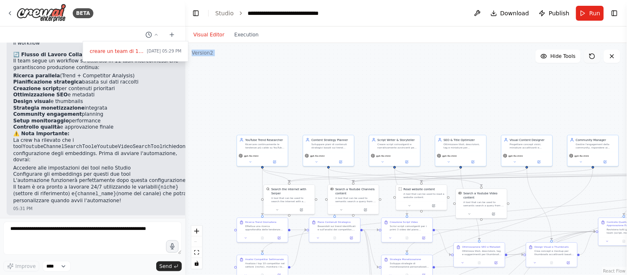
click at [564, 58] on icon at bounding box center [592, 56] width 7 height 7
click at [564, 58] on icon at bounding box center [591, 56] width 5 height 5
click at [239, 36] on button "Execution" at bounding box center [246, 35] width 34 height 10
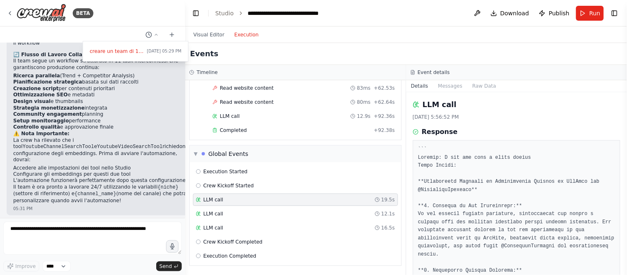
click at [239, 36] on button "Execution" at bounding box center [246, 35] width 34 height 10
click at [443, 85] on button "Messages" at bounding box center [450, 86] width 34 height 12
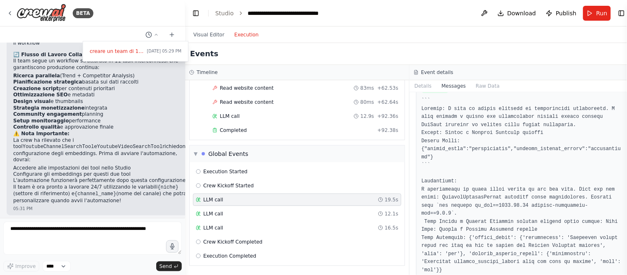
scroll to position [2203, 0]
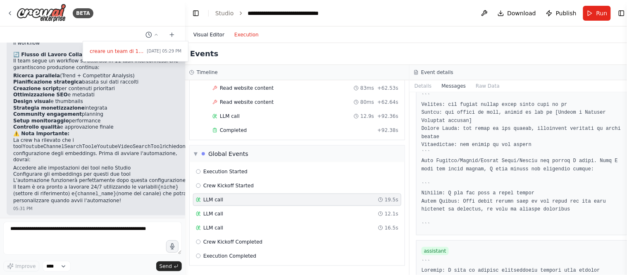
click at [206, 35] on button "Visual Editor" at bounding box center [208, 35] width 41 height 10
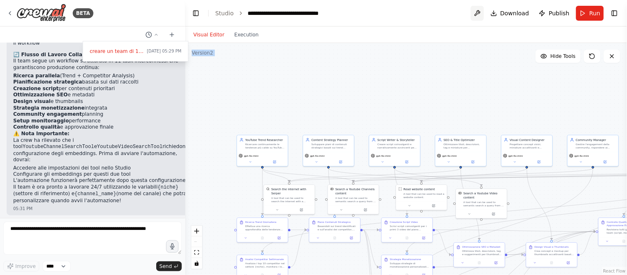
click at [481, 13] on button at bounding box center [477, 13] width 13 height 15
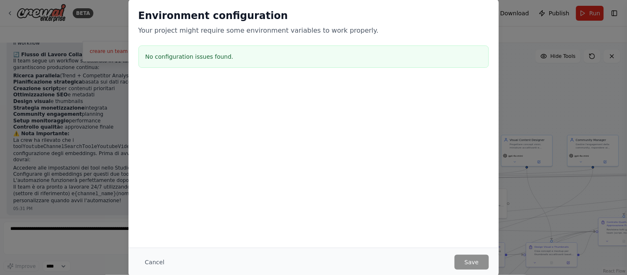
click at [159, 247] on button "Cancel" at bounding box center [154, 261] width 33 height 15
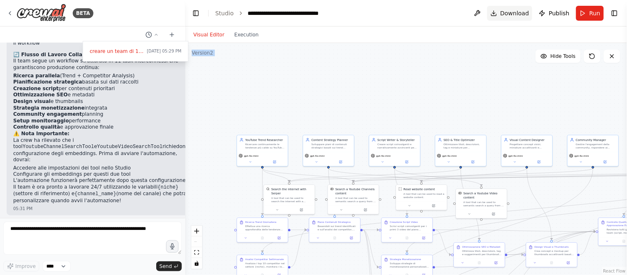
click at [523, 18] on button "Download" at bounding box center [509, 13] width 45 height 15
click at [564, 11] on button "Run" at bounding box center [590, 13] width 28 height 15
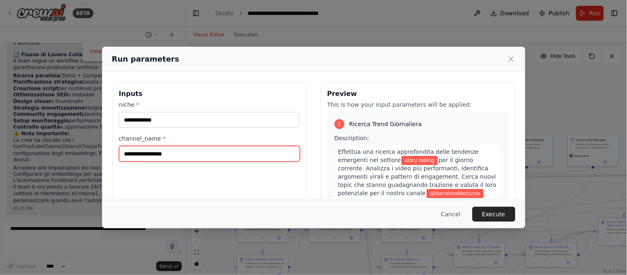
click at [128, 154] on input "**********" at bounding box center [209, 154] width 181 height 16
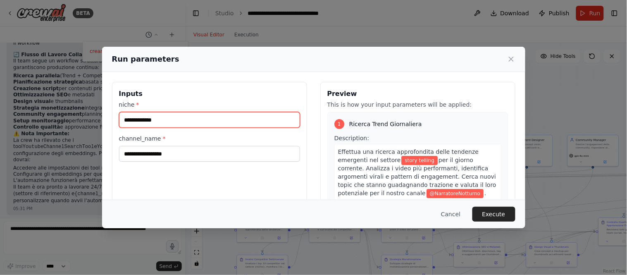
click at [139, 121] on input "**********" at bounding box center [209, 120] width 181 height 16
type input "**********"
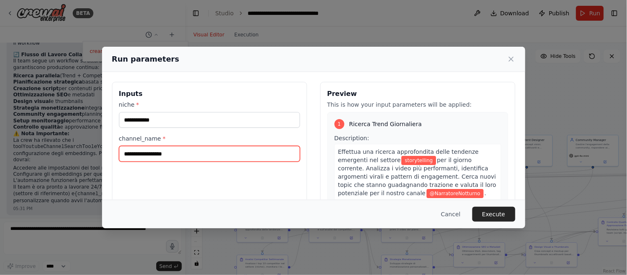
click at [131, 156] on input "**********" at bounding box center [209, 154] width 181 height 16
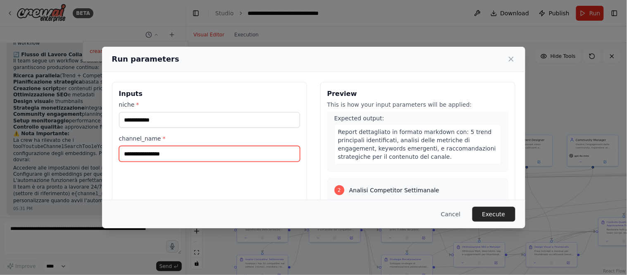
scroll to position [138, 0]
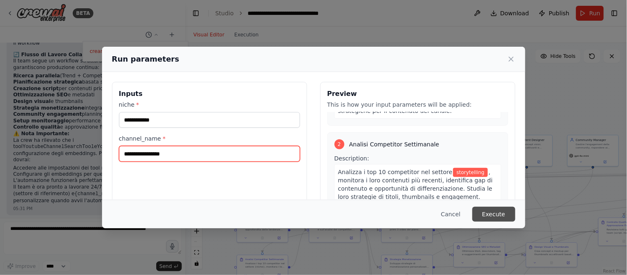
type input "**********"
click at [497, 219] on button "Execute" at bounding box center [493, 214] width 43 height 15
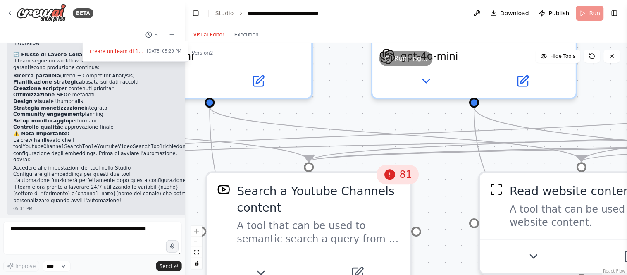
click at [405, 183] on div "81" at bounding box center [397, 174] width 43 height 20
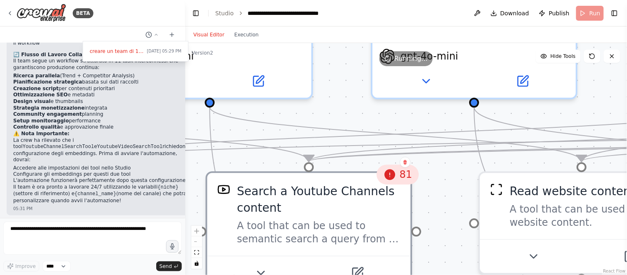
click at [405, 183] on div "81" at bounding box center [397, 174] width 43 height 20
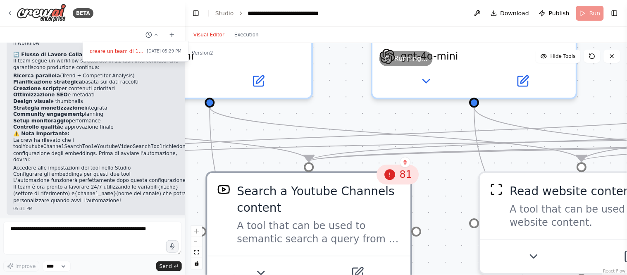
click at [405, 183] on div "81" at bounding box center [397, 174] width 43 height 20
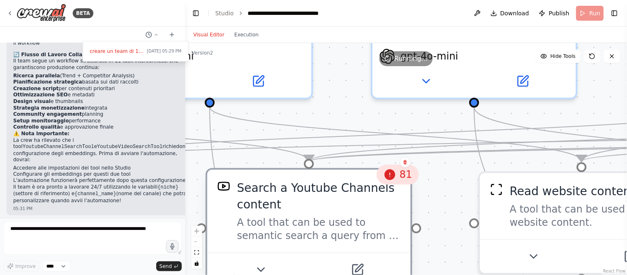
click at [346, 211] on div "Search a Youtube Channels content" at bounding box center [319, 195] width 164 height 33
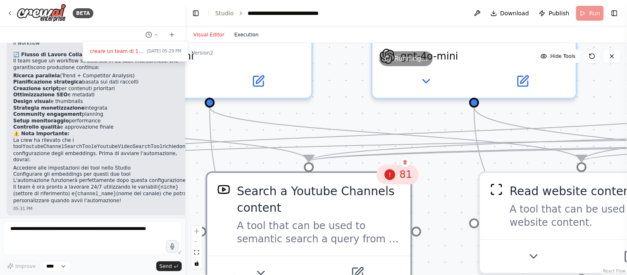
click at [235, 31] on button "Execution" at bounding box center [246, 35] width 34 height 10
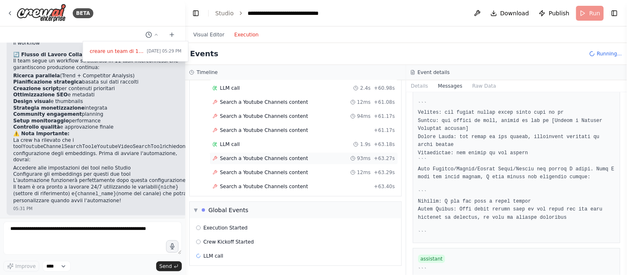
click at [271, 160] on span "Search a Youtube Channels content" at bounding box center [264, 158] width 88 height 7
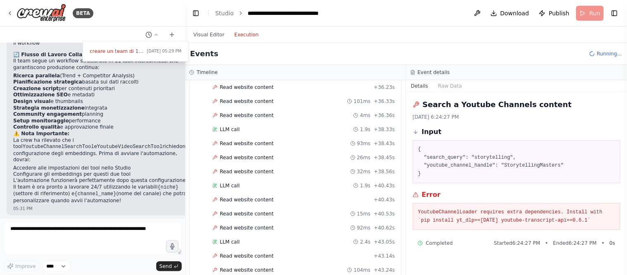
scroll to position [3082, 0]
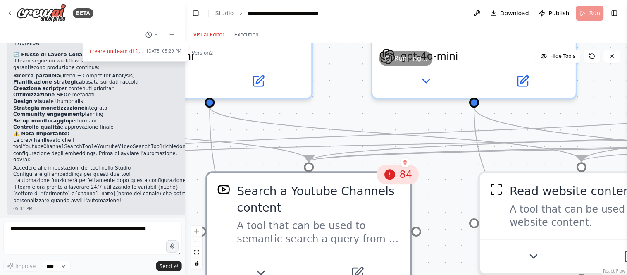
click at [207, 31] on button "Visual Editor" at bounding box center [208, 35] width 41 height 10
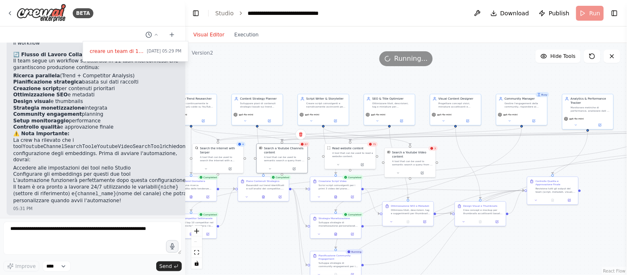
drag, startPoint x: 517, startPoint y: 89, endPoint x: 392, endPoint y: 62, distance: 127.1
click at [392, 63] on div "Version 2 Hide Tools .deletable-edge-delete-btn { width: 20px; height: 20px; bo…" at bounding box center [406, 159] width 442 height 232
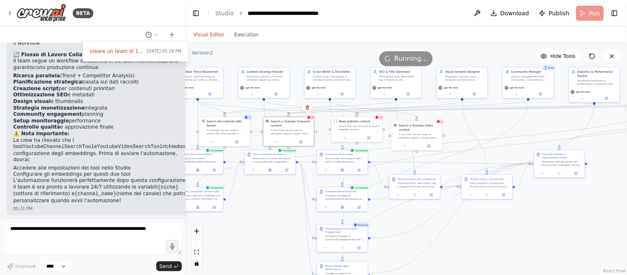
drag, startPoint x: 586, startPoint y: 238, endPoint x: 593, endPoint y: 211, distance: 27.4
click at [564, 211] on div ".deletable-edge-delete-btn { width: 20px; height: 20px; border: 0px solid #ffff…" at bounding box center [406, 159] width 442 height 232
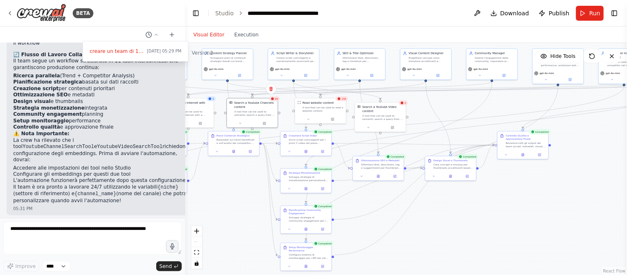
drag, startPoint x: 509, startPoint y: 261, endPoint x: 473, endPoint y: 242, distance: 41.6
click at [473, 242] on div ".deletable-edge-delete-btn { width: 20px; height: 20px; border: 0px solid #ffff…" at bounding box center [406, 159] width 442 height 232
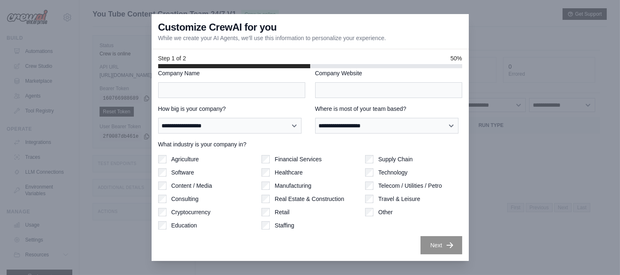
scroll to position [35, 0]
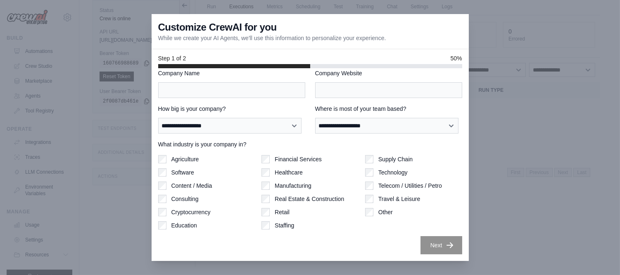
click at [539, 97] on div at bounding box center [310, 137] width 620 height 275
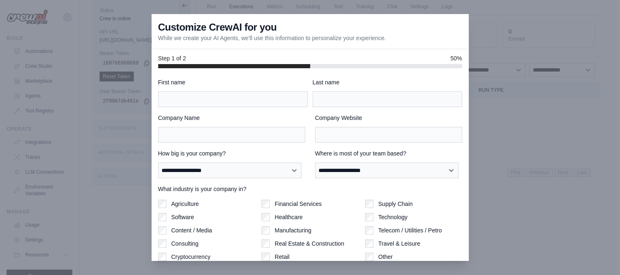
click at [123, 184] on div at bounding box center [310, 137] width 620 height 275
click at [279, 106] on input "First name" at bounding box center [233, 99] width 150 height 16
type input "*"
click at [355, 98] on input "Last name" at bounding box center [388, 99] width 150 height 16
type input "*"
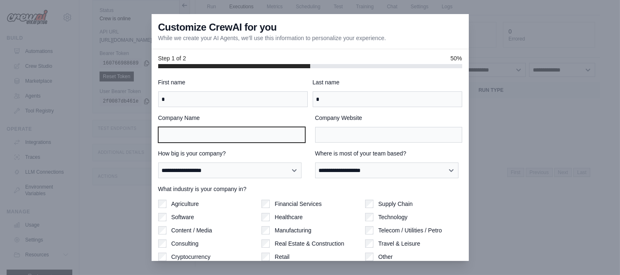
click at [247, 135] on input "Company Name" at bounding box center [231, 135] width 147 height 16
type input "*"
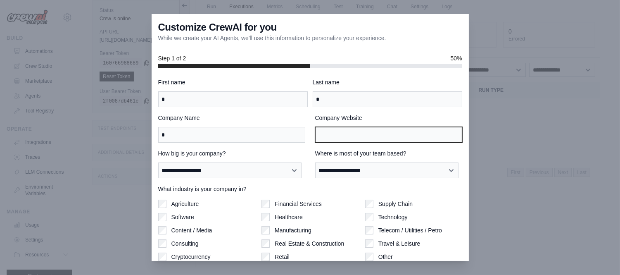
click at [352, 139] on input "Company Website" at bounding box center [388, 135] width 147 height 16
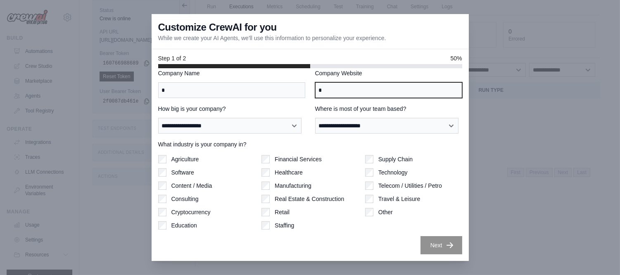
type input "*"
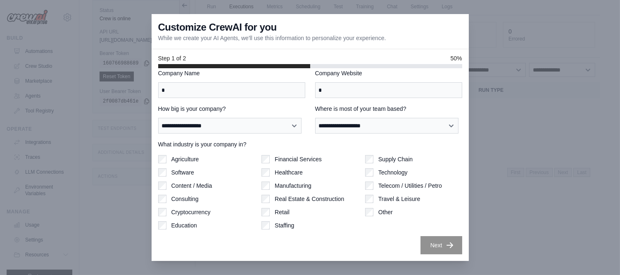
click at [366, 220] on div "Supply Chain Technology Telecom / Utilities / Petro Travel & Leisure Other" at bounding box center [413, 192] width 97 height 74
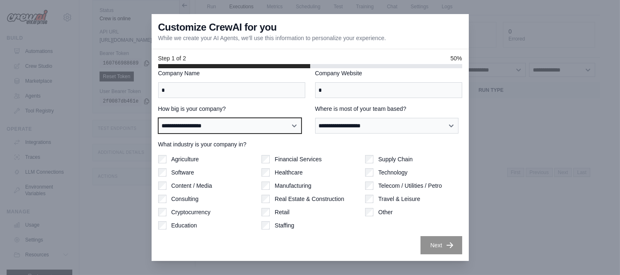
click at [279, 129] on select "**********" at bounding box center [230, 126] width 144 height 16
select select "**********"
click at [158, 118] on select "**********" at bounding box center [230, 126] width 144 height 16
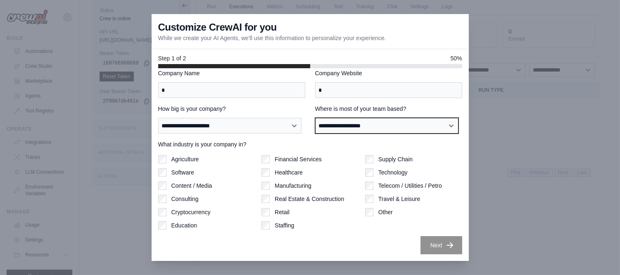
click at [402, 130] on select "**********" at bounding box center [387, 126] width 144 height 16
select select "**********"
click at [315, 118] on select "**********" at bounding box center [387, 126] width 144 height 16
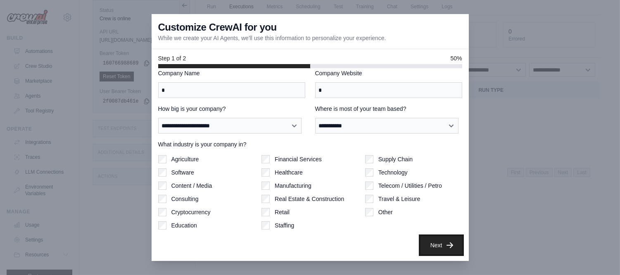
click at [421, 242] on button "Next" at bounding box center [442, 245] width 42 height 18
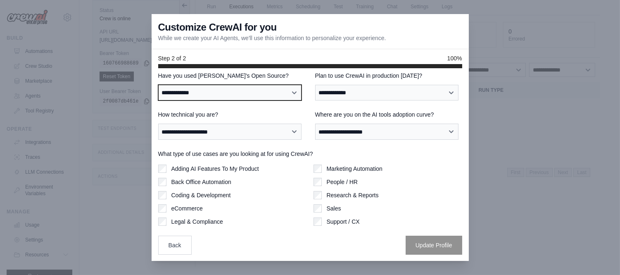
click at [290, 92] on select "**********" at bounding box center [230, 93] width 144 height 16
select select "**"
click at [158, 85] on select "**********" at bounding box center [230, 93] width 144 height 16
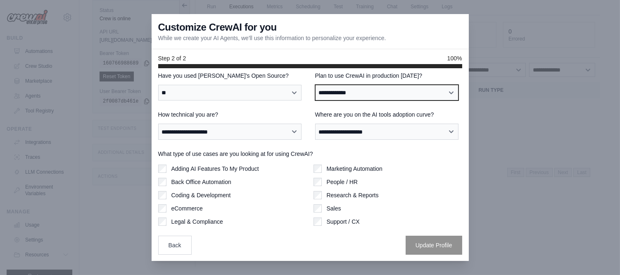
click at [348, 94] on select "**********" at bounding box center [387, 93] width 144 height 16
select select "****"
click at [315, 85] on select "**********" at bounding box center [387, 93] width 144 height 16
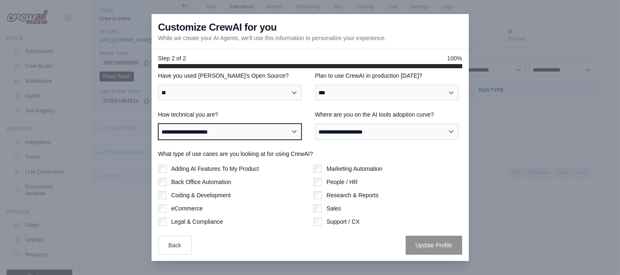
click at [290, 133] on select "**********" at bounding box center [230, 132] width 144 height 16
select select "**********"
click at [158, 124] on select "**********" at bounding box center [230, 132] width 144 height 16
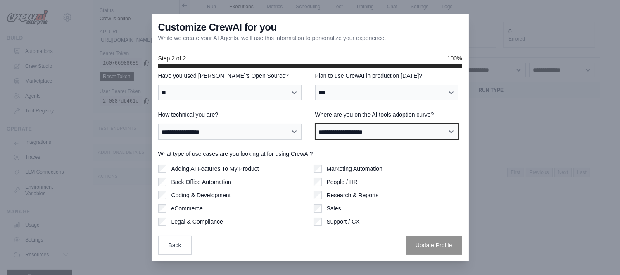
click at [370, 134] on select "**********" at bounding box center [387, 132] width 144 height 16
select select "**********"
click at [315, 124] on select "**********" at bounding box center [387, 132] width 144 height 16
click at [416, 131] on select "**********" at bounding box center [387, 132] width 144 height 16
click at [315, 124] on select "**********" at bounding box center [387, 132] width 144 height 16
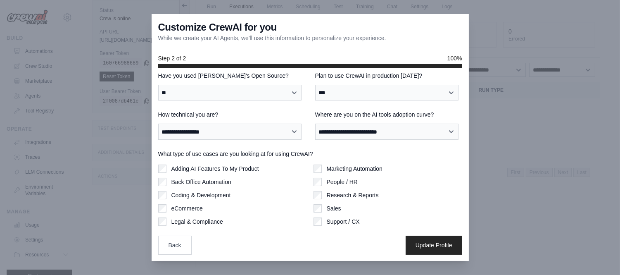
click at [361, 166] on label "Marketing Automation" at bounding box center [355, 168] width 56 height 8
click at [359, 194] on label "Research & Reports" at bounding box center [353, 195] width 52 height 8
click at [424, 242] on button "Update Profile" at bounding box center [434, 244] width 57 height 19
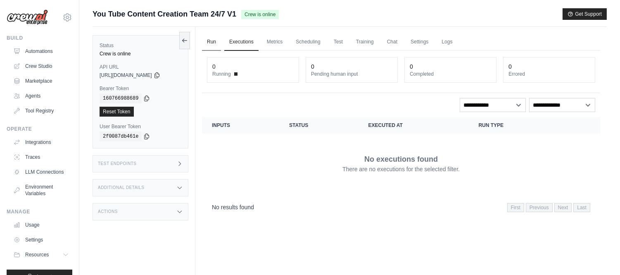
click at [216, 40] on link "Run" at bounding box center [211, 41] width 19 height 17
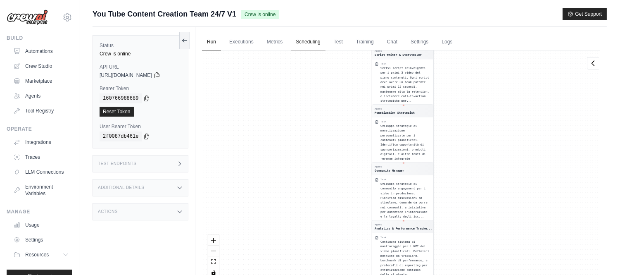
click at [312, 42] on link "Scheduling" at bounding box center [308, 41] width 34 height 17
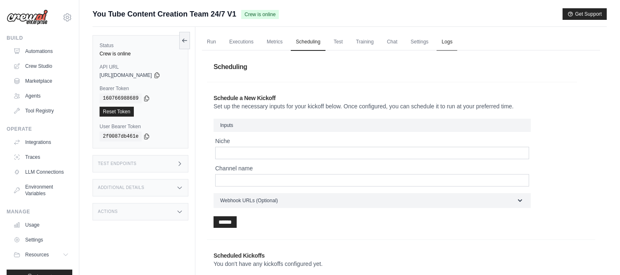
click at [451, 45] on link "Logs" at bounding box center [447, 41] width 21 height 17
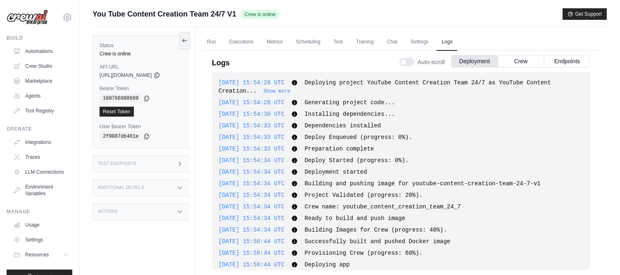
scroll to position [31, 0]
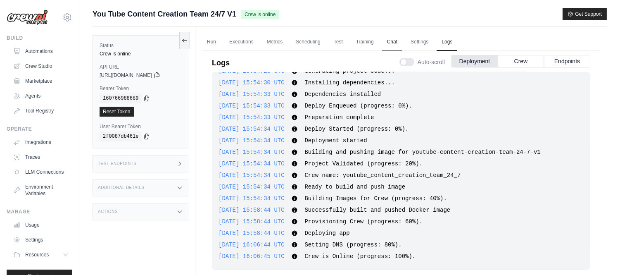
click at [397, 43] on link "Chat" at bounding box center [392, 41] width 20 height 17
click at [339, 45] on link "Test" at bounding box center [338, 41] width 19 height 17
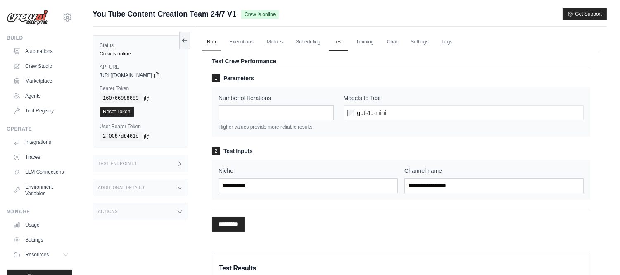
click at [212, 39] on link "Run" at bounding box center [211, 41] width 19 height 17
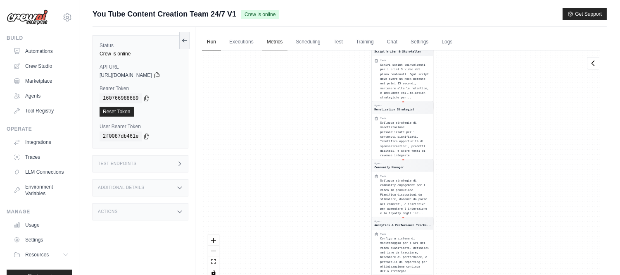
click at [267, 44] on link "Metrics" at bounding box center [275, 41] width 26 height 17
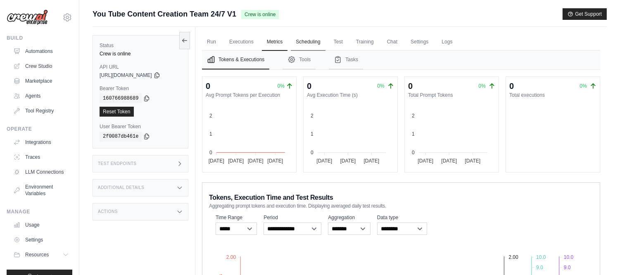
click at [296, 39] on link "Scheduling" at bounding box center [308, 41] width 34 height 17
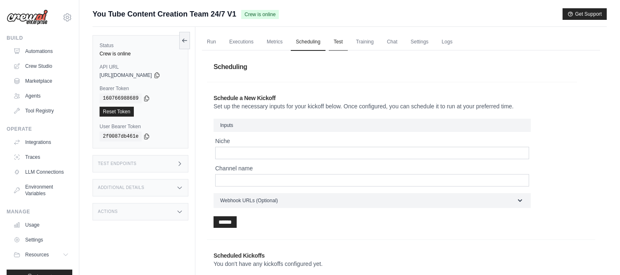
click at [337, 45] on link "Test" at bounding box center [338, 41] width 19 height 17
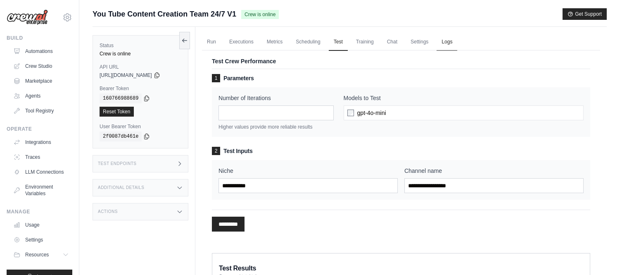
click at [446, 40] on link "Logs" at bounding box center [447, 41] width 21 height 17
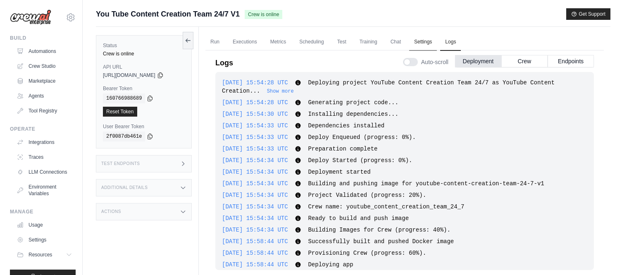
scroll to position [31, 0]
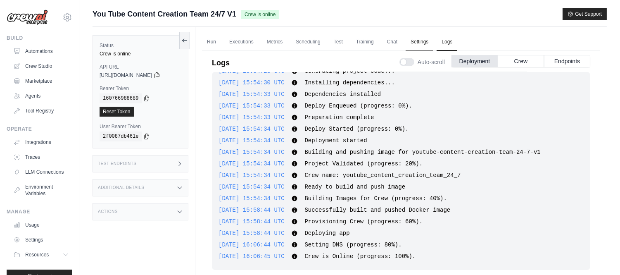
click at [423, 41] on link "Settings" at bounding box center [420, 41] width 28 height 17
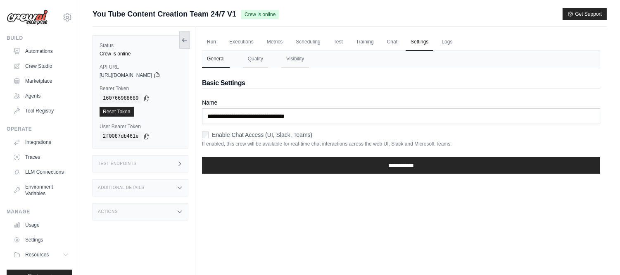
click at [183, 40] on icon at bounding box center [184, 40] width 7 height 7
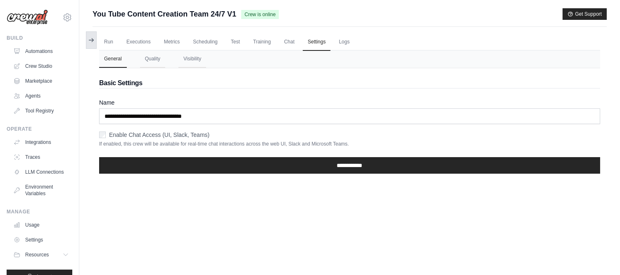
click at [90, 44] on button at bounding box center [91, 39] width 11 height 17
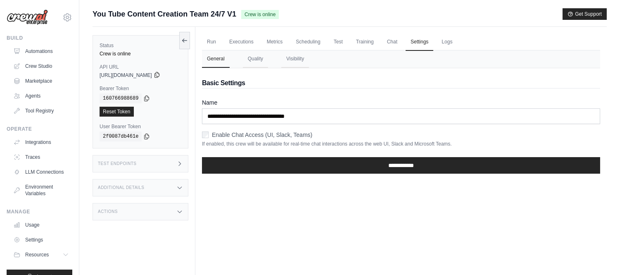
click at [160, 76] on icon at bounding box center [157, 74] width 7 height 7
click at [41, 175] on link "LLM Connections" at bounding box center [42, 171] width 62 height 13
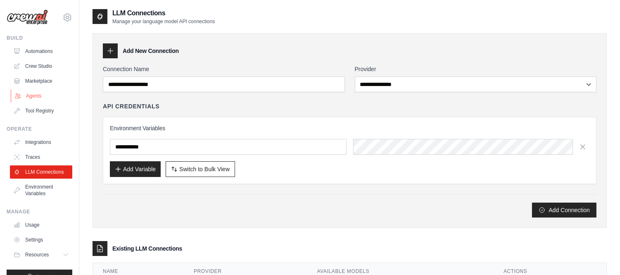
click at [26, 93] on link "Agents" at bounding box center [42, 95] width 62 height 13
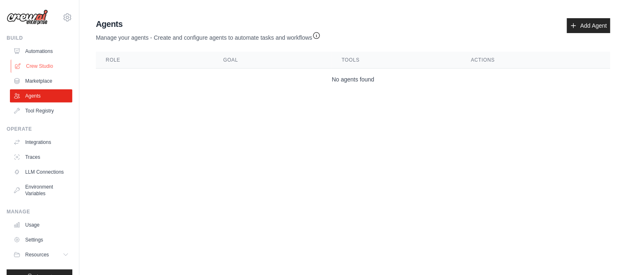
click at [31, 69] on link "Crew Studio" at bounding box center [42, 65] width 62 height 13
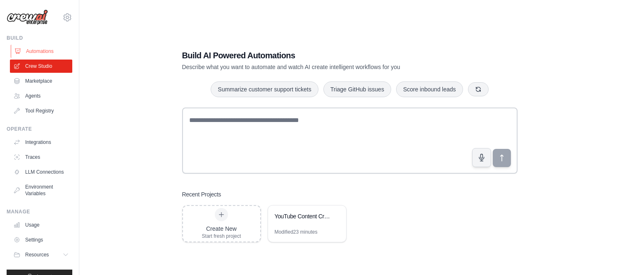
click at [39, 52] on link "Automations" at bounding box center [42, 51] width 62 height 13
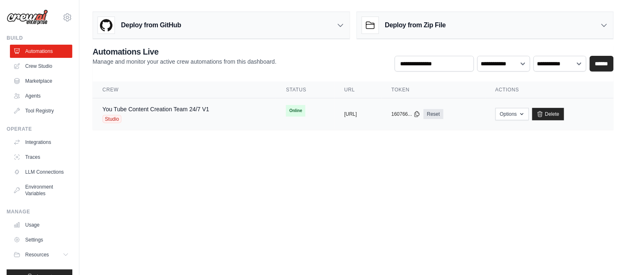
click at [207, 116] on div "Studio" at bounding box center [155, 119] width 107 height 8
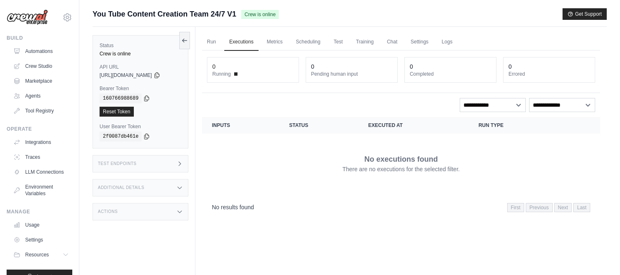
click at [178, 168] on div "Test Endpoints" at bounding box center [141, 163] width 96 height 17
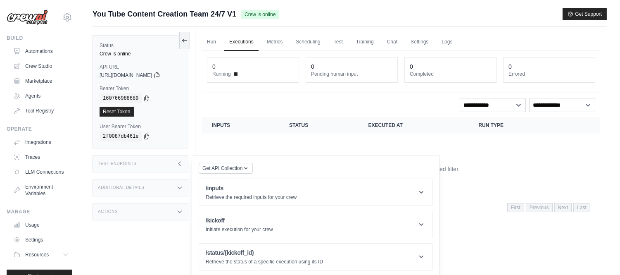
click at [178, 168] on div "Test Endpoints" at bounding box center [141, 163] width 96 height 17
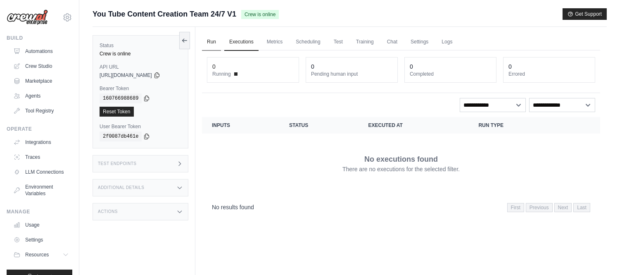
click at [208, 40] on link "Run" at bounding box center [211, 41] width 19 height 17
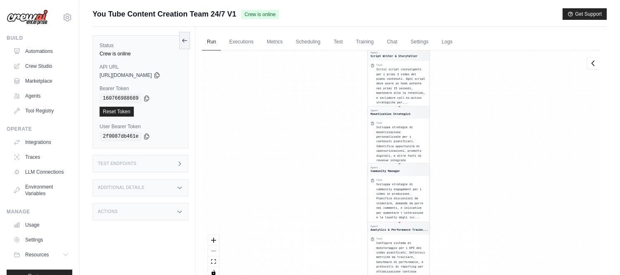
click at [406, 200] on div "Sviluppa strategie di community engagement per i video in produzione. Pianifica…" at bounding box center [401, 201] width 50 height 38
click at [402, 79] on span "Scrivi script coinvolgenti per i primi 3 video del piano contenuti. Ogni script…" at bounding box center [401, 84] width 49 height 36
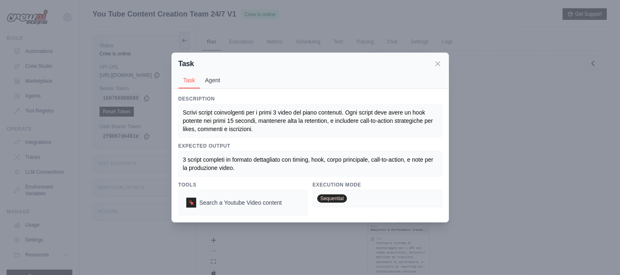
click at [212, 76] on button "Agent" at bounding box center [212, 80] width 25 height 16
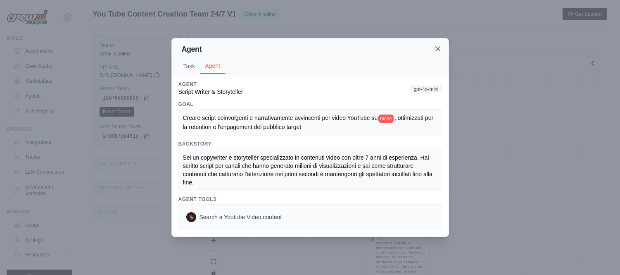
click at [438, 48] on icon at bounding box center [438, 49] width 4 height 4
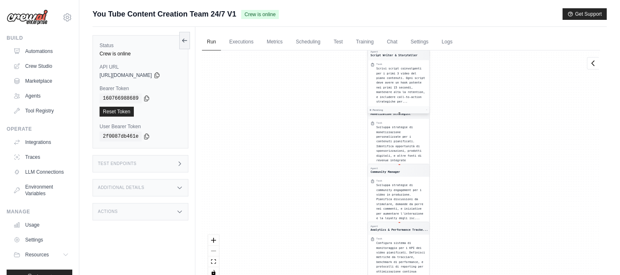
click at [410, 84] on div "Scrivi script coinvolgenti per i primi 3 video del piano contenuti. Ogni script…" at bounding box center [401, 86] width 50 height 38
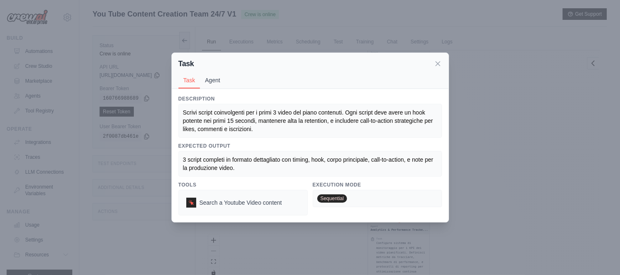
click at [215, 83] on button "Agent" at bounding box center [212, 80] width 25 height 16
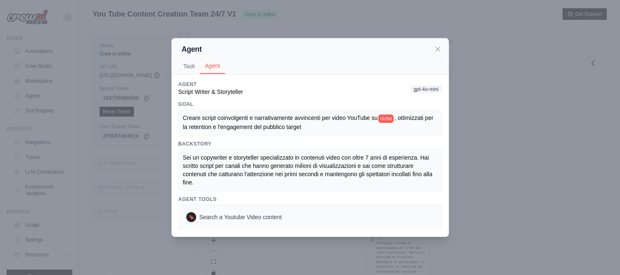
click at [396, 117] on span ", ottimizzati per la retention e l'engagement del pubblico target" at bounding box center [309, 121] width 252 height 15
click at [393, 117] on span "niche" at bounding box center [385, 118] width 15 height 8
drag, startPoint x: 439, startPoint y: 52, endPoint x: 438, endPoint y: 48, distance: 4.6
click at [439, 50] on icon at bounding box center [438, 49] width 8 height 8
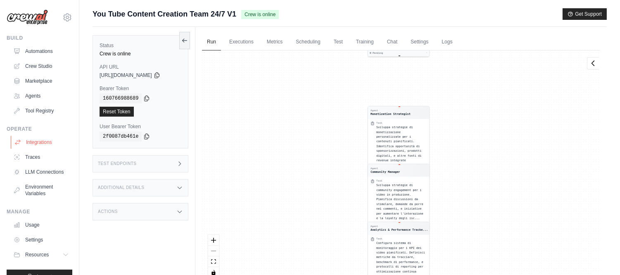
click at [51, 145] on link "Integrations" at bounding box center [42, 141] width 62 height 13
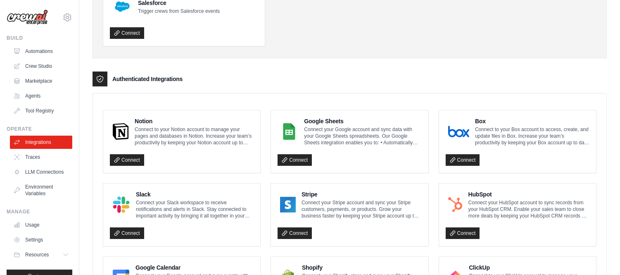
scroll to position [229, 0]
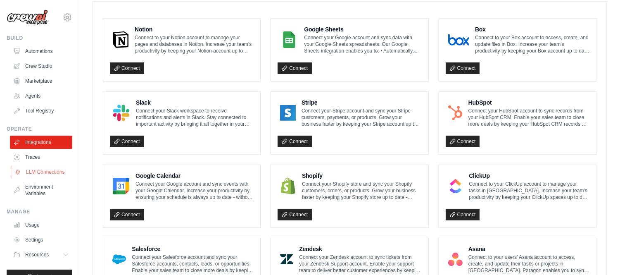
click at [26, 174] on link "LLM Connections" at bounding box center [42, 171] width 62 height 13
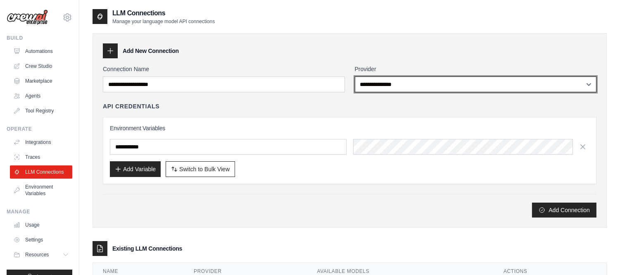
click at [590, 88] on select "**********" at bounding box center [476, 84] width 242 height 16
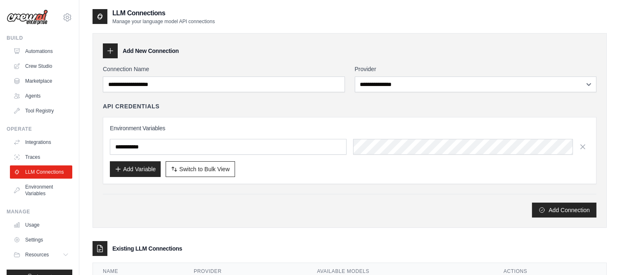
click at [548, 58] on div "Add New Connection" at bounding box center [350, 50] width 494 height 15
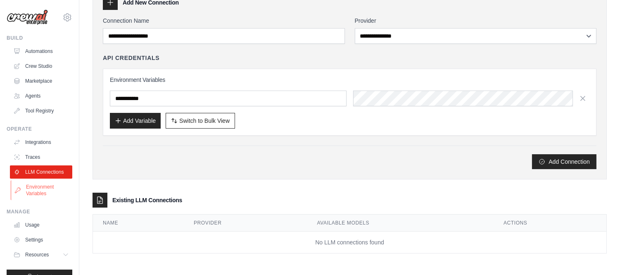
click at [40, 192] on link "Environment Variables" at bounding box center [42, 190] width 62 height 20
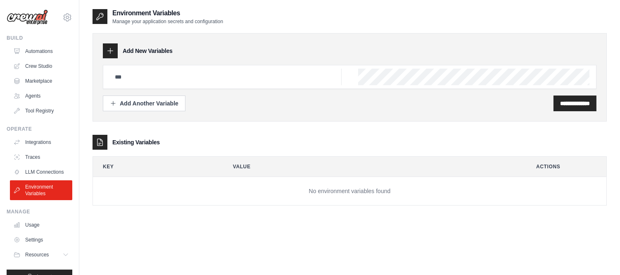
click at [35, 135] on div "Operate Integrations Traces LLM Connections Environment Variables" at bounding box center [40, 163] width 66 height 74
click at [36, 139] on link "Integrations" at bounding box center [42, 141] width 62 height 13
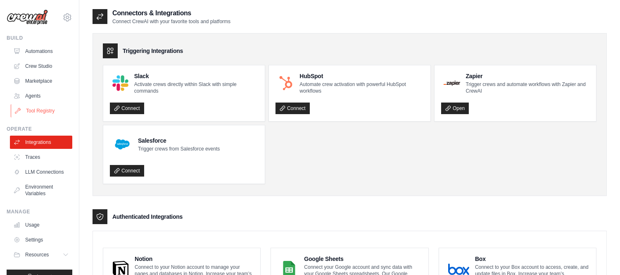
click at [25, 107] on link "Tool Registry" at bounding box center [42, 110] width 62 height 13
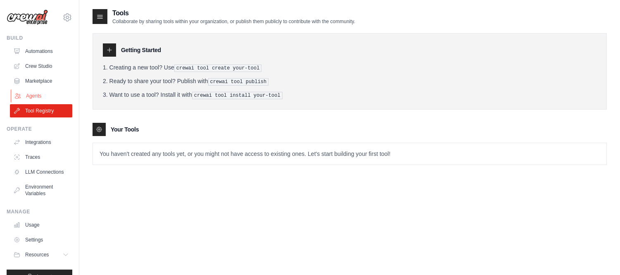
click at [39, 95] on link "Agents" at bounding box center [42, 95] width 62 height 13
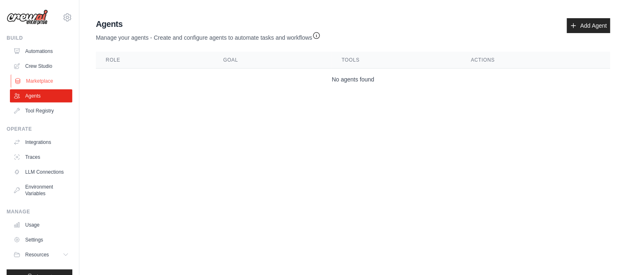
click at [40, 81] on link "Marketplace" at bounding box center [42, 80] width 62 height 13
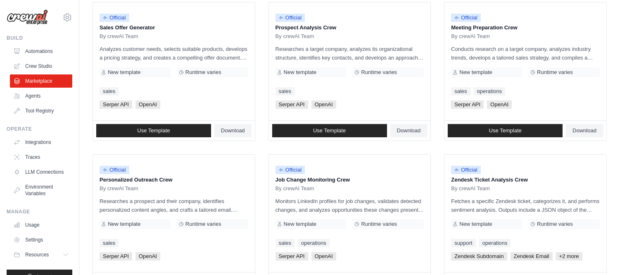
scroll to position [124, 0]
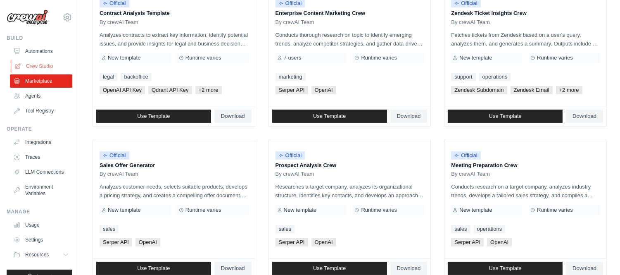
click at [38, 67] on link "Crew Studio" at bounding box center [42, 65] width 62 height 13
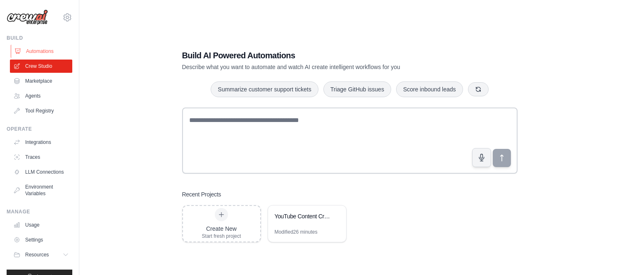
click at [43, 54] on link "Automations" at bounding box center [42, 51] width 62 height 13
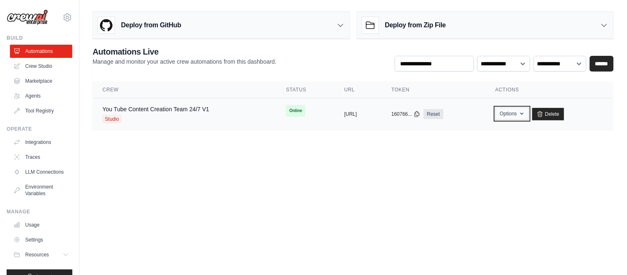
click at [523, 114] on icon "button" at bounding box center [521, 114] width 3 height 2
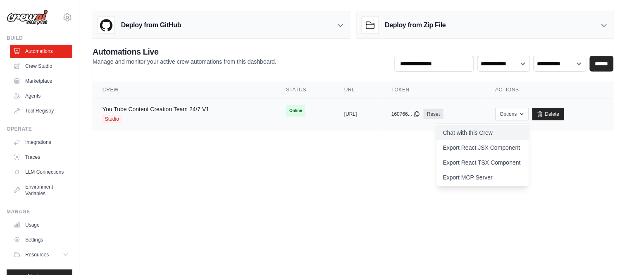
click at [525, 135] on link "Chat with this Crew" at bounding box center [482, 132] width 93 height 15
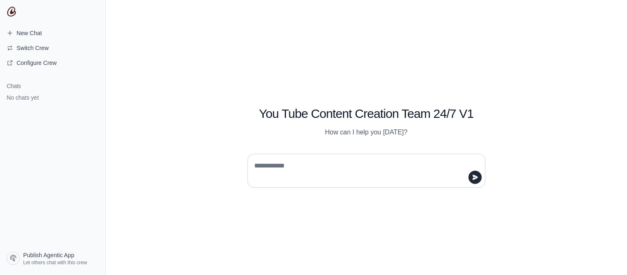
click at [387, 170] on textarea at bounding box center [364, 170] width 222 height 23
type textarea "**********"
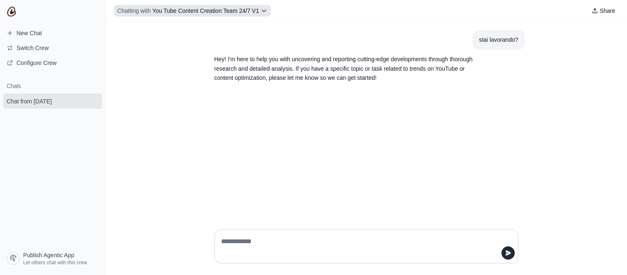
click at [265, 11] on icon at bounding box center [264, 10] width 7 height 7
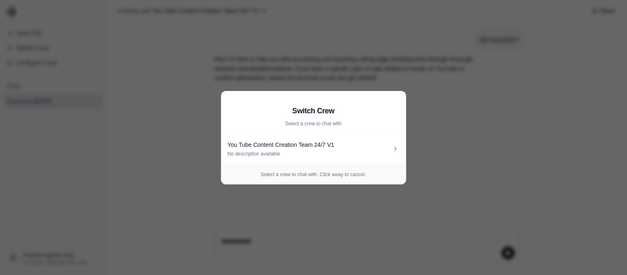
click at [510, 128] on aside "Switch Crew Select a crew to chat with You Tube Content Creation Team 24/7 V1 N…" at bounding box center [313, 137] width 627 height 275
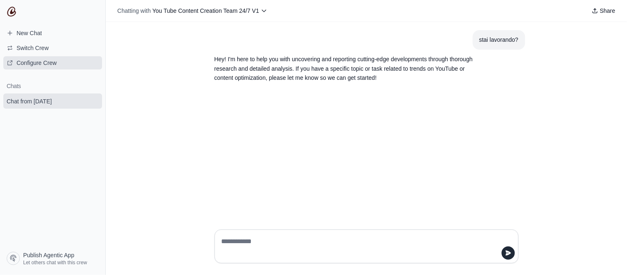
click at [57, 62] on span "Configure Crew" at bounding box center [31, 63] width 63 height 8
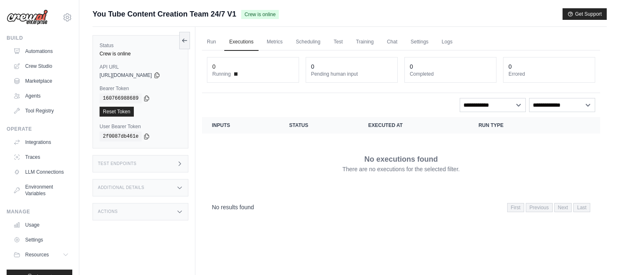
click at [141, 166] on div "Test Endpoints" at bounding box center [141, 163] width 96 height 17
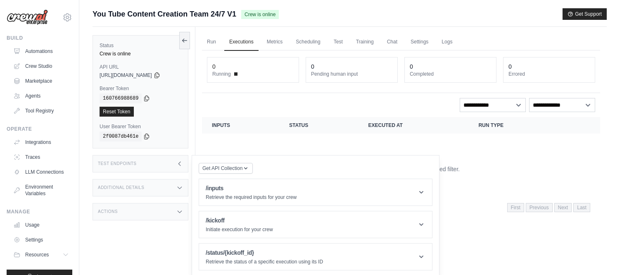
click at [117, 214] on h3 "Actions" at bounding box center [108, 211] width 20 height 5
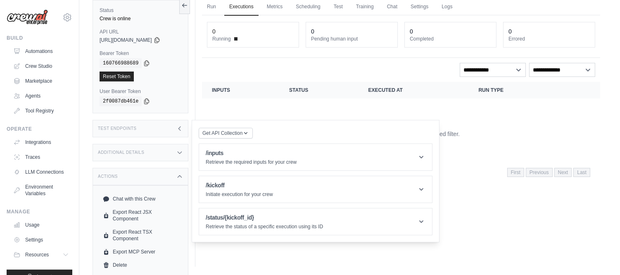
scroll to position [21, 0]
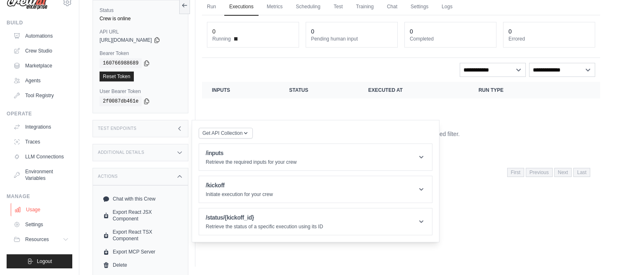
click at [34, 211] on link "Usage" at bounding box center [42, 209] width 62 height 13
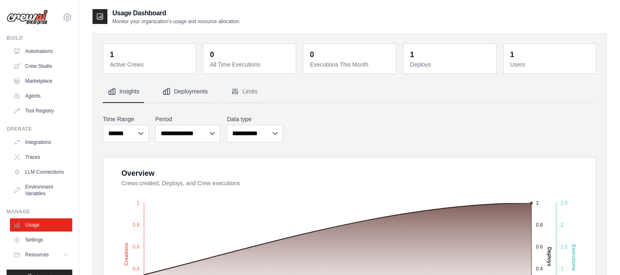
click at [184, 100] on button "Deployments" at bounding box center [184, 92] width 55 height 22
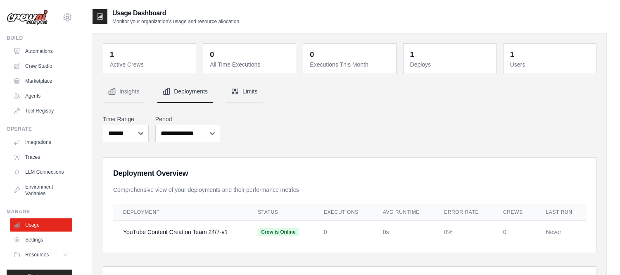
click at [238, 89] on icon "Tabs" at bounding box center [235, 91] width 8 height 8
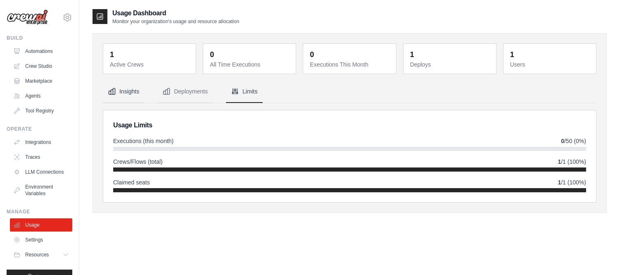
click at [126, 96] on button "Insights" at bounding box center [123, 92] width 41 height 22
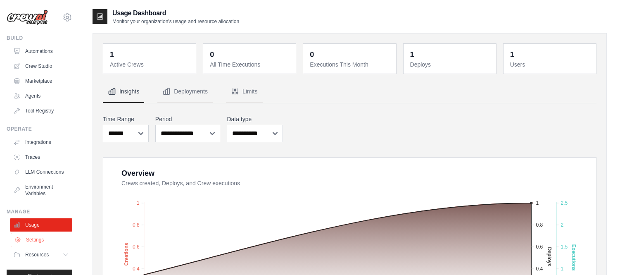
click at [36, 245] on link "Settings" at bounding box center [42, 239] width 62 height 13
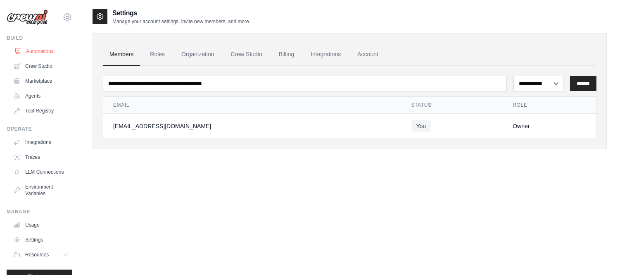
click at [28, 51] on link "Automations" at bounding box center [42, 51] width 62 height 13
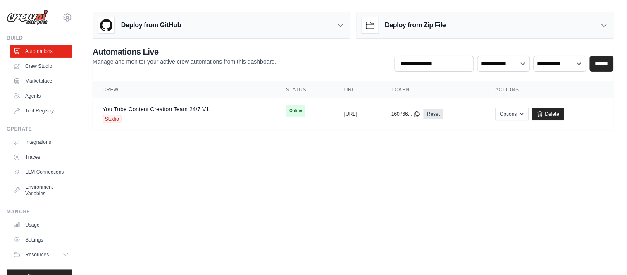
click at [344, 26] on icon at bounding box center [340, 25] width 8 height 8
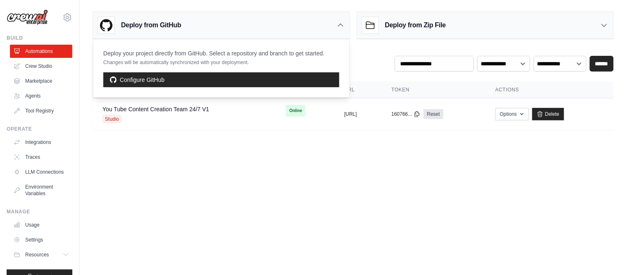
click at [343, 25] on icon at bounding box center [340, 25] width 8 height 8
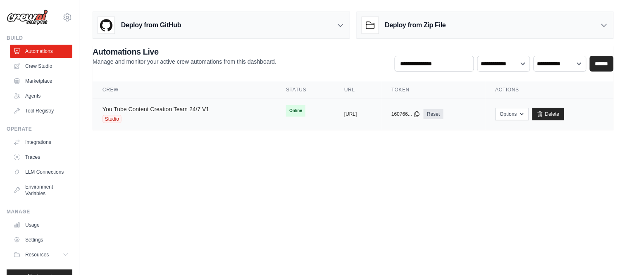
click at [162, 112] on link "You Tube Content Creation Team 24/7 V1" at bounding box center [155, 109] width 107 height 7
